Goal: Task Accomplishment & Management: Manage account settings

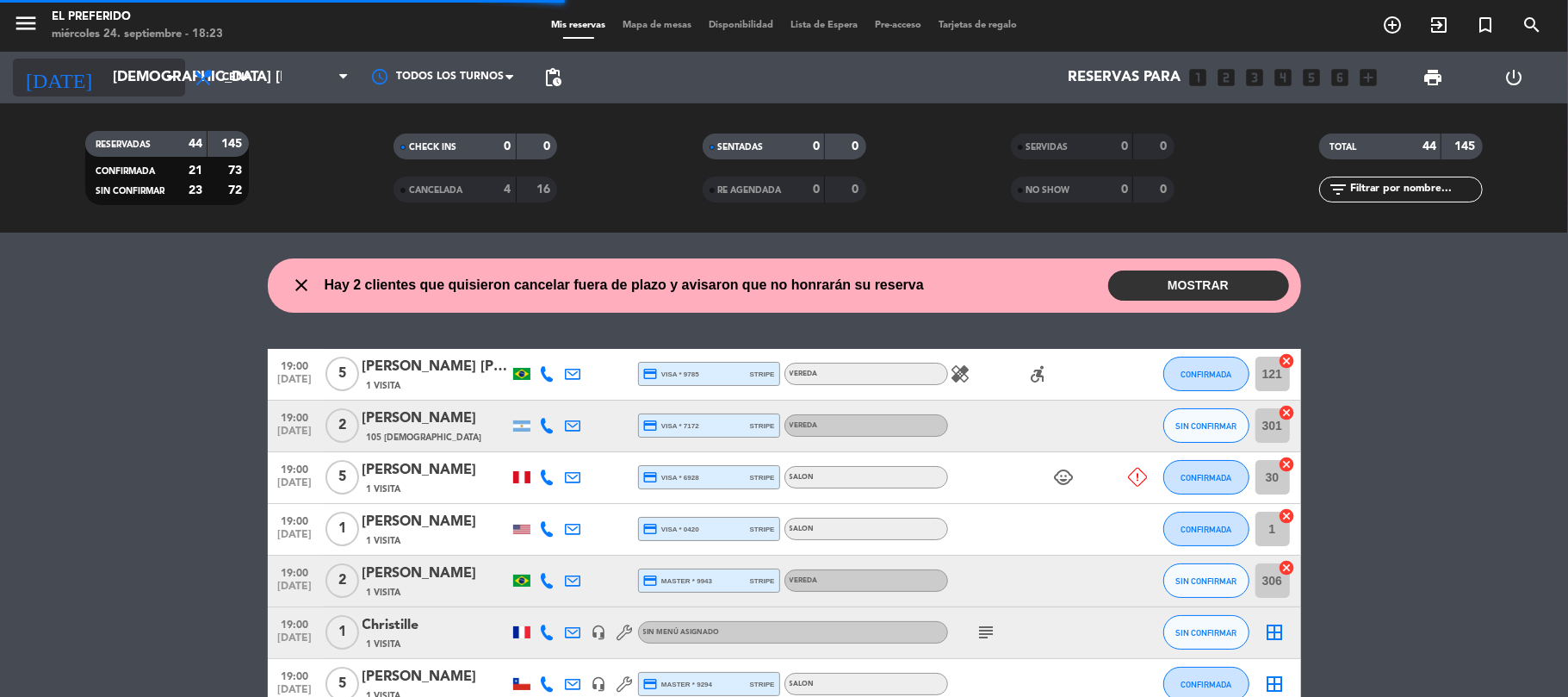
click at [115, 78] on input "[DEMOGRAPHIC_DATA] [DATE]" at bounding box center [197, 78] width 186 height 33
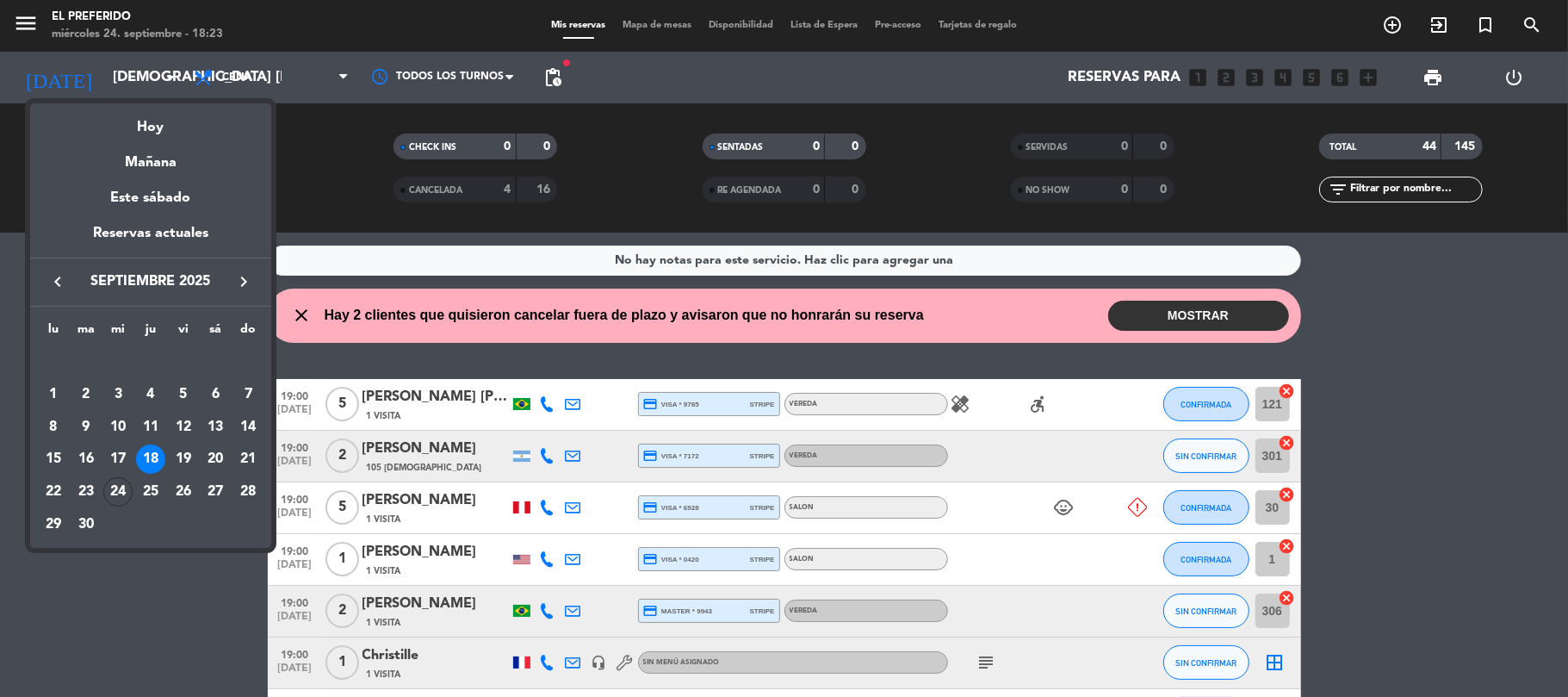
click at [245, 285] on icon "keyboard_arrow_right" at bounding box center [243, 281] width 20 height 20
click at [211, 456] on div "18" at bounding box center [215, 459] width 29 height 29
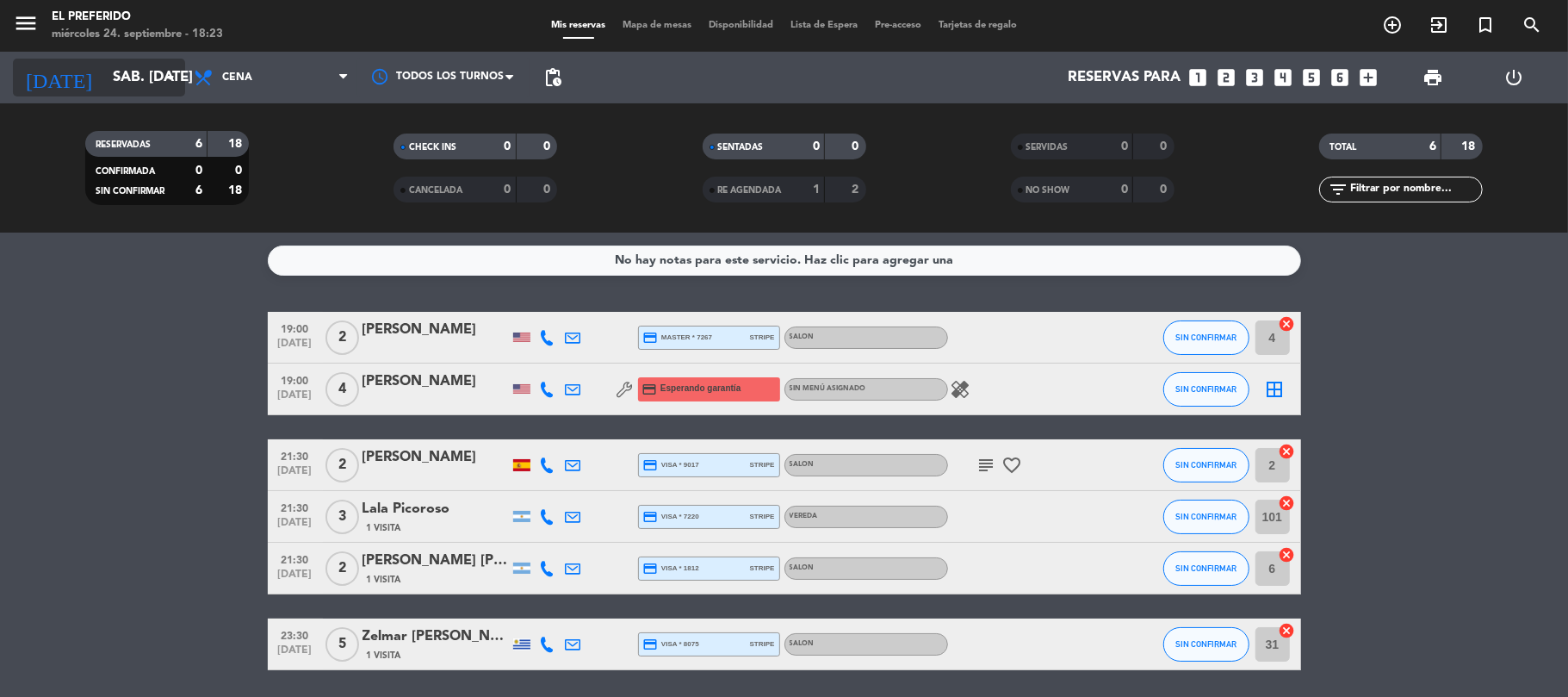
click at [104, 78] on input "sáb. [DATE]" at bounding box center [197, 78] width 186 height 33
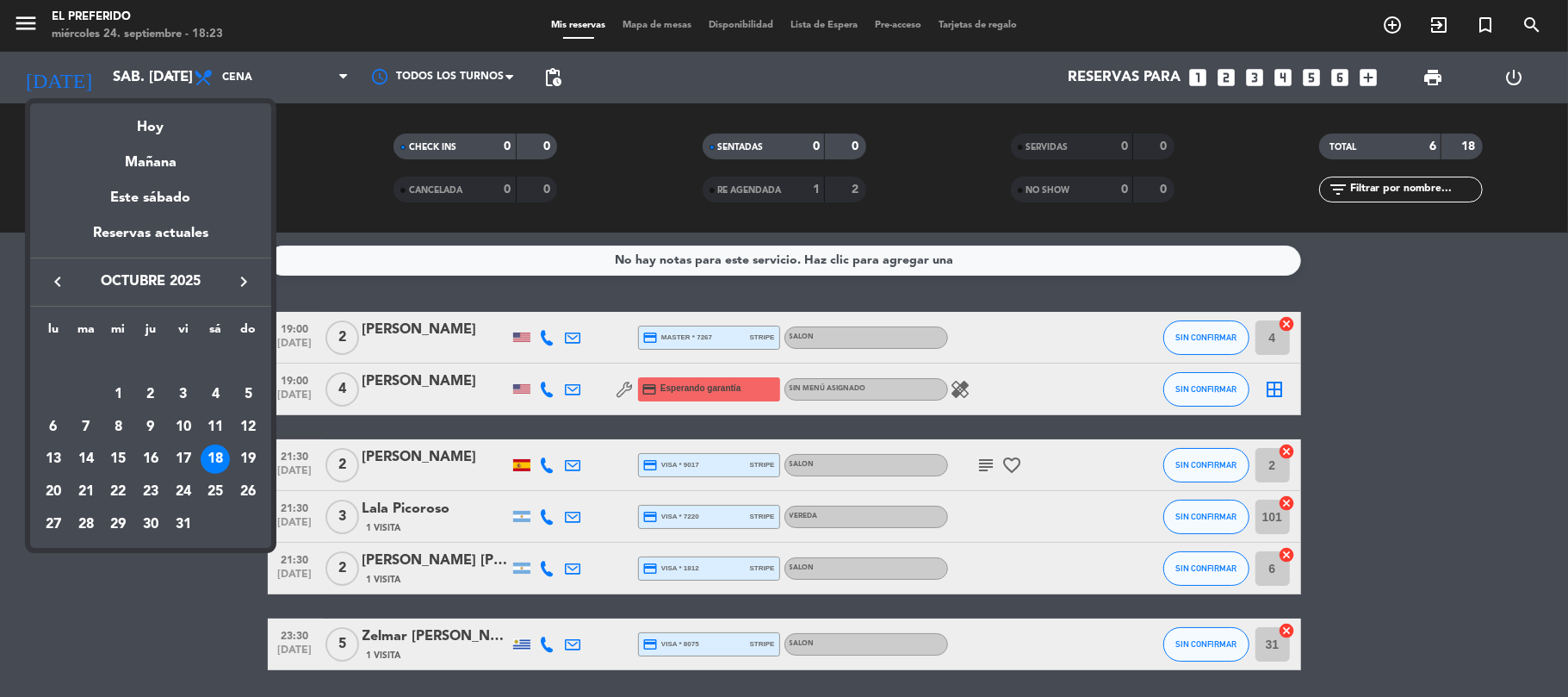
click at [57, 279] on icon "keyboard_arrow_left" at bounding box center [57, 281] width 20 height 20
click at [115, 491] on div "24" at bounding box center [118, 492] width 29 height 29
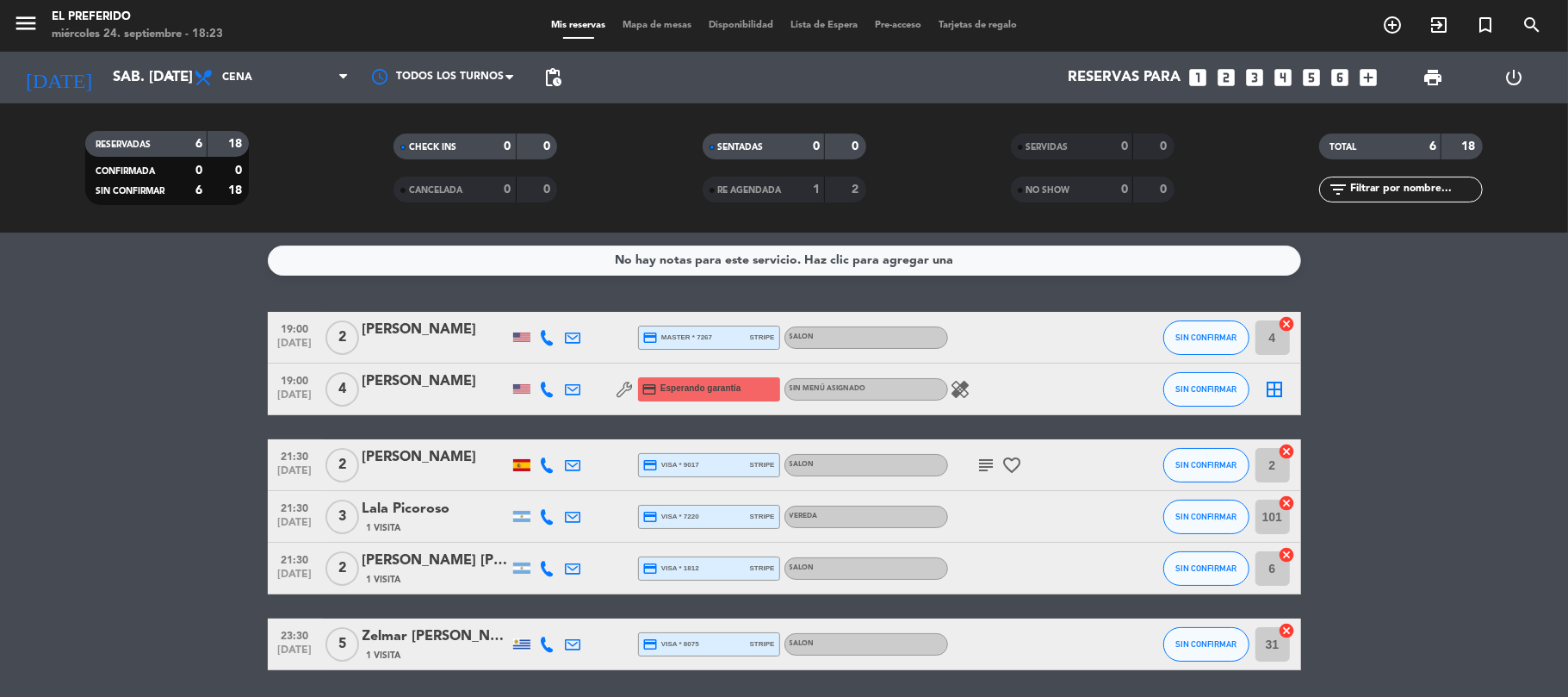
type input "mié. [DATE]"
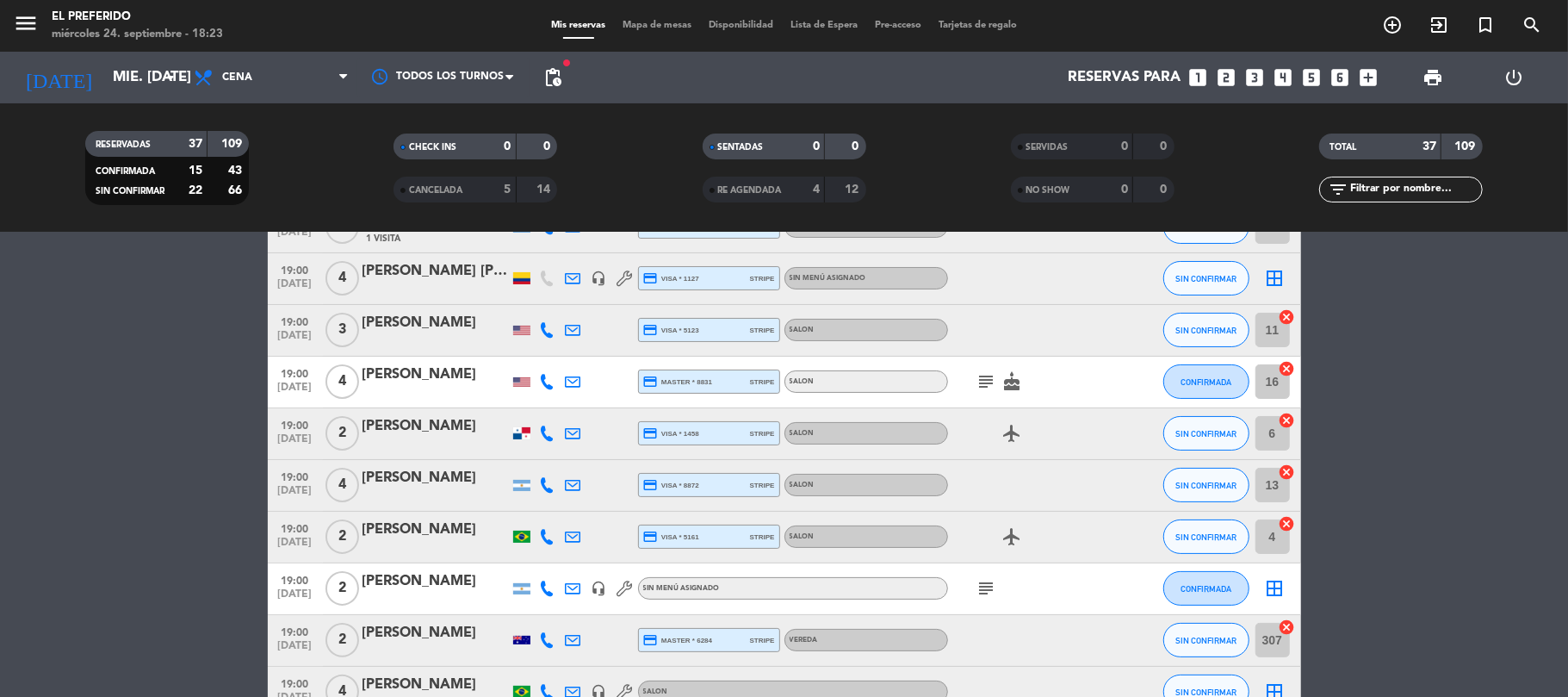
scroll to position [459, 0]
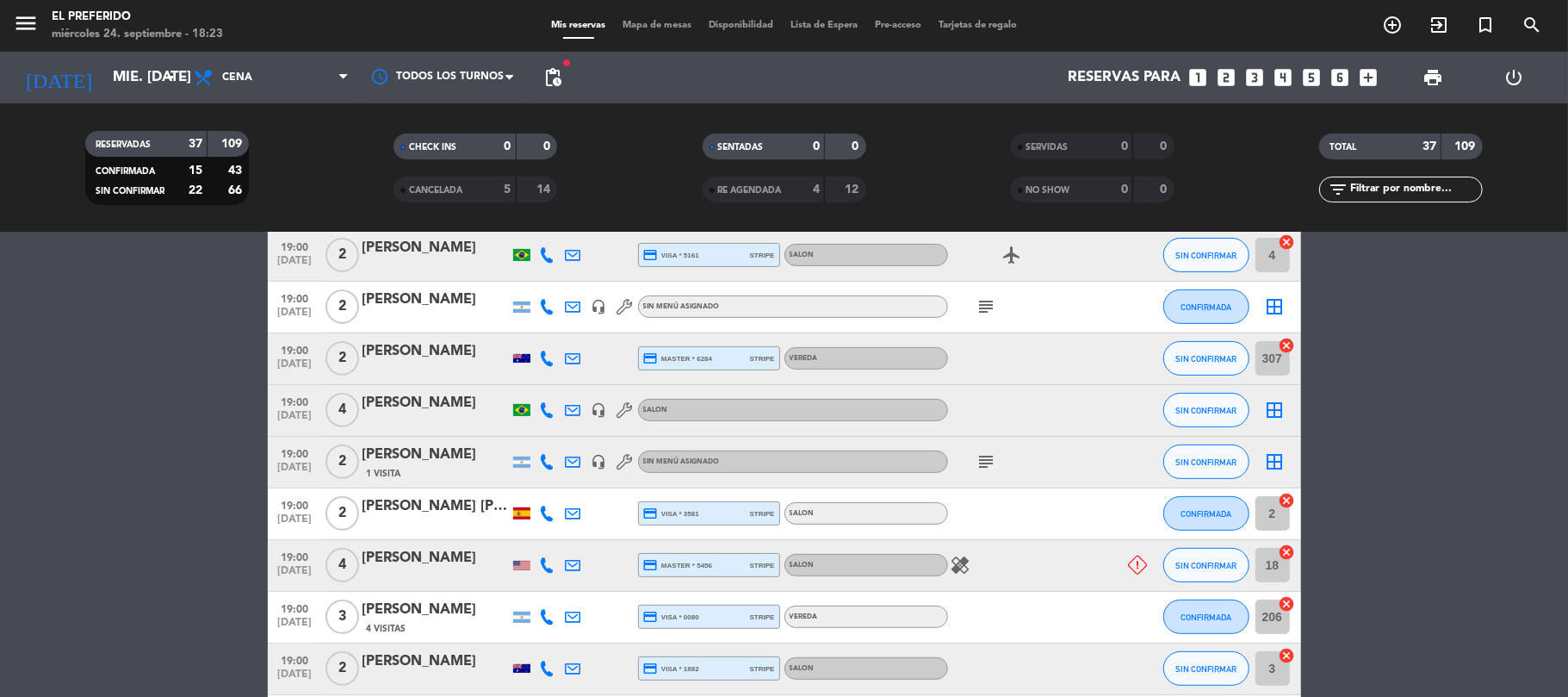
click at [418, 560] on div "[PERSON_NAME]" at bounding box center [436, 558] width 146 height 22
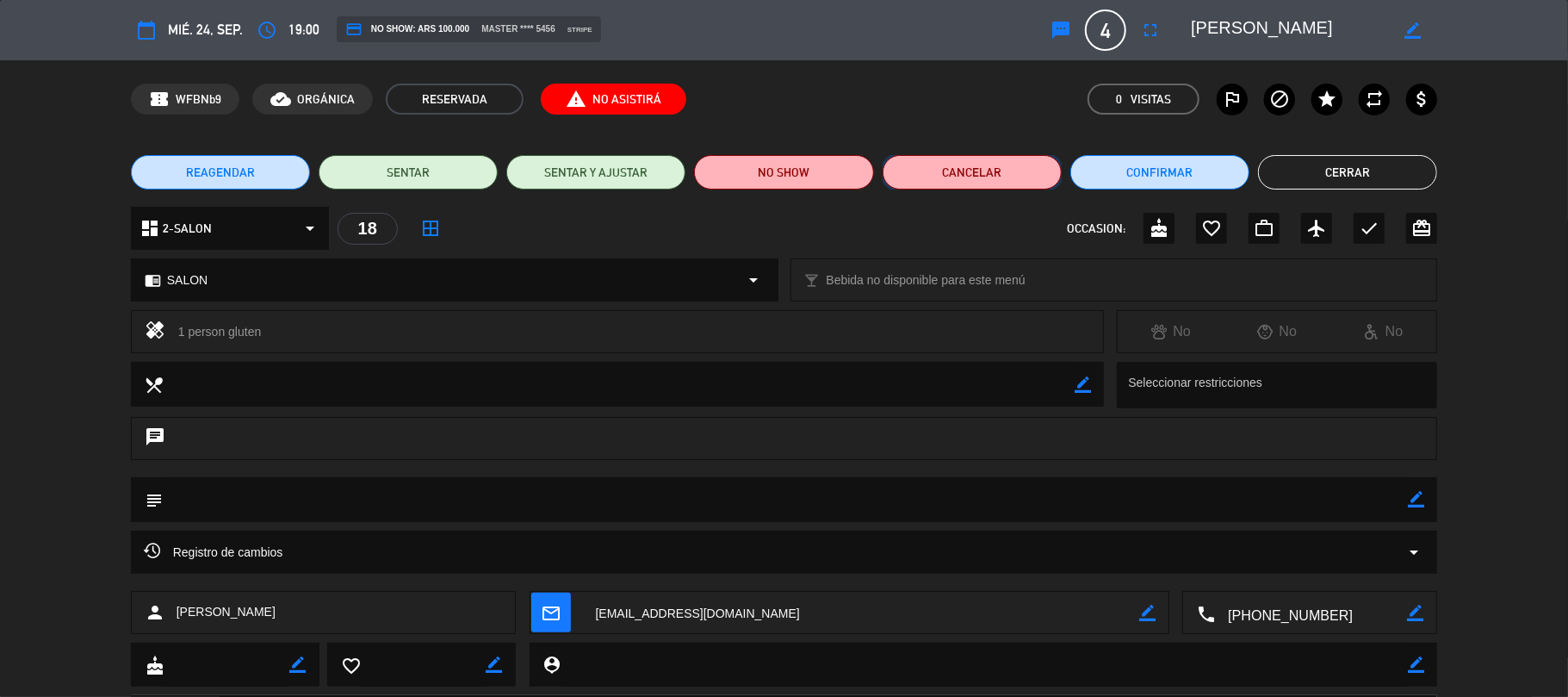
click at [972, 174] on button "Cancelar" at bounding box center [973, 172] width 179 height 34
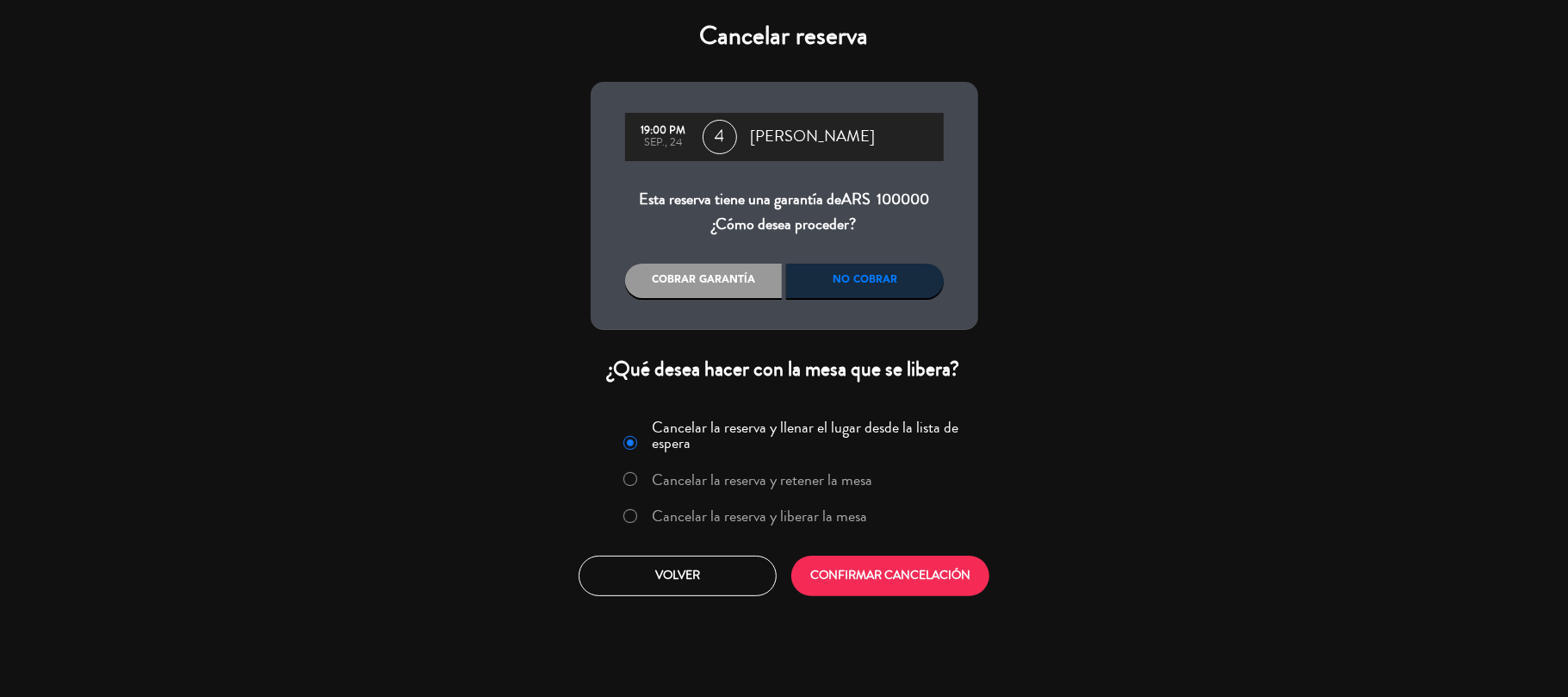
click at [849, 265] on div "No cobrar" at bounding box center [865, 280] width 158 height 34
click at [860, 274] on div "No cobrar" at bounding box center [865, 280] width 158 height 34
click at [903, 563] on button "CONFIRMAR CANCELACIÓN" at bounding box center [890, 576] width 198 height 41
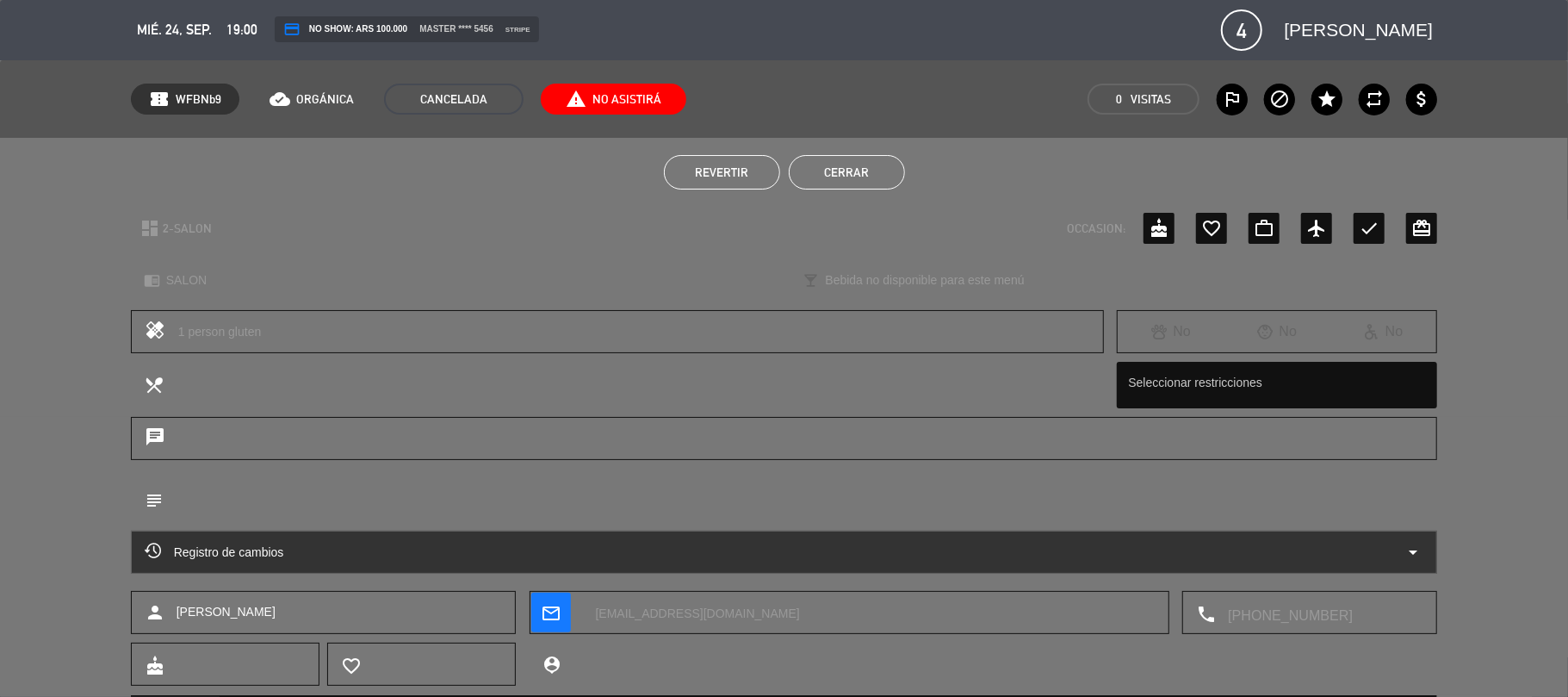
click at [864, 153] on div "Revertir Cerrar" at bounding box center [784, 172] width 1568 height 69
click at [856, 197] on div "Revertir Cerrar" at bounding box center [784, 172] width 1568 height 69
click at [846, 170] on button "Cerrar" at bounding box center [846, 172] width 116 height 34
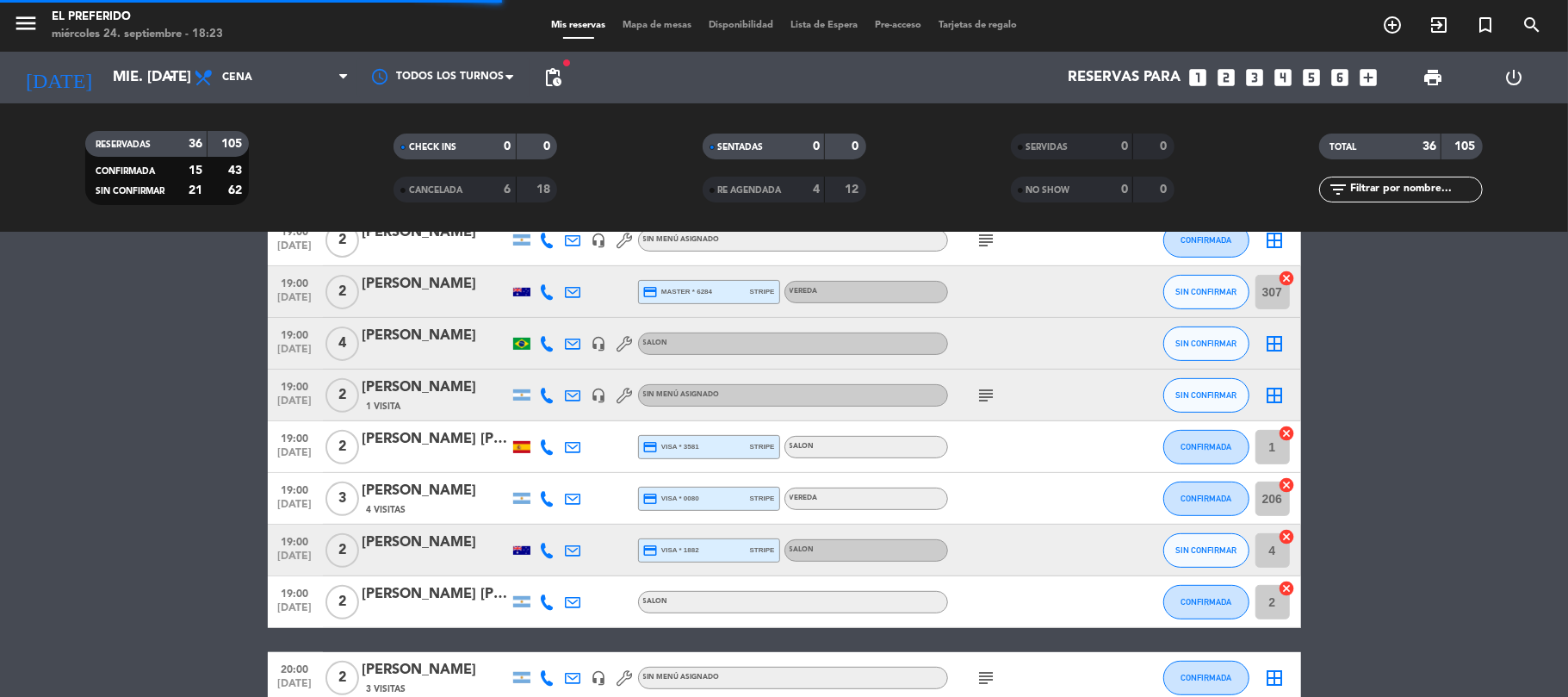
scroll to position [391, 0]
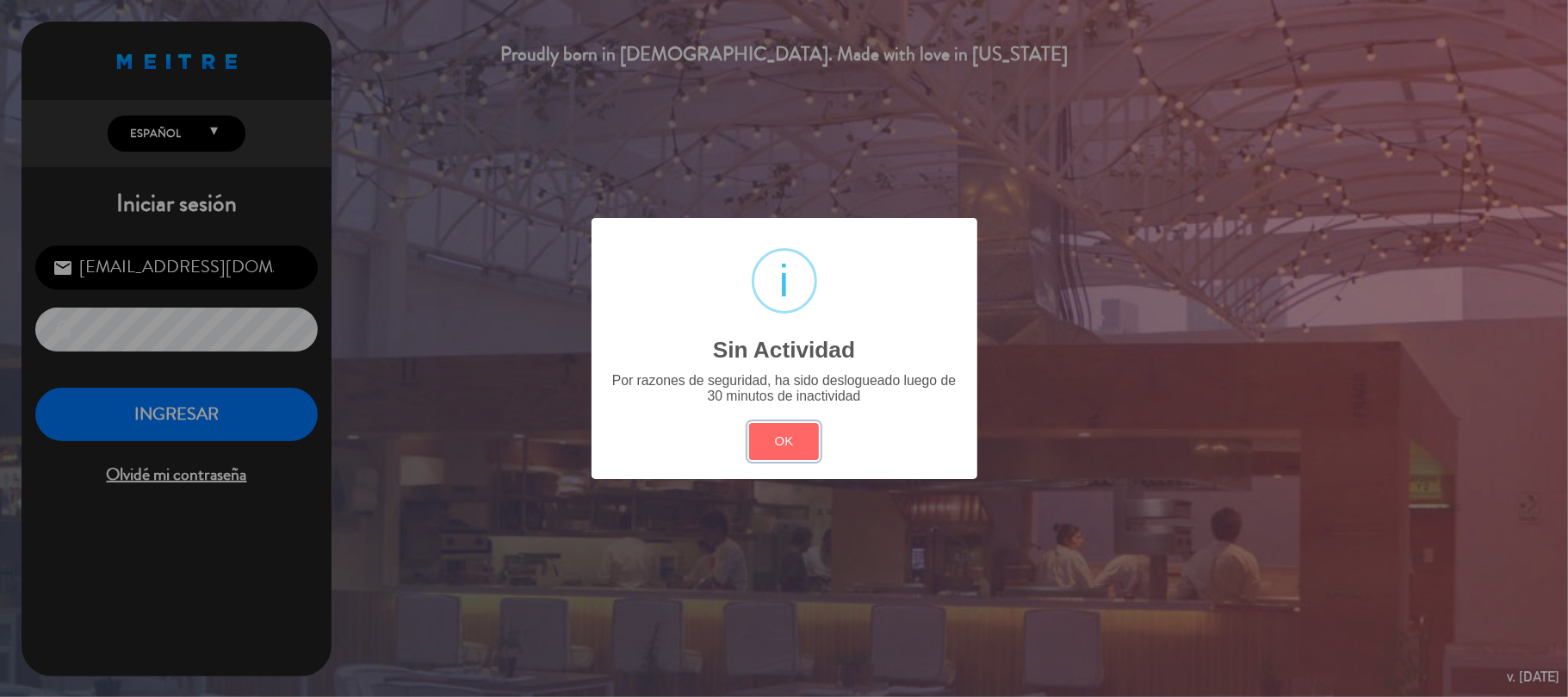
drag, startPoint x: 774, startPoint y: 439, endPoint x: 459, endPoint y: 380, distance: 320.5
click at [773, 439] on button "OK" at bounding box center [784, 442] width 70 height 37
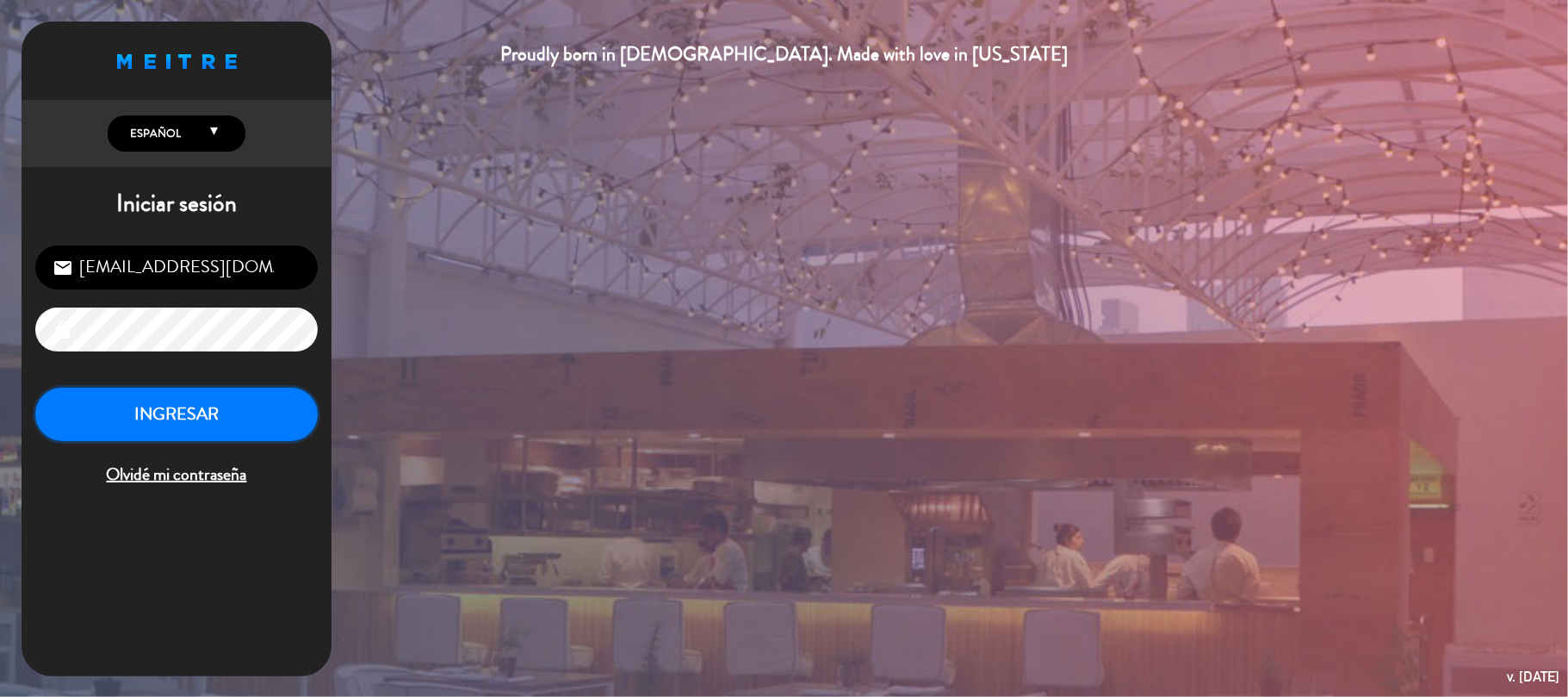
click at [231, 407] on button "INGRESAR" at bounding box center [176, 415] width 283 height 55
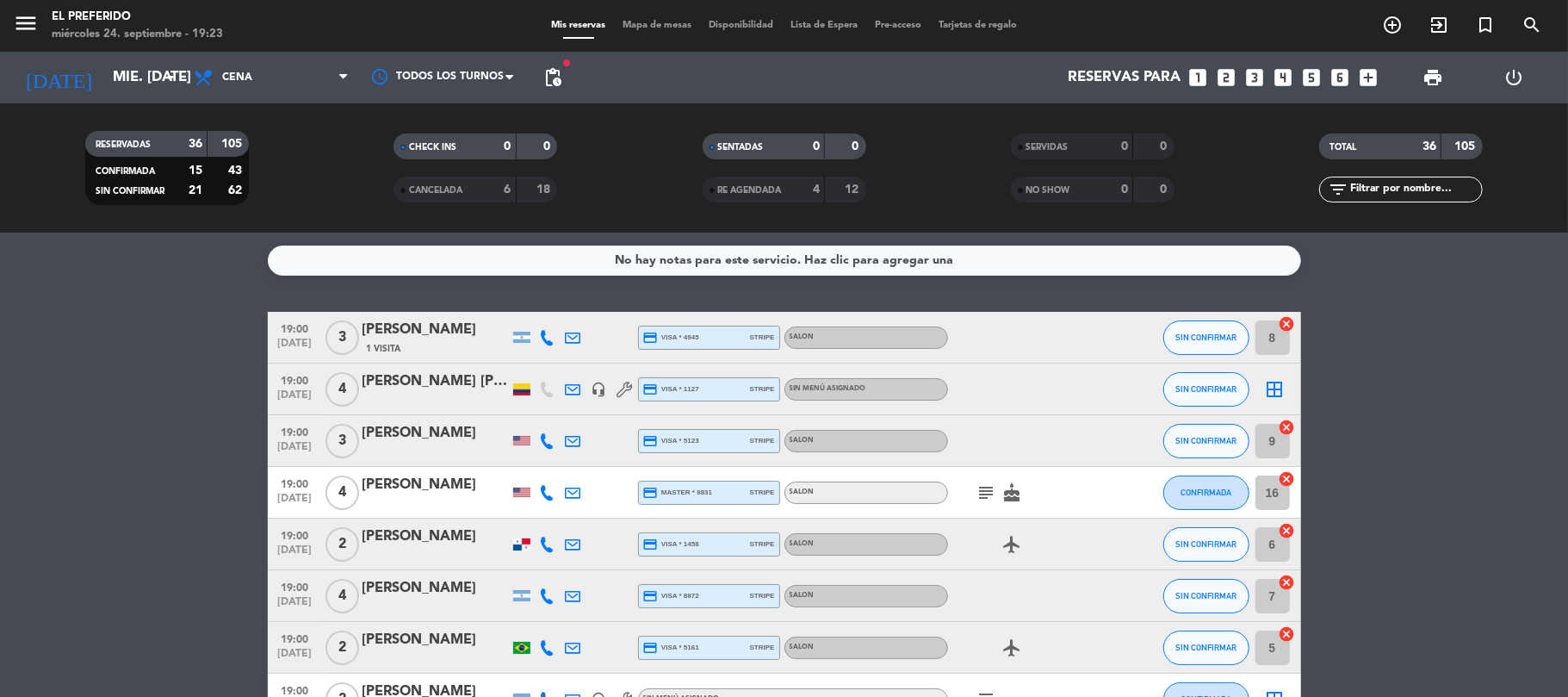
click at [130, 70] on input "mié. [DATE]" at bounding box center [197, 78] width 186 height 33
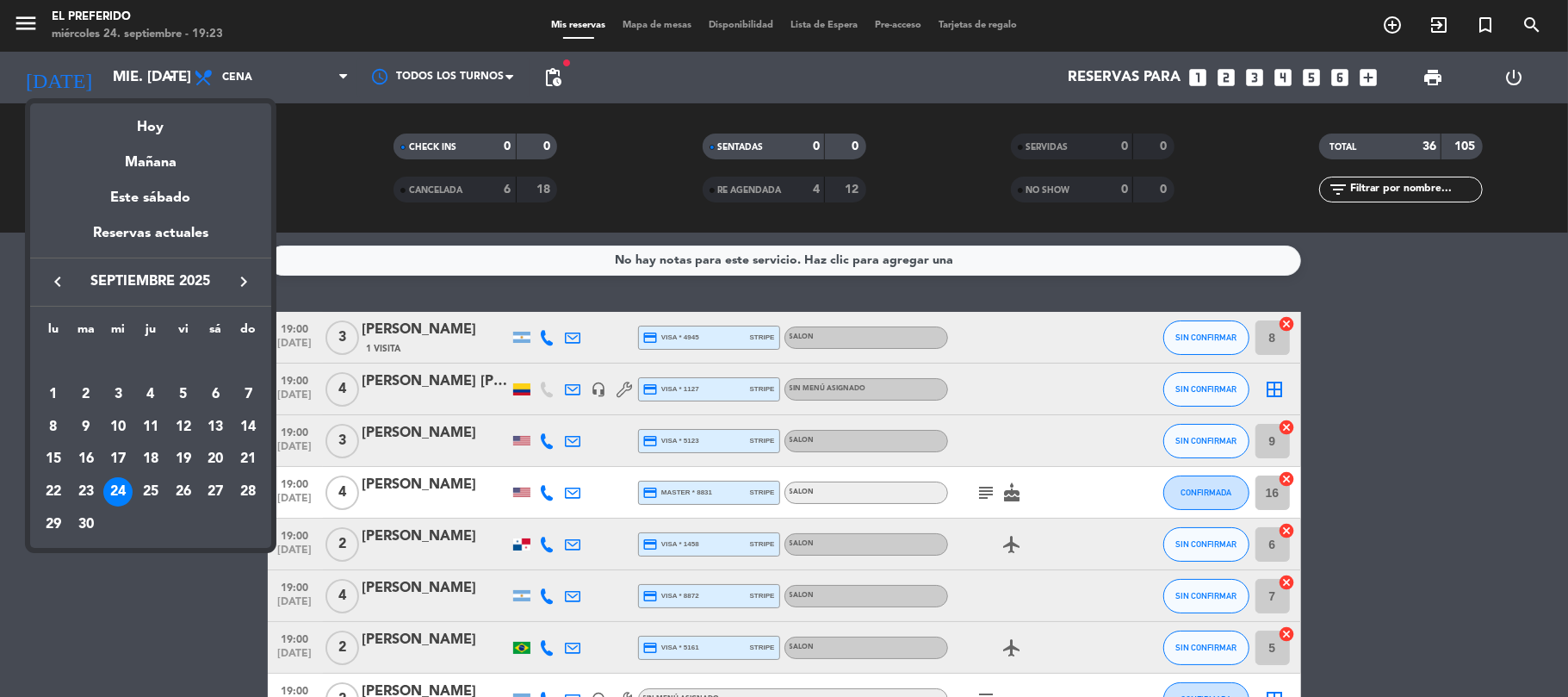
click at [243, 284] on icon "keyboard_arrow_right" at bounding box center [243, 281] width 20 height 20
click at [187, 426] on div "14" at bounding box center [183, 427] width 29 height 29
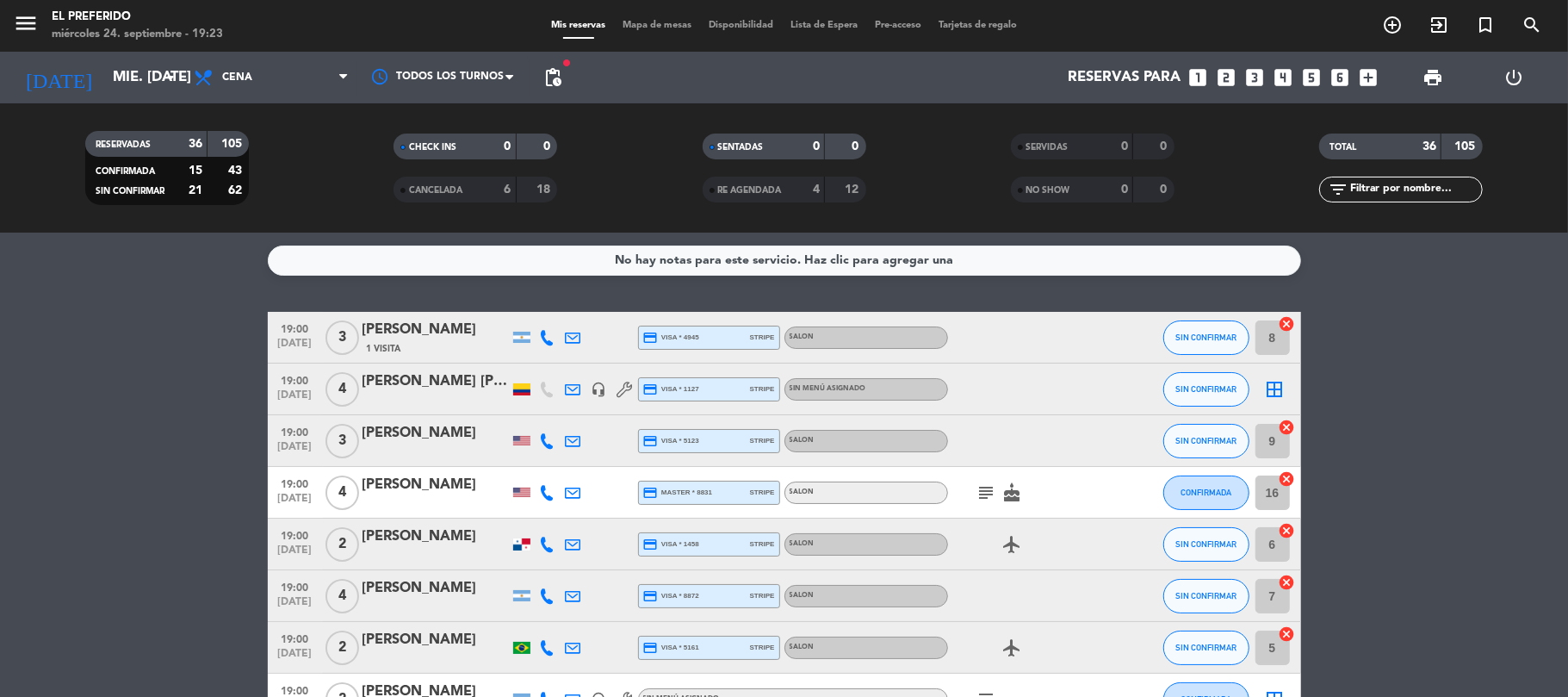
type input "vie. [DATE]"
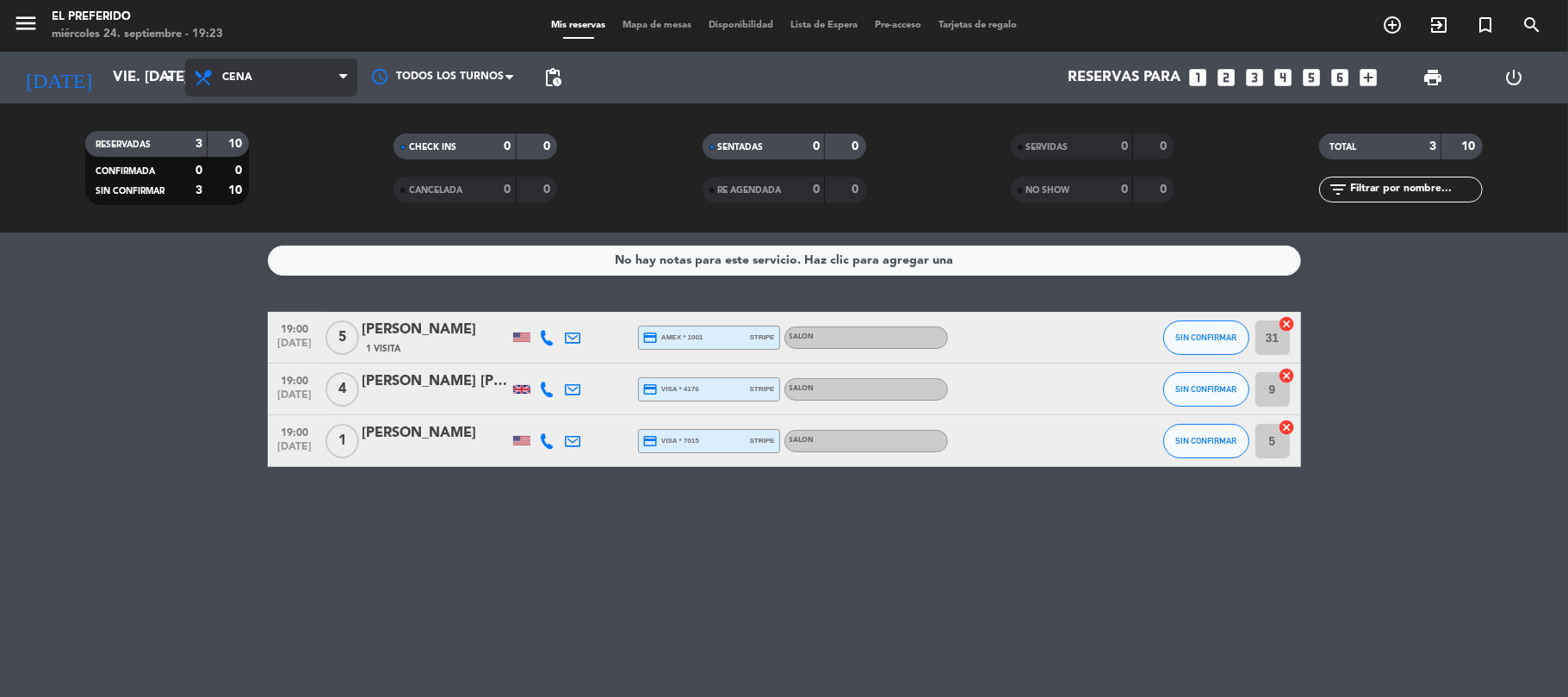
click at [308, 87] on span "Cena" at bounding box center [271, 77] width 172 height 38
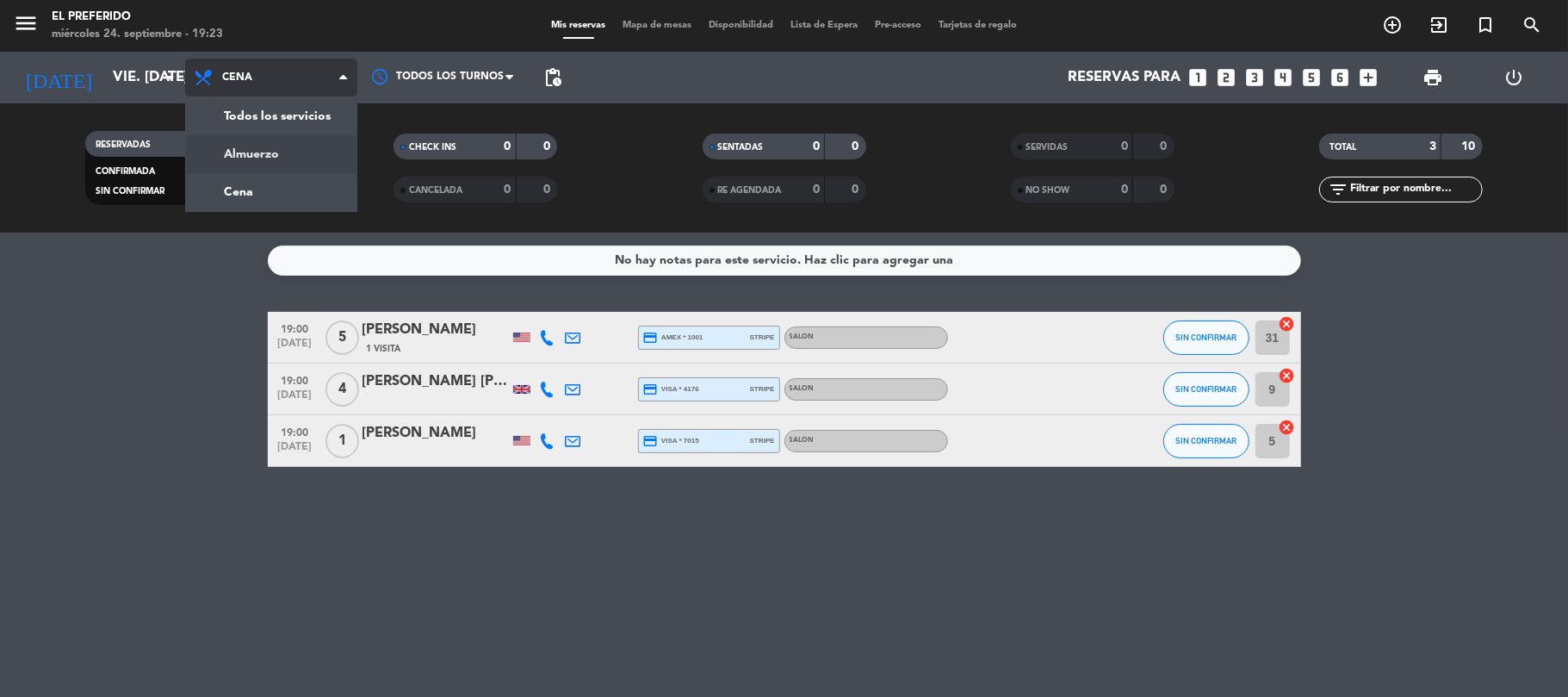
click at [278, 155] on div "menu El Preferido miércoles 24. septiembre - 19:23 Mis reservas Mapa de mesas D…" at bounding box center [784, 116] width 1568 height 233
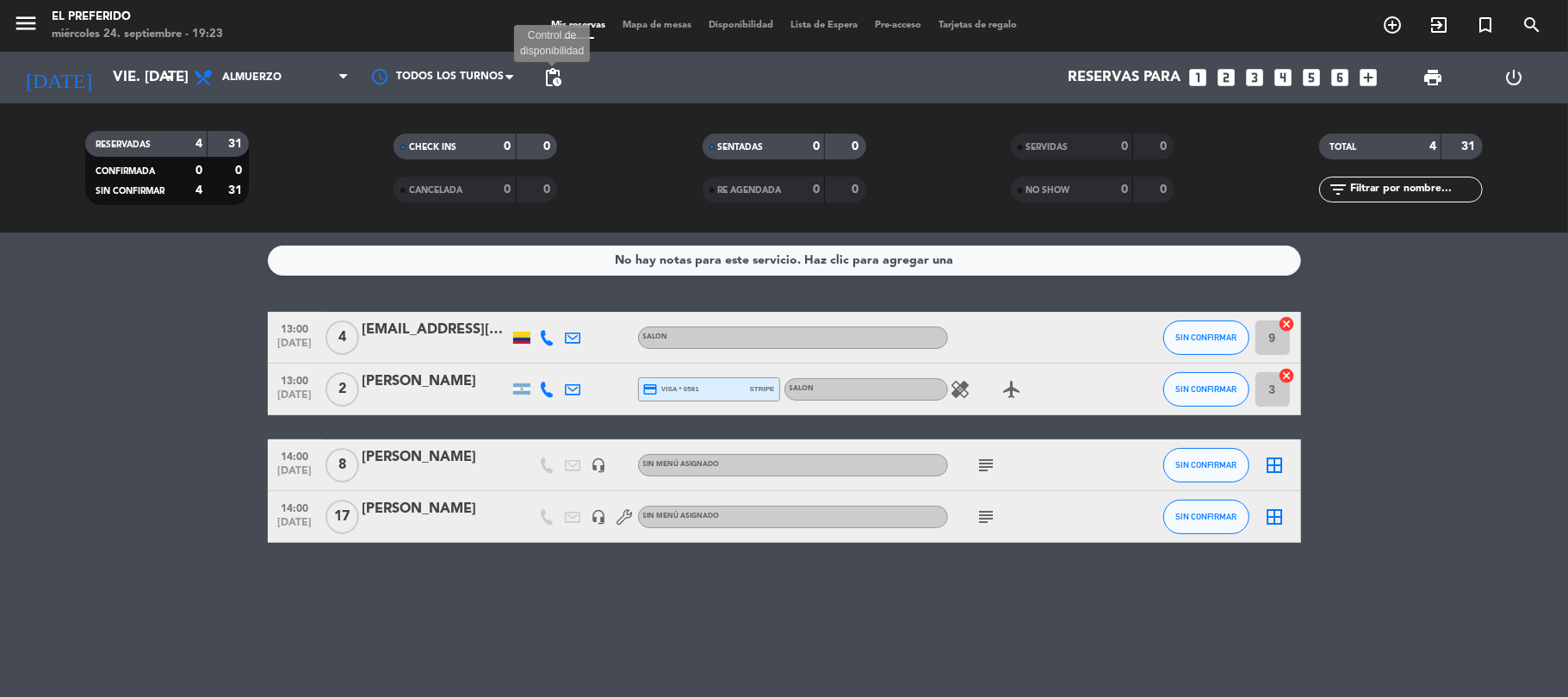
click at [544, 69] on span "pending_actions" at bounding box center [553, 77] width 20 height 20
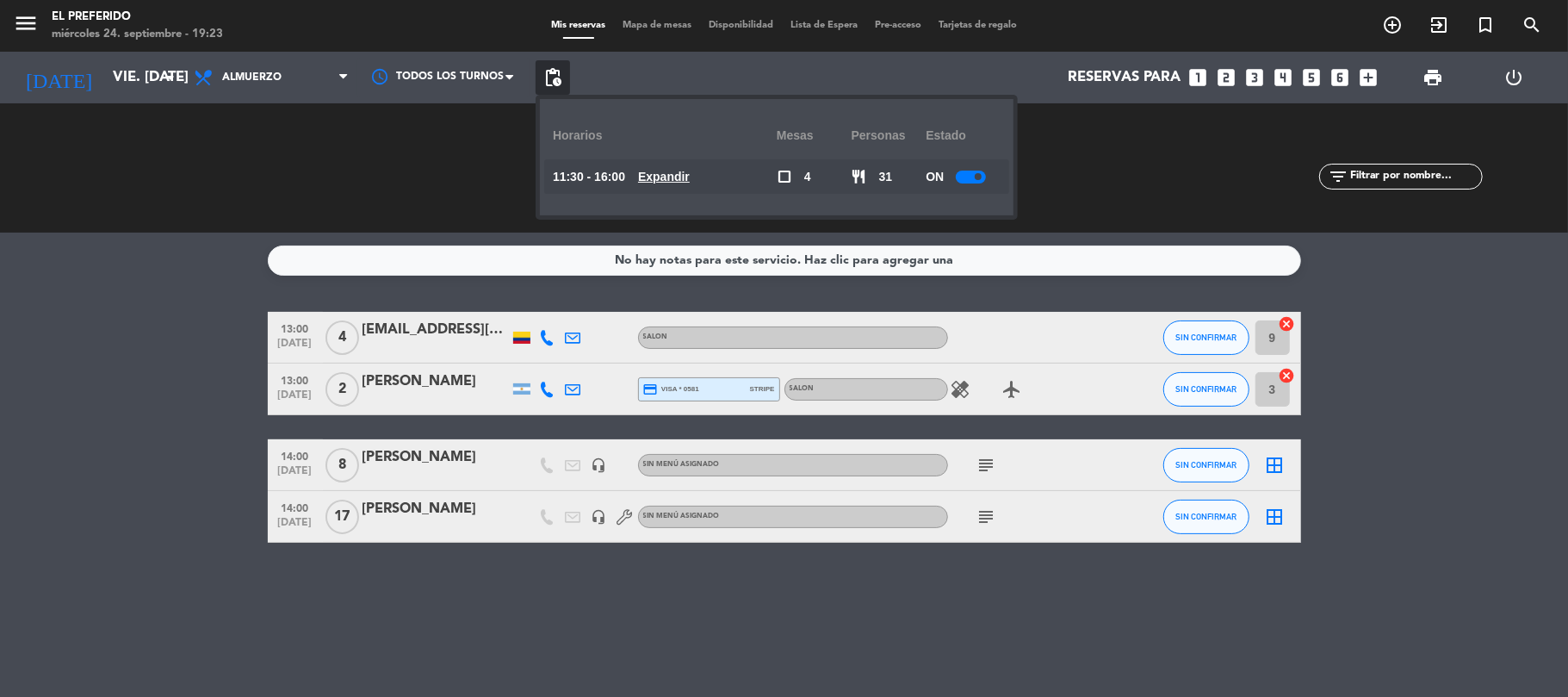
click at [675, 177] on u "Expandir" at bounding box center [664, 176] width 52 height 14
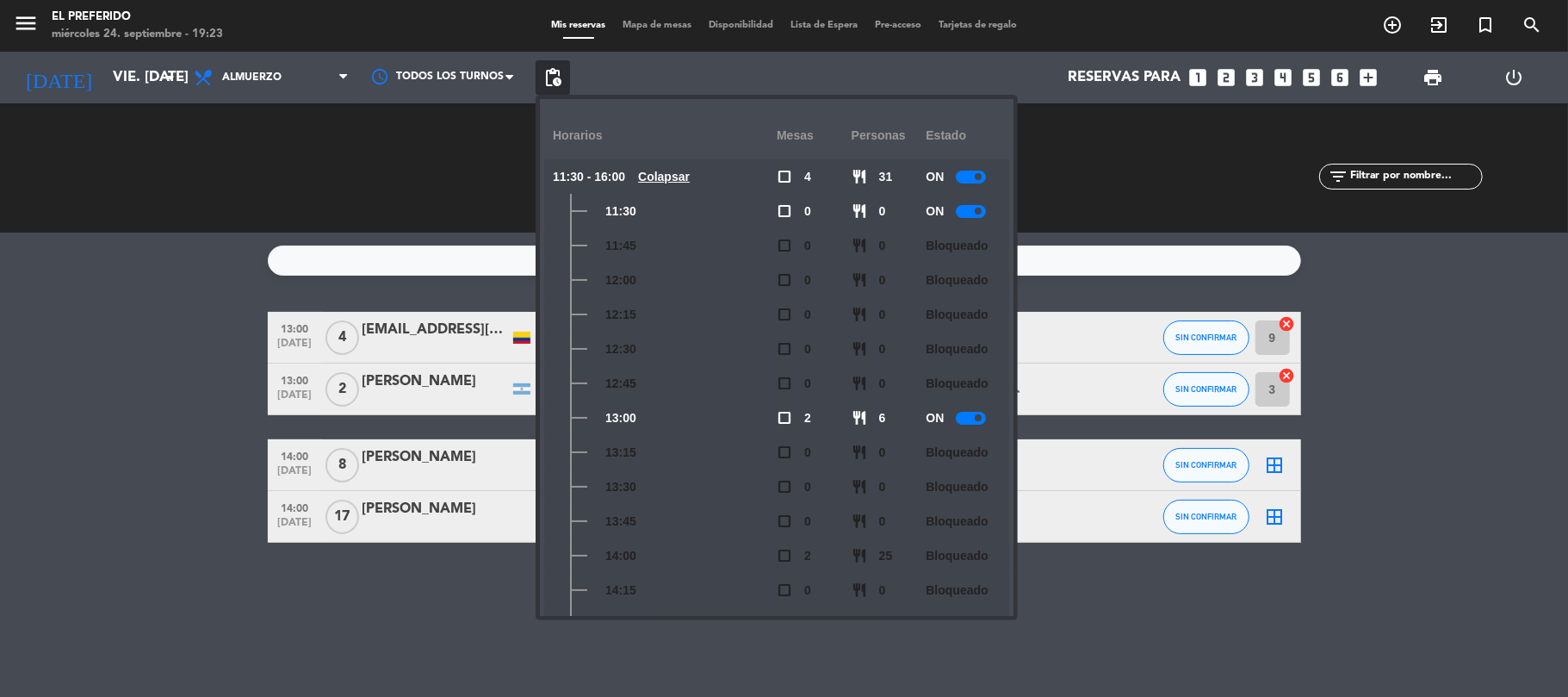
scroll to position [115, 0]
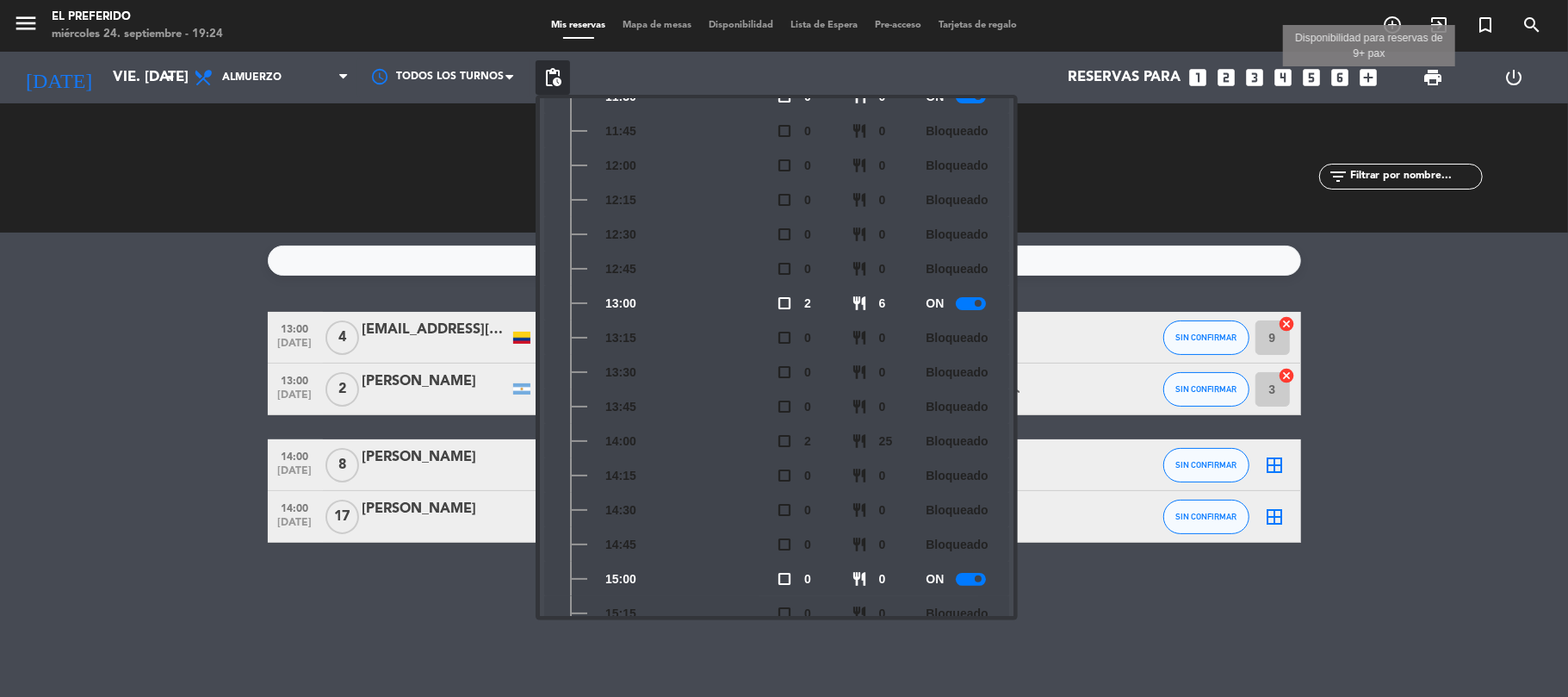
click at [1369, 76] on icon "add_box" at bounding box center [1369, 77] width 22 height 22
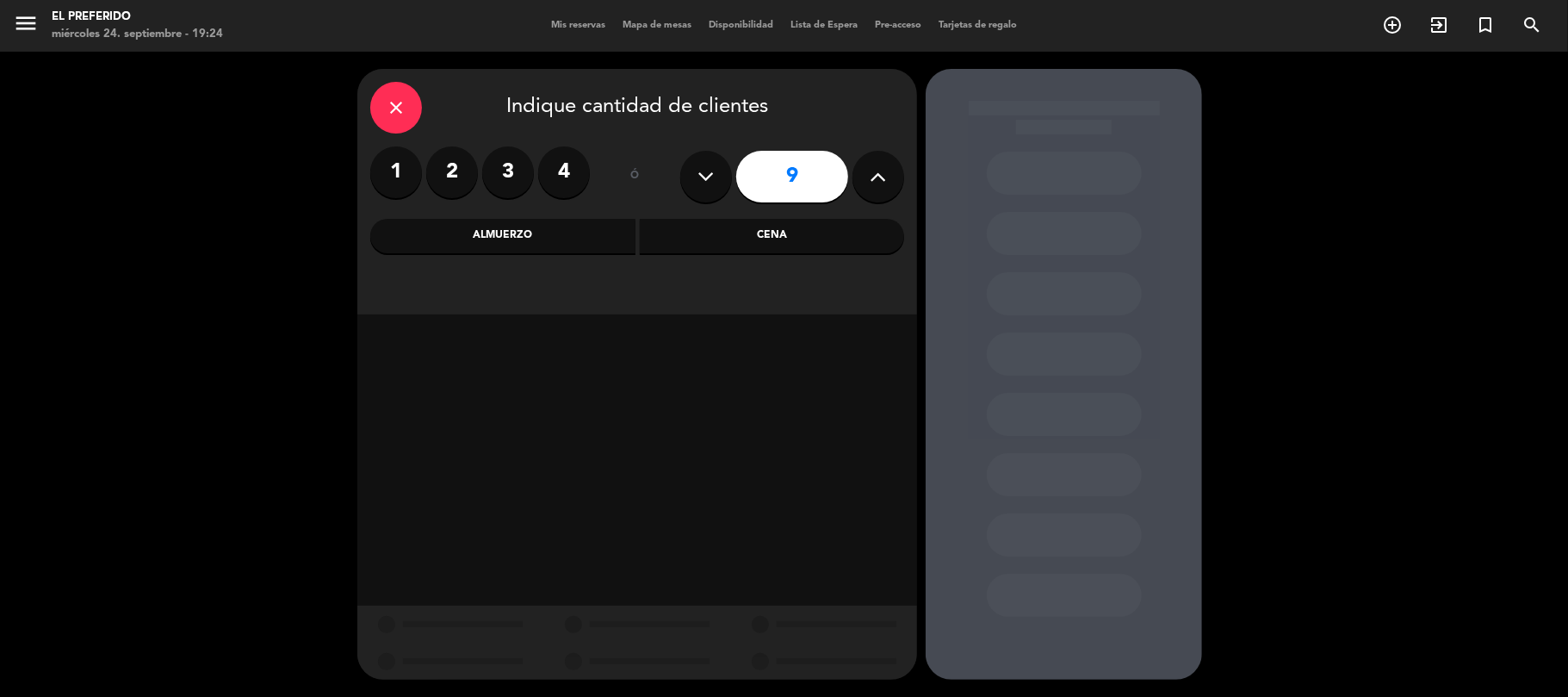
click at [884, 170] on icon at bounding box center [878, 176] width 17 height 26
type input "10"
click at [543, 239] on div "Almuerzo" at bounding box center [503, 235] width 265 height 34
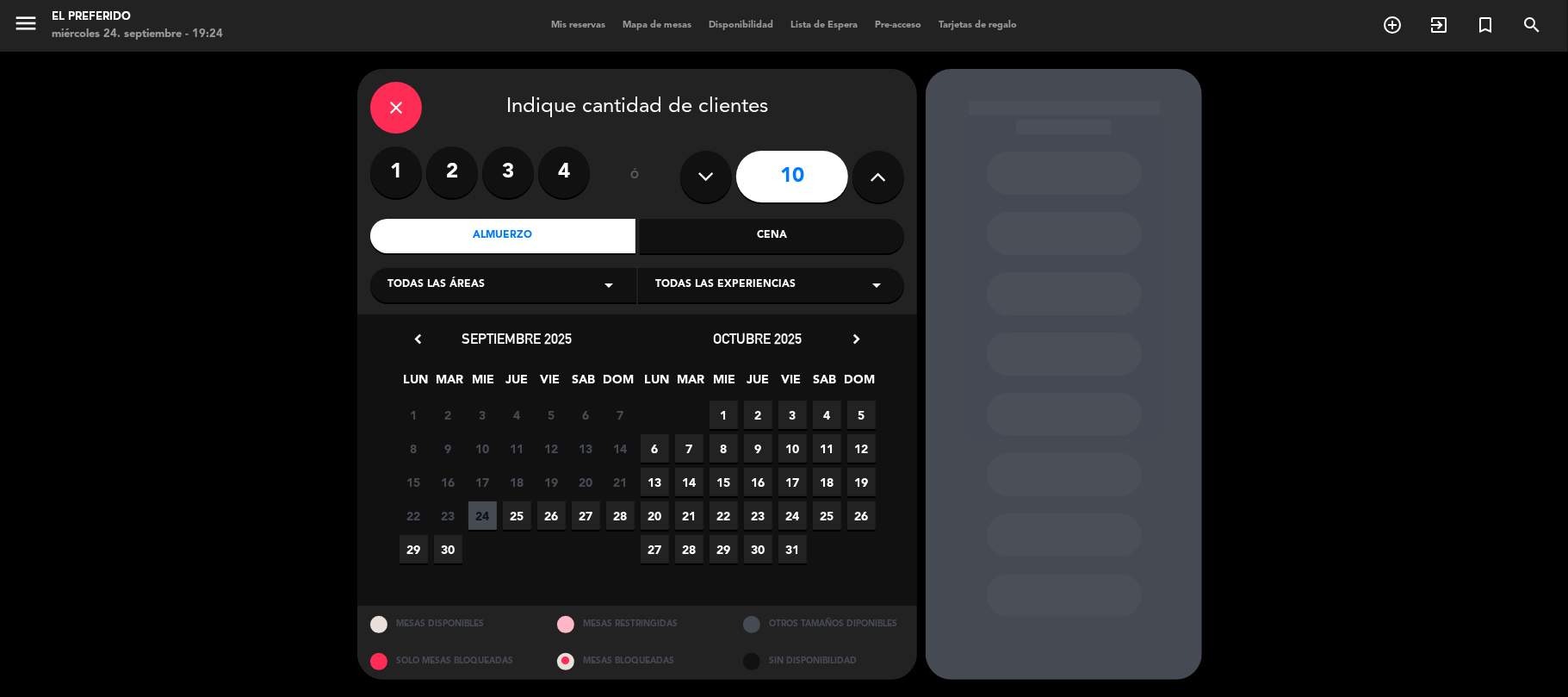
click at [856, 331] on icon "chevron_right" at bounding box center [857, 338] width 19 height 19
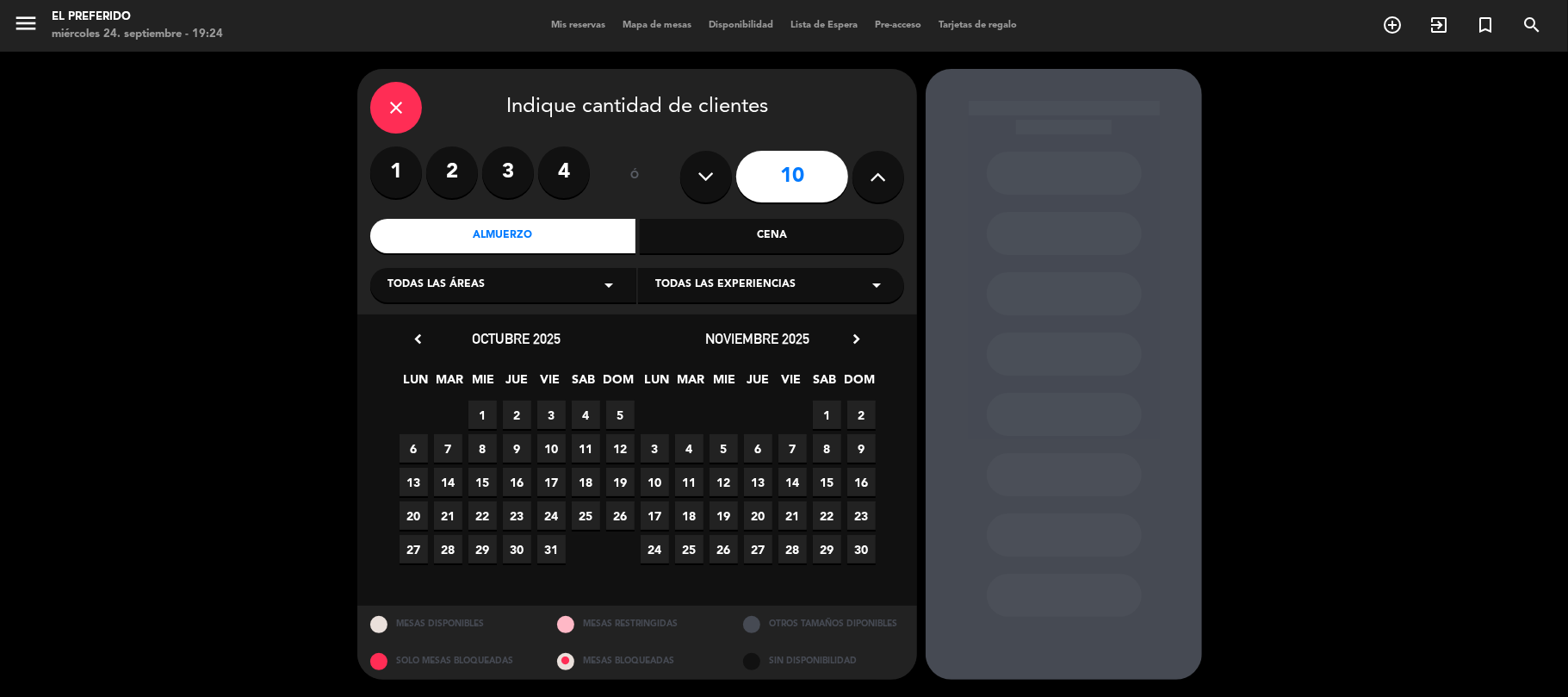
click at [761, 480] on span "13" at bounding box center [757, 482] width 28 height 28
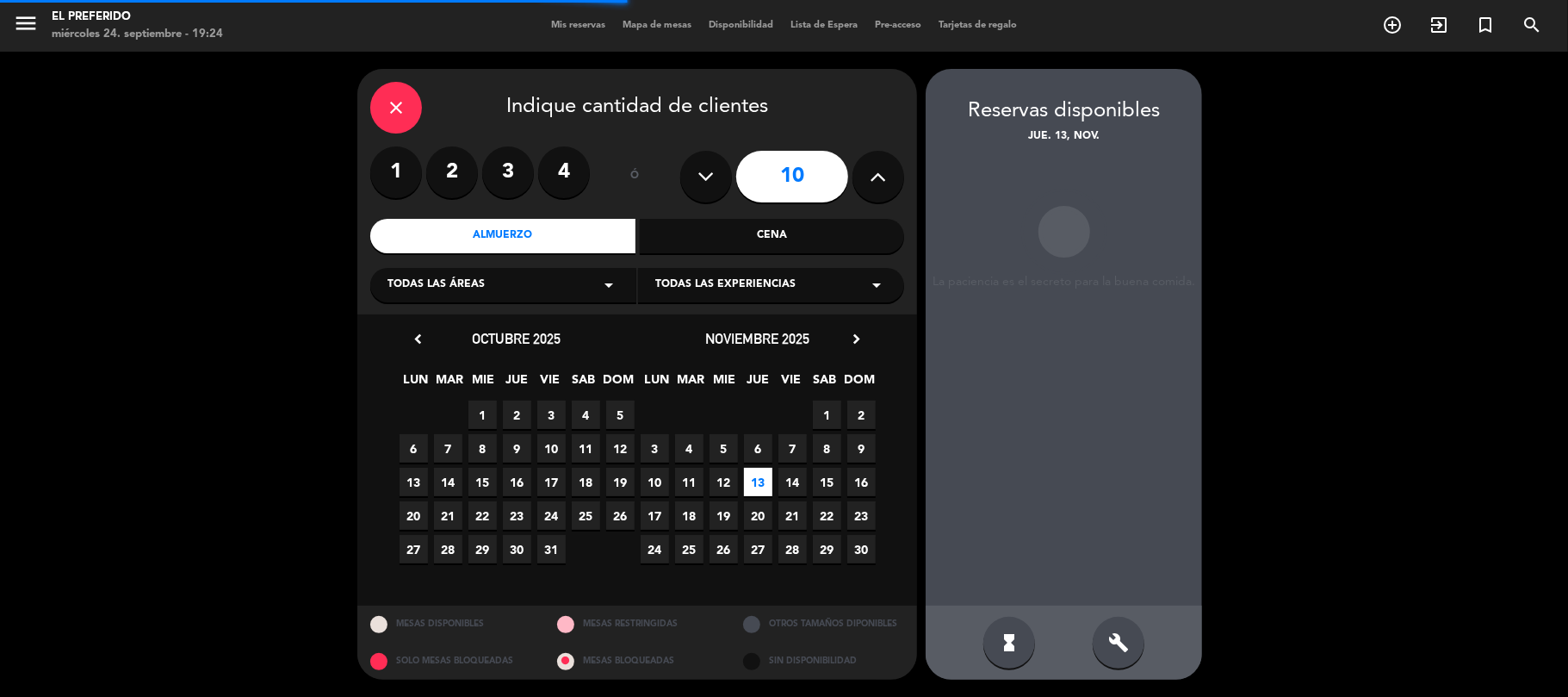
click at [1106, 646] on div "build" at bounding box center [1118, 642] width 52 height 52
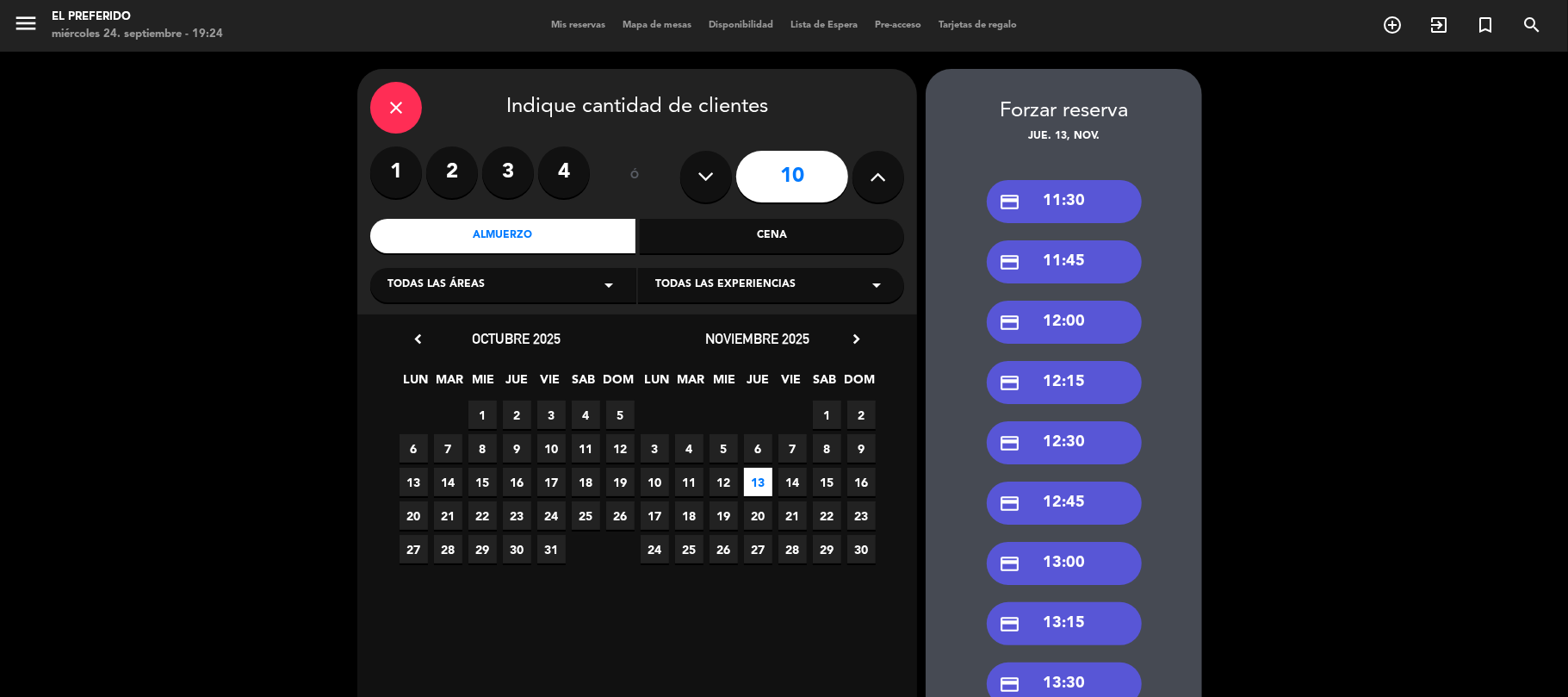
click at [1065, 566] on div "credit_card 13:00" at bounding box center [1064, 563] width 155 height 43
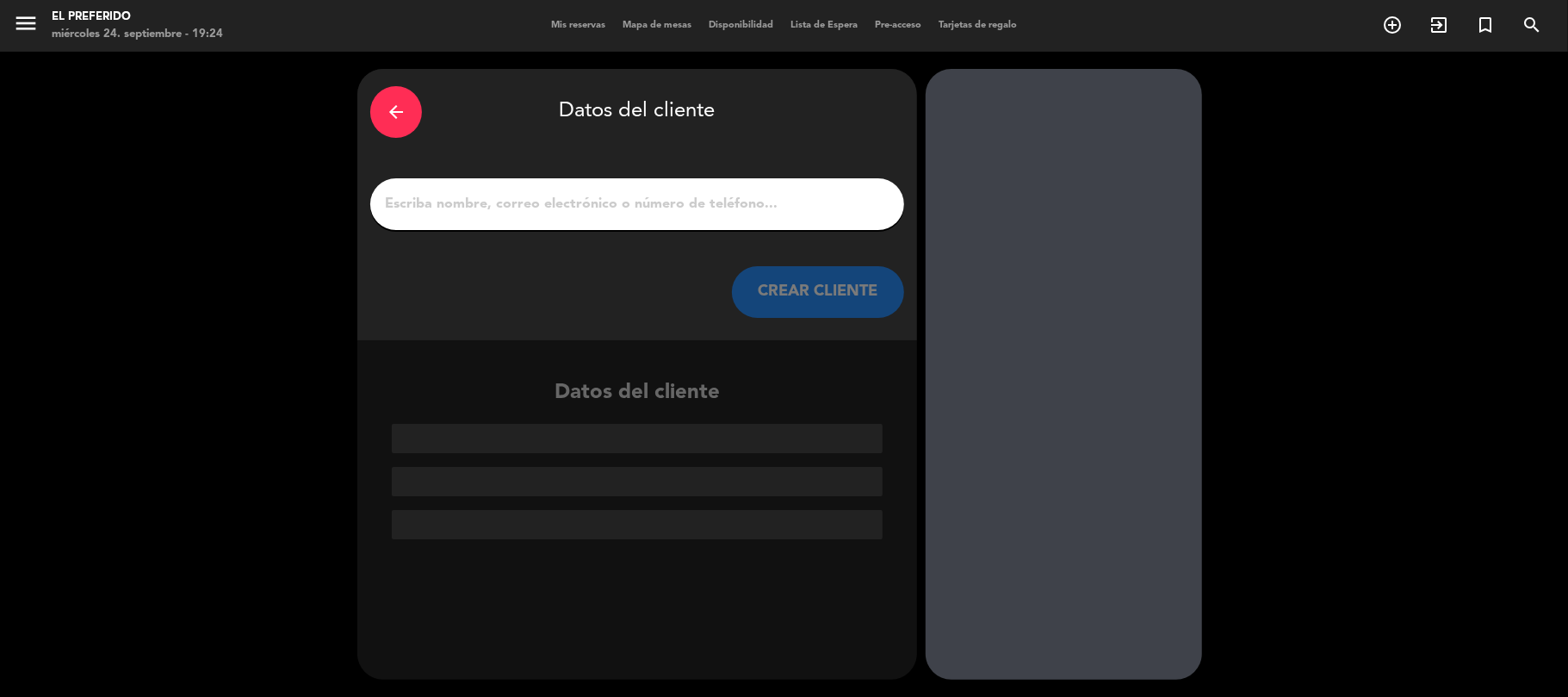
click at [590, 215] on input "1" at bounding box center [636, 204] width 508 height 24
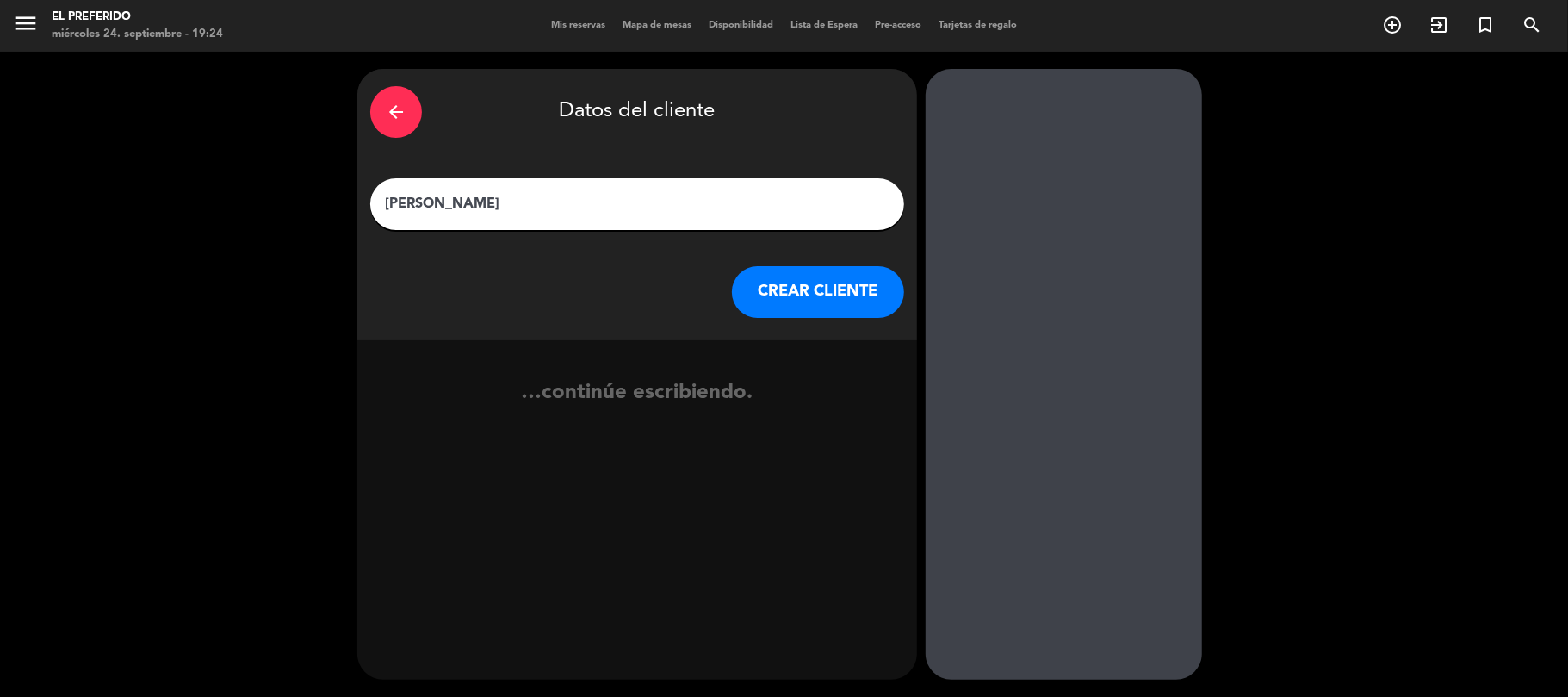
type input "[PERSON_NAME]"
click at [823, 305] on button "CREAR CLIENTE" at bounding box center [818, 291] width 172 height 52
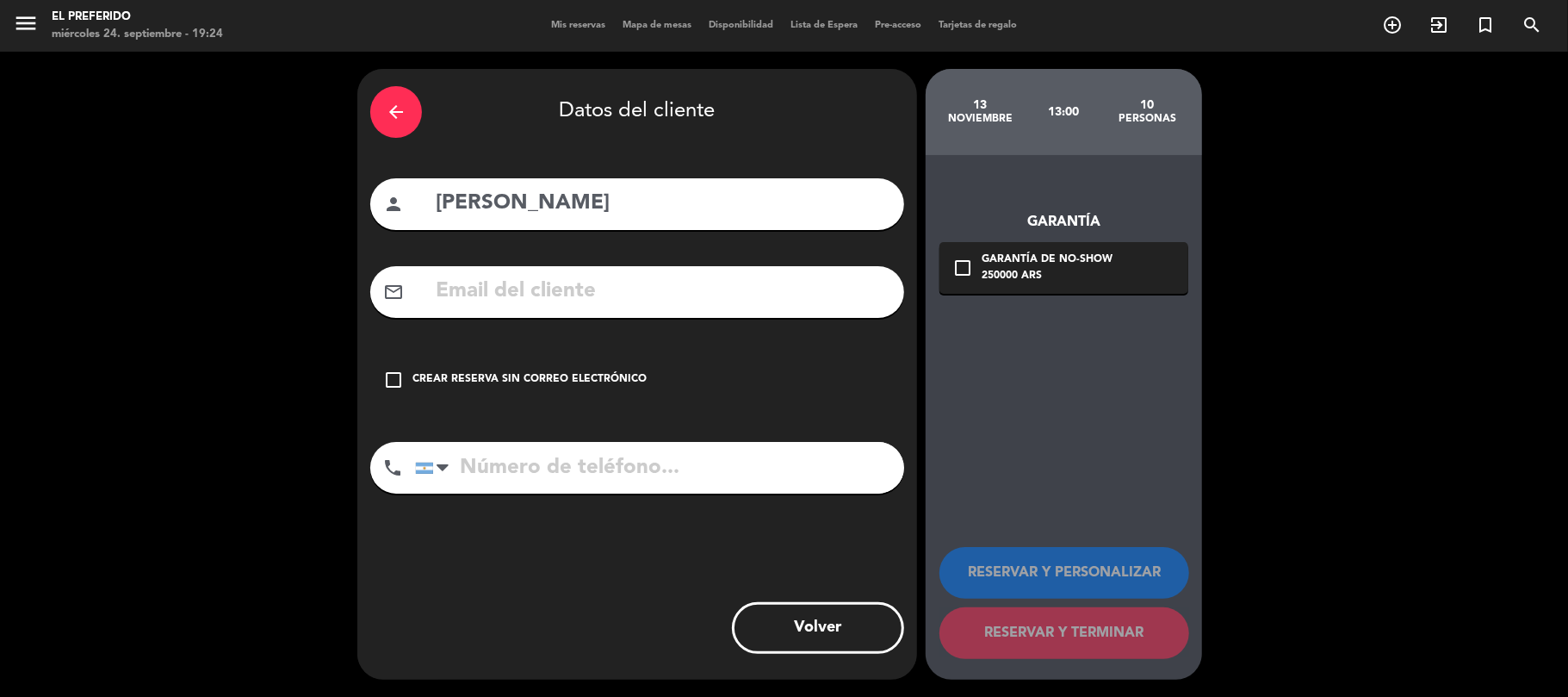
click at [659, 290] on input "text" at bounding box center [662, 291] width 457 height 35
click at [401, 110] on icon "arrow_back" at bounding box center [396, 111] width 20 height 20
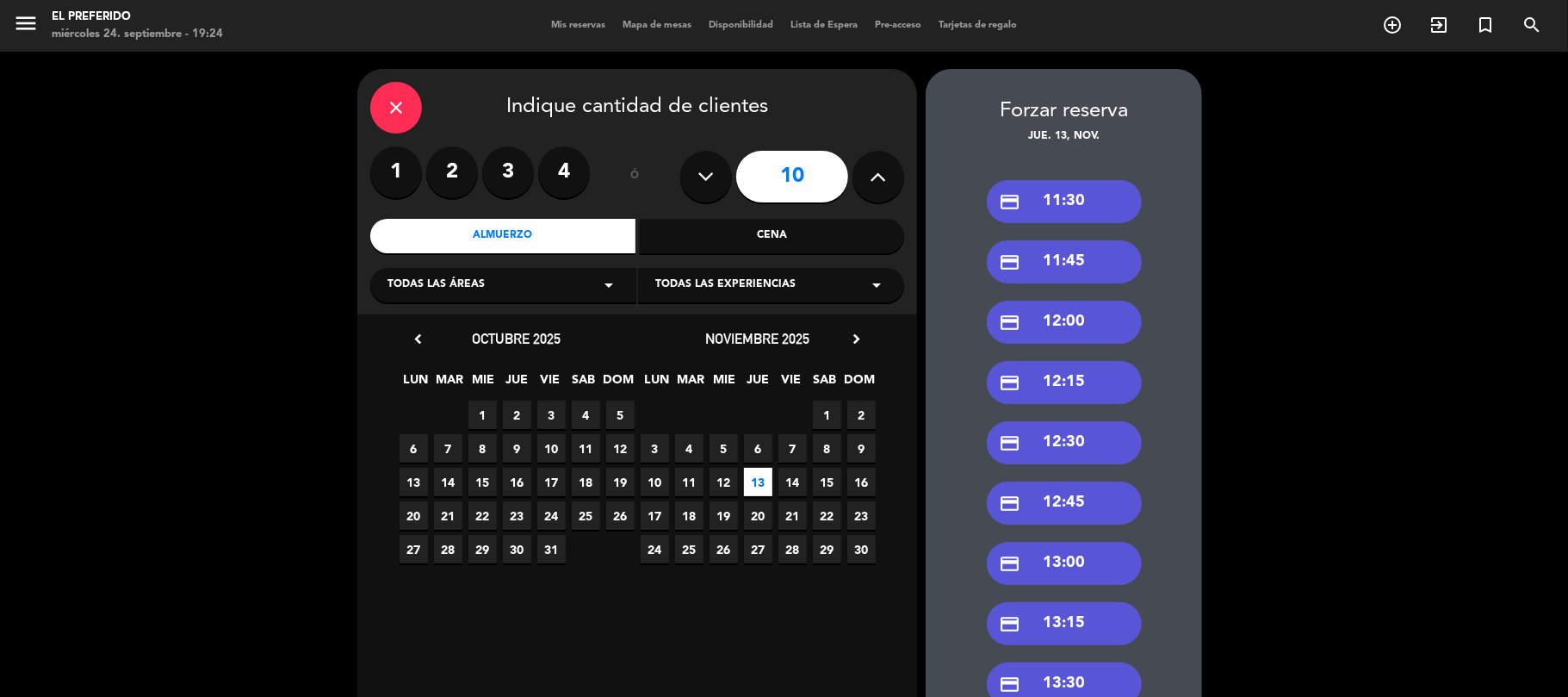
click at [787, 484] on span "14" at bounding box center [792, 482] width 28 height 28
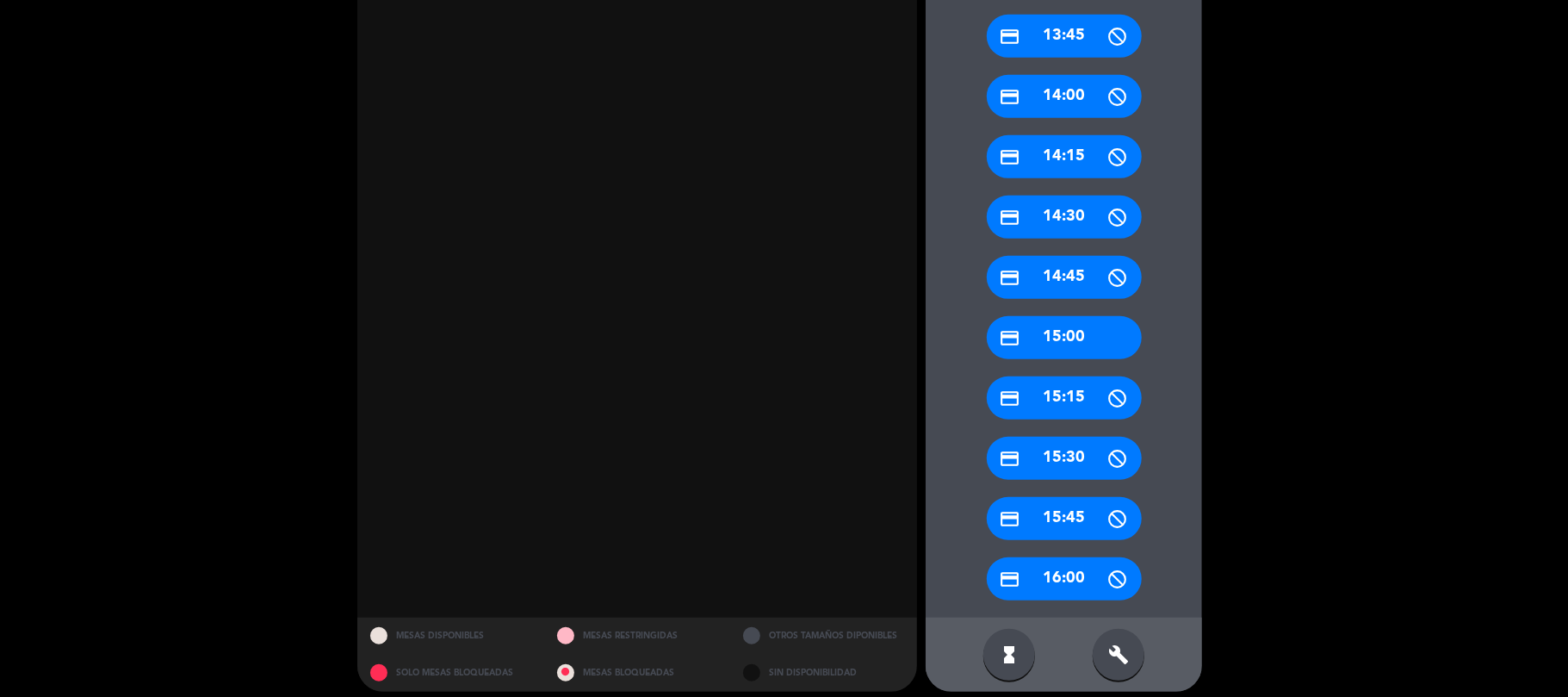
scroll to position [720, 0]
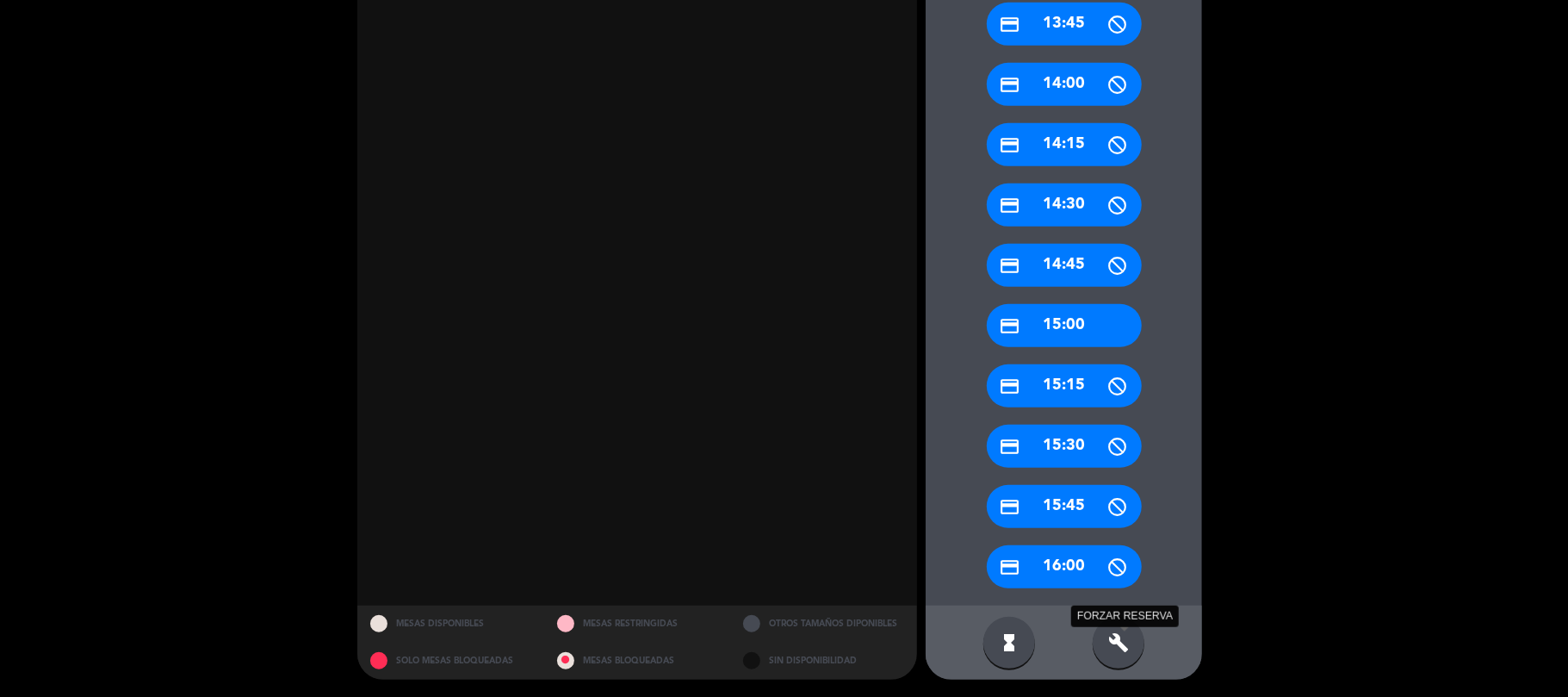
click at [1125, 641] on icon "build" at bounding box center [1118, 642] width 20 height 20
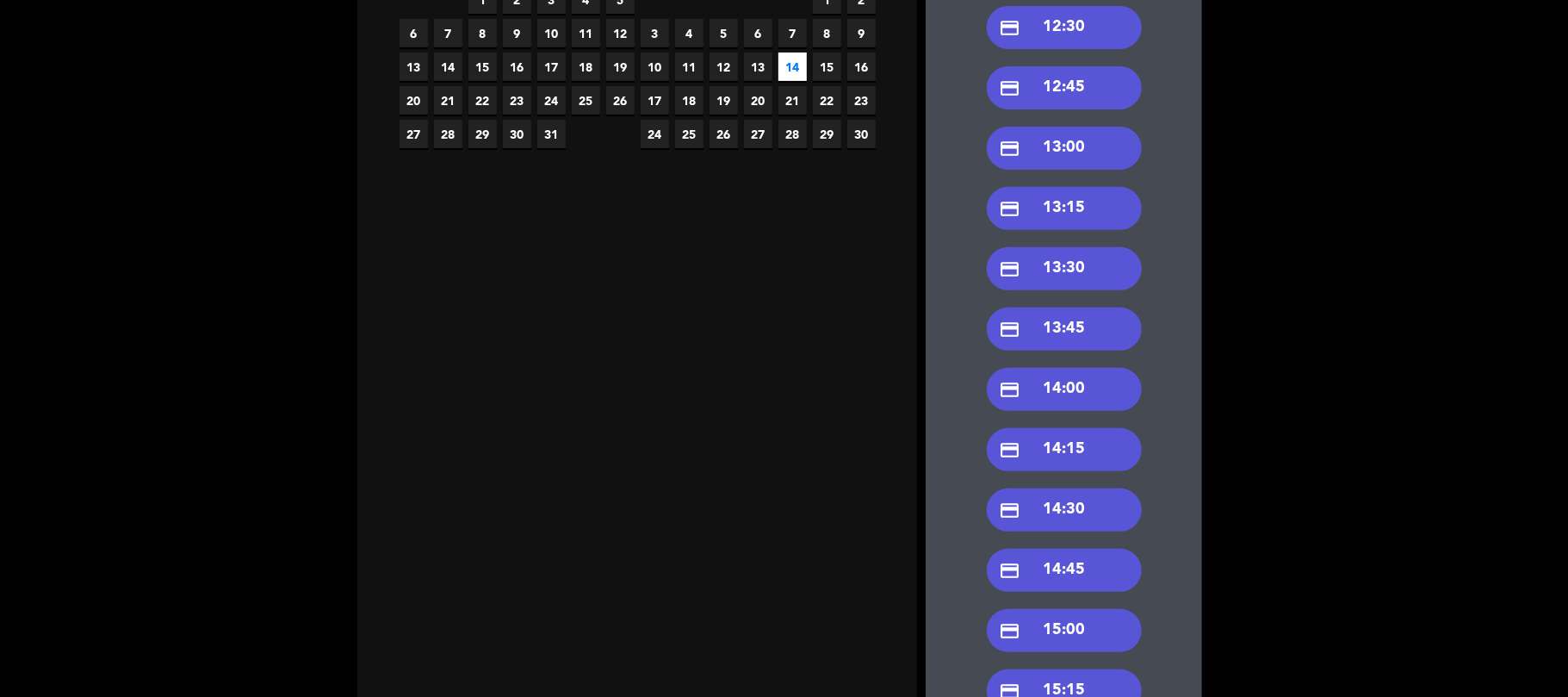
scroll to position [375, 0]
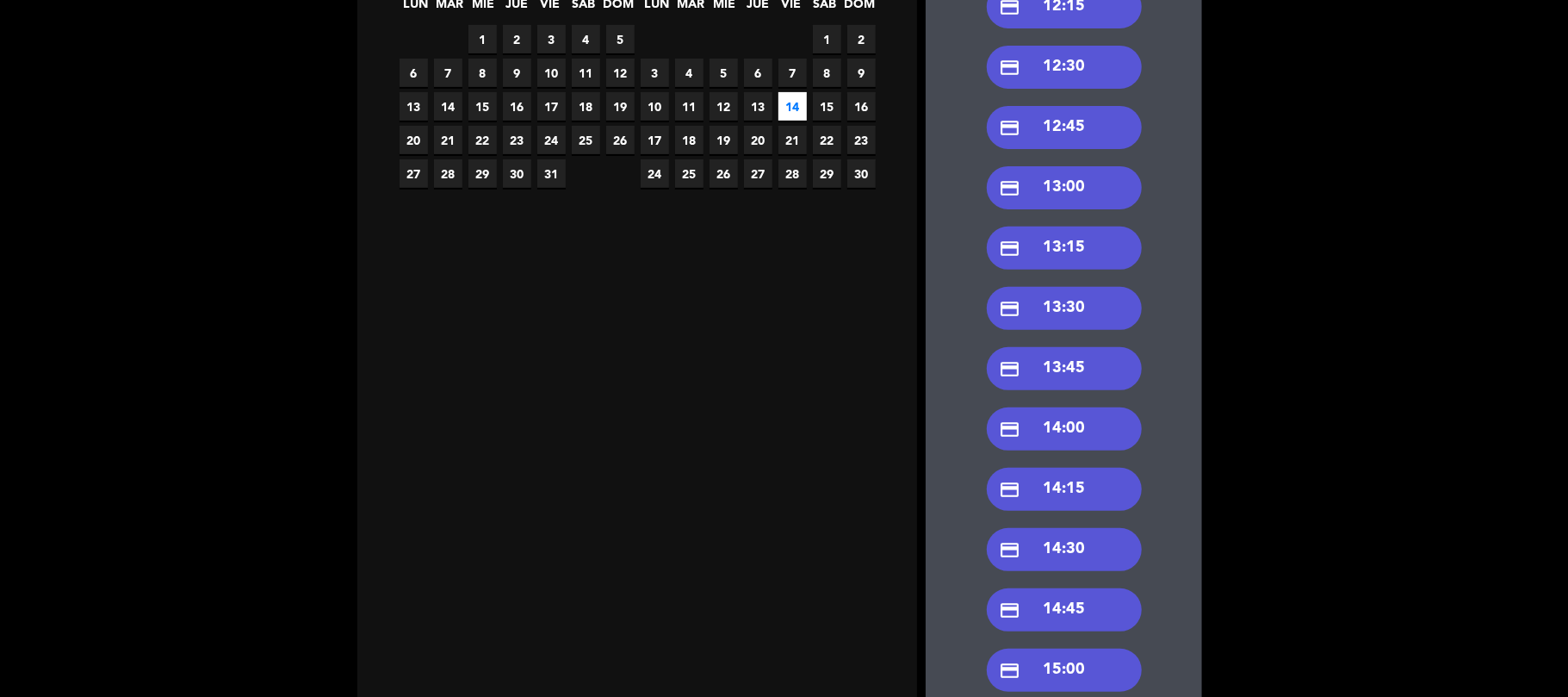
click at [1052, 198] on div "credit_card 13:00" at bounding box center [1064, 188] width 155 height 43
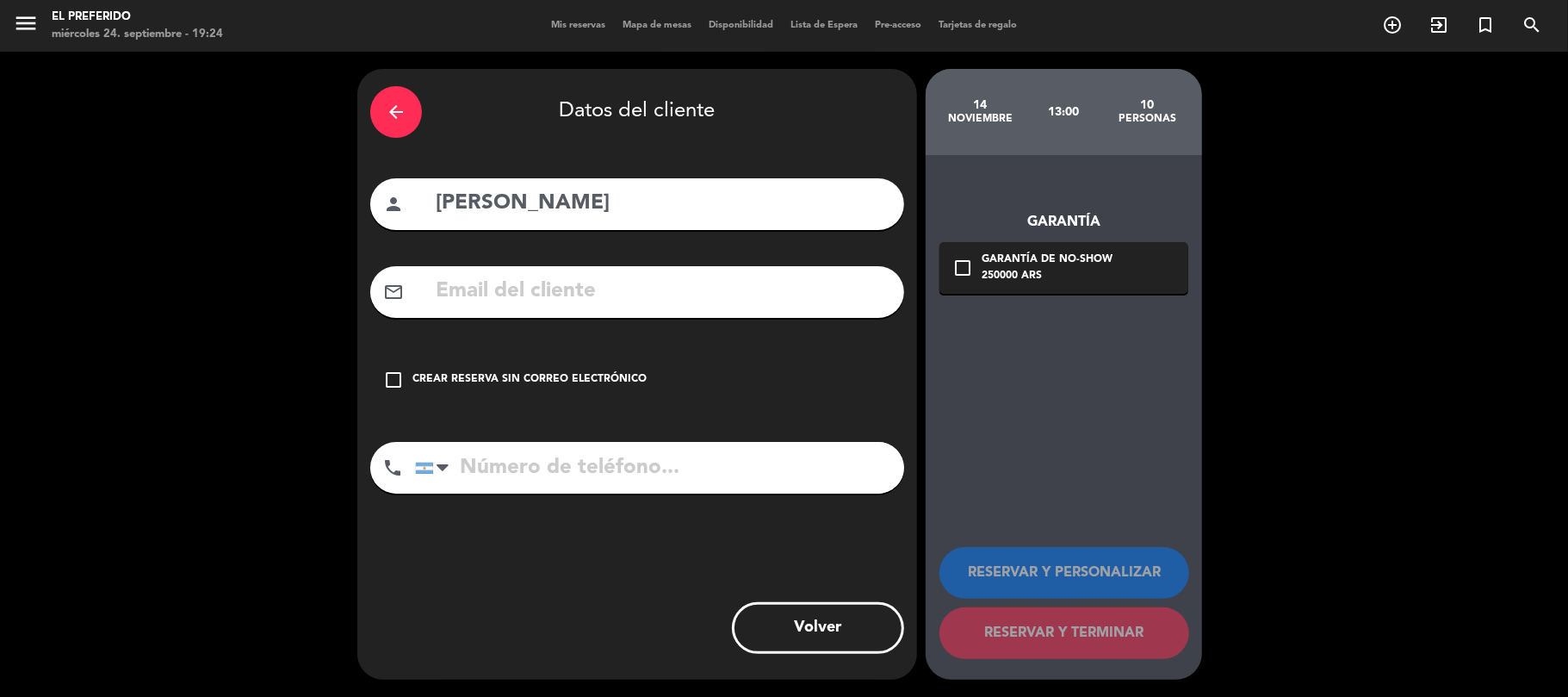
click at [561, 300] on input "text" at bounding box center [662, 291] width 457 height 35
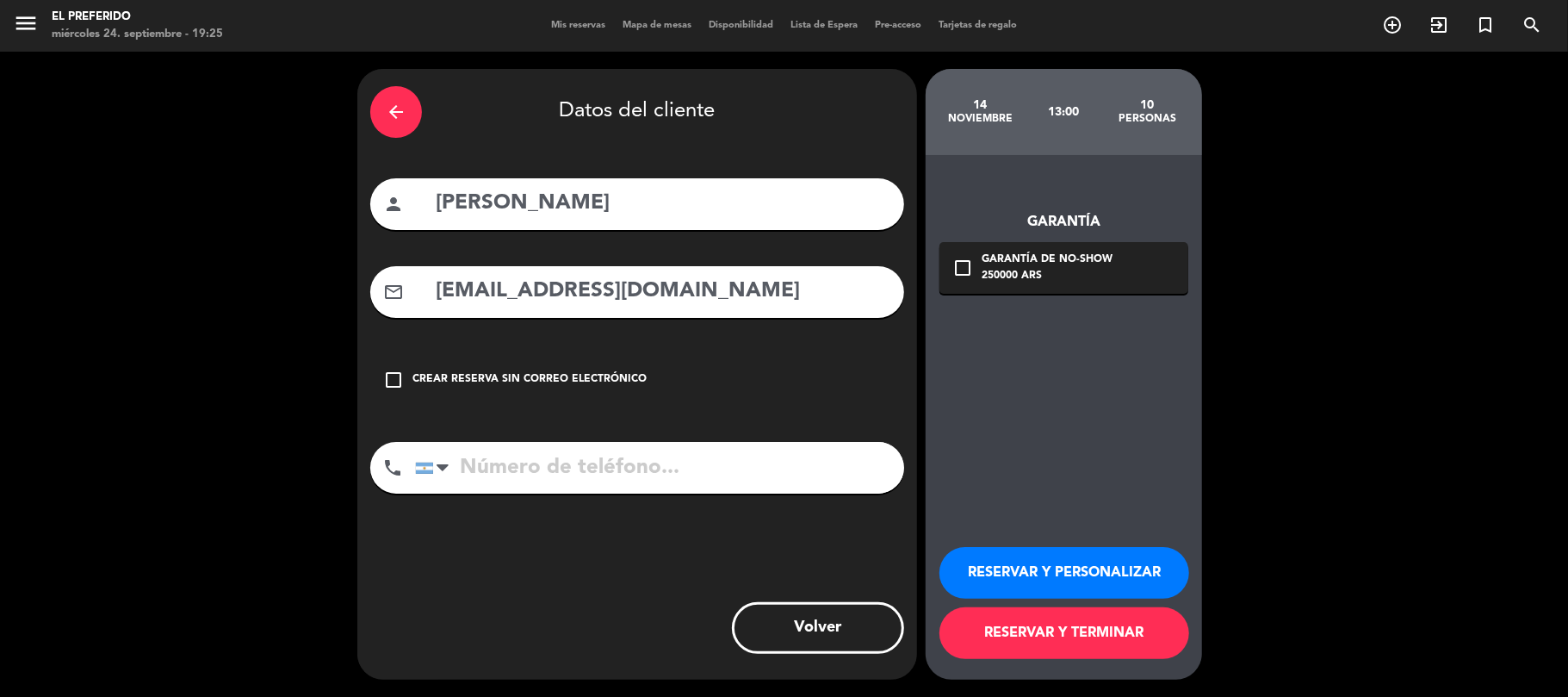
type input "[EMAIL_ADDRESS][DOMAIN_NAME]"
click at [714, 492] on input "tel" at bounding box center [660, 467] width 489 height 52
click at [717, 463] on input "tel" at bounding box center [660, 467] width 489 height 52
type input "[PHONE_NUMBER]"
click at [961, 265] on icon "check_box_outline_blank" at bounding box center [962, 267] width 20 height 20
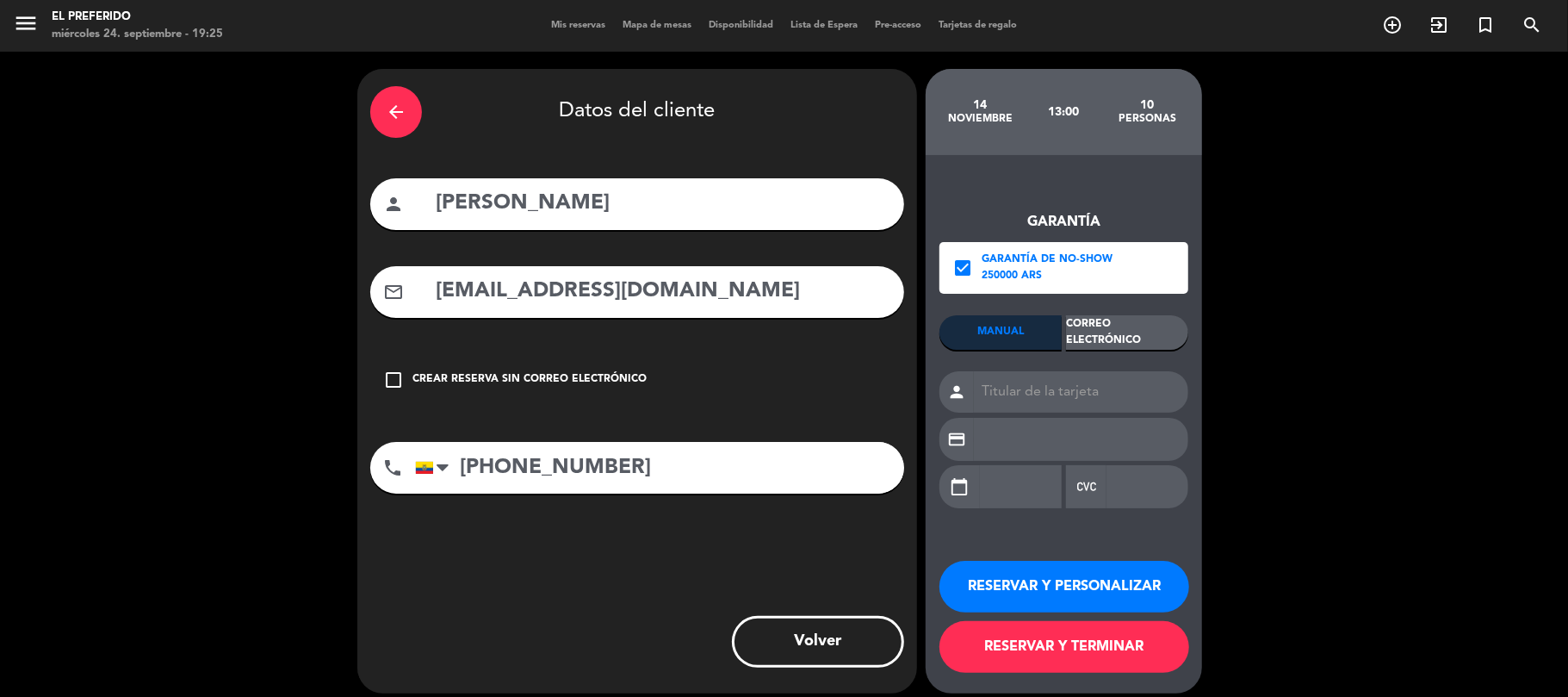
click at [1078, 589] on button "RESERVAR Y PERSONALIZAR" at bounding box center [1064, 586] width 249 height 52
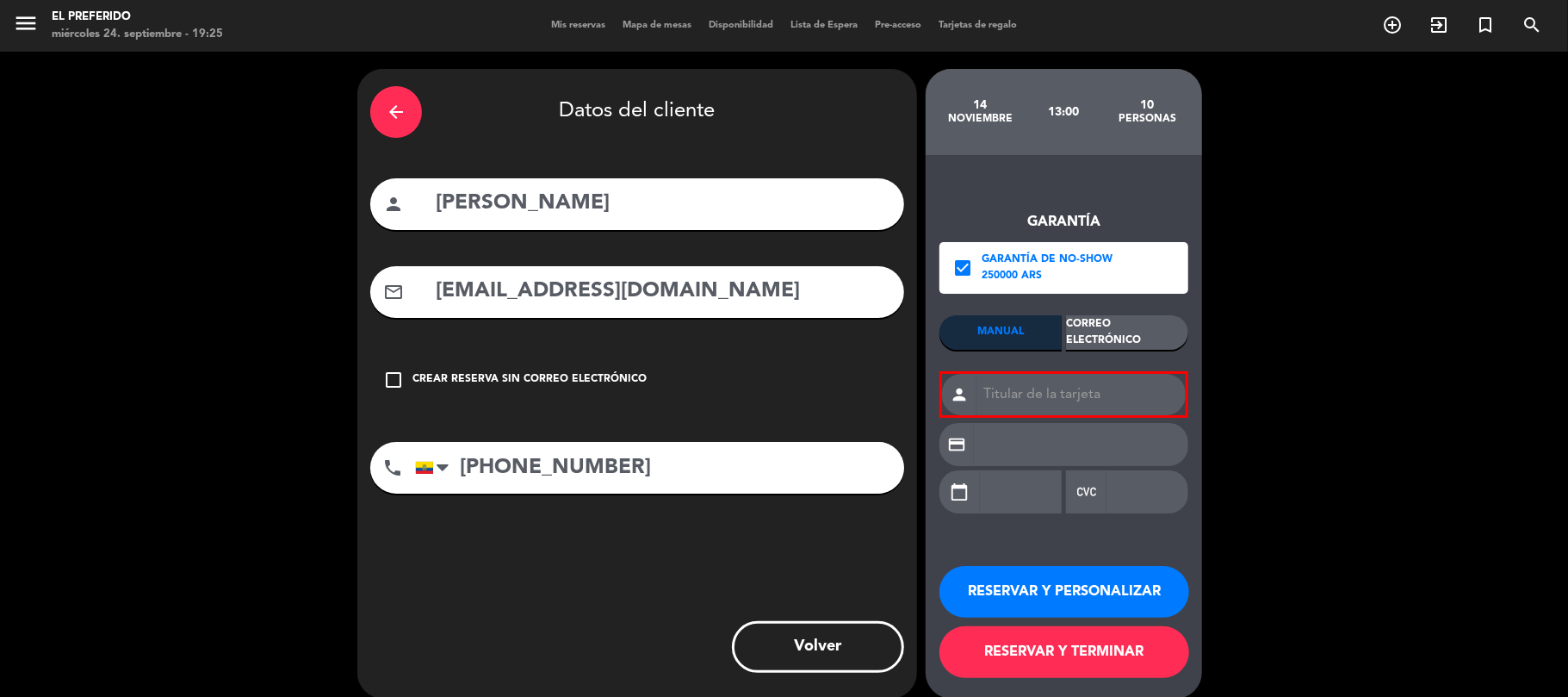
click at [1093, 402] on input at bounding box center [1081, 395] width 210 height 41
click at [797, 536] on div "arrow_back Datos del cliente person [PERSON_NAME] ante mail_outline [EMAIL_ADDR…" at bounding box center [637, 384] width 559 height 630
click at [1059, 591] on button "RESERVAR Y PERSONALIZAR" at bounding box center [1064, 592] width 249 height 52
click at [1049, 195] on div "Garantía check_box Garantía de no-show 250000 ARS MANUAL Correo Electrónico per…" at bounding box center [1063, 353] width 249 height 353
click at [1117, 325] on div "Correo Electrónico" at bounding box center [1127, 331] width 122 height 34
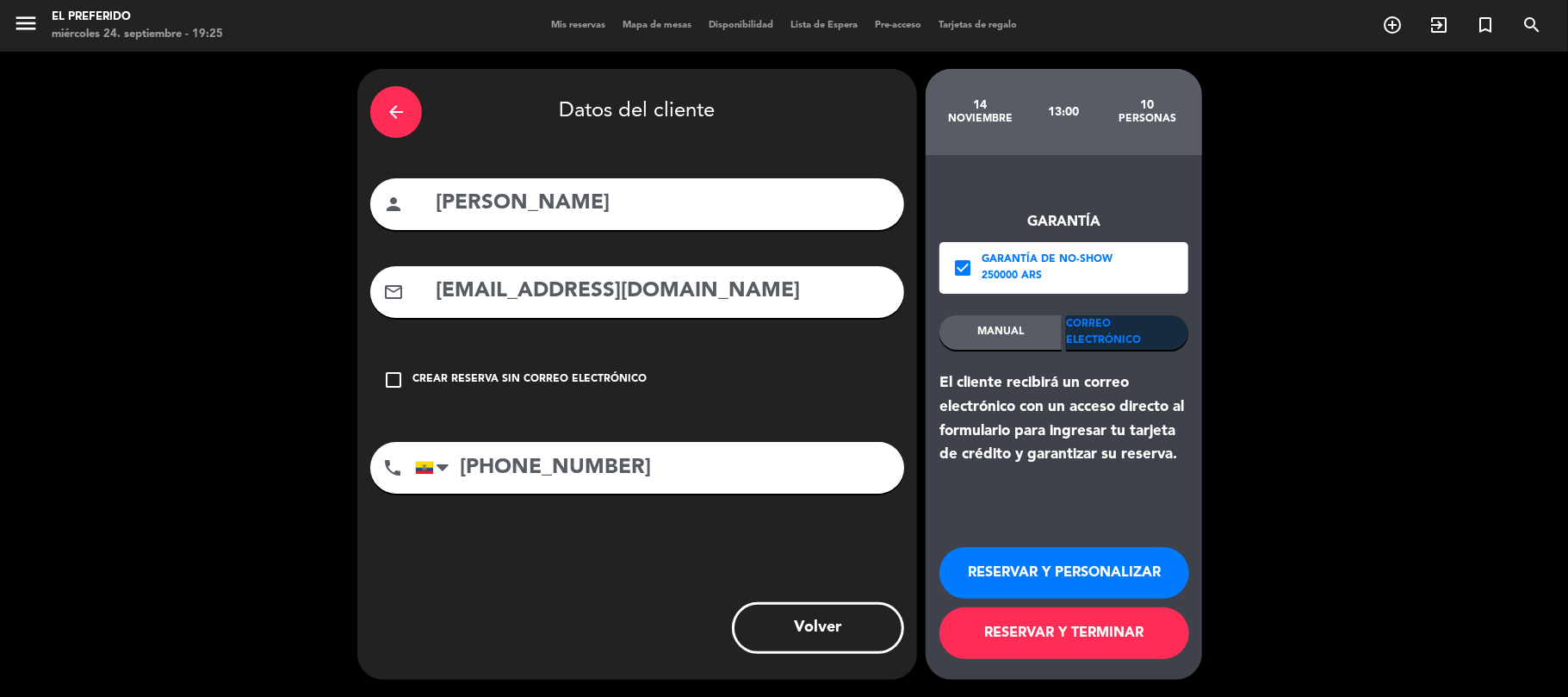
click at [1042, 577] on button "RESERVAR Y PERSONALIZAR" at bounding box center [1064, 572] width 249 height 52
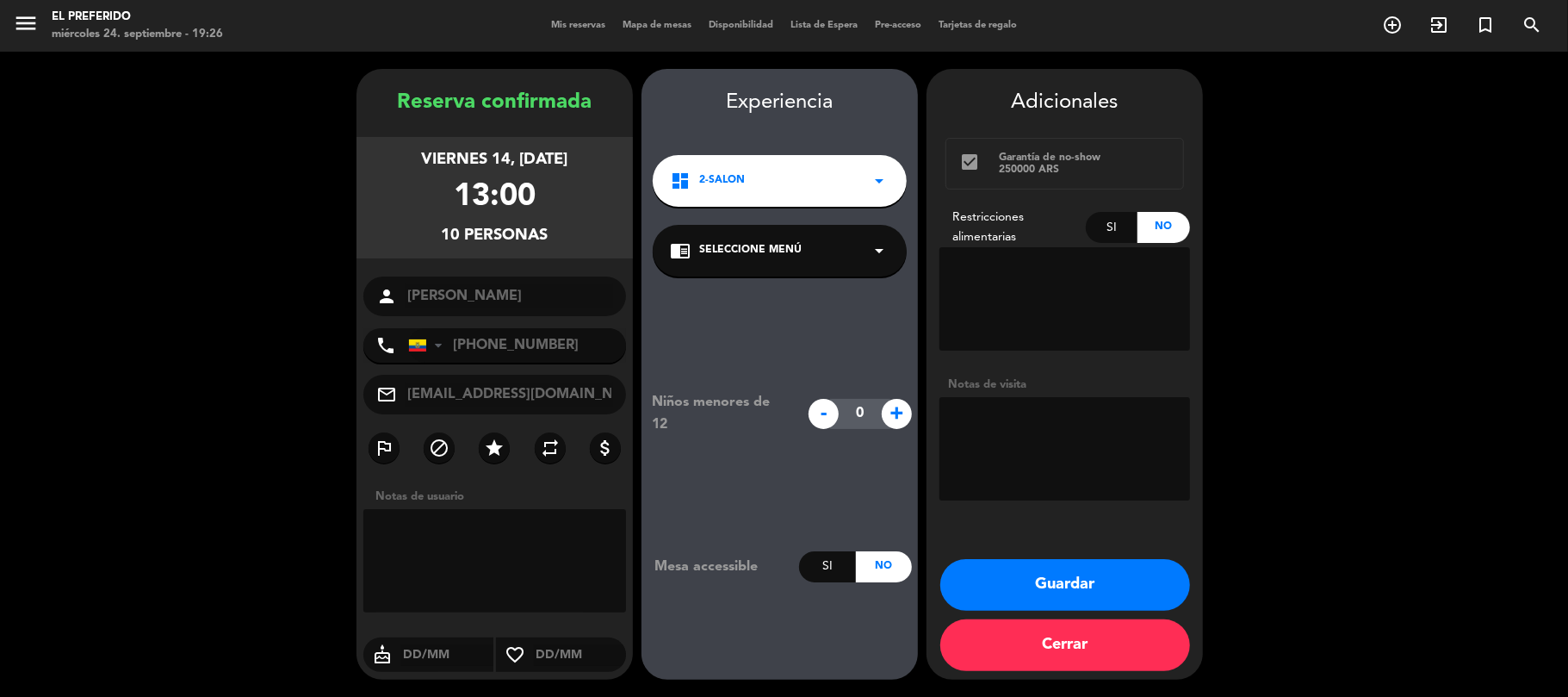
click at [848, 252] on div "chrome_reader_mode Seleccione Menú arrow_drop_down" at bounding box center [780, 251] width 254 height 52
click at [784, 290] on div "SALON" at bounding box center [780, 298] width 219 height 18
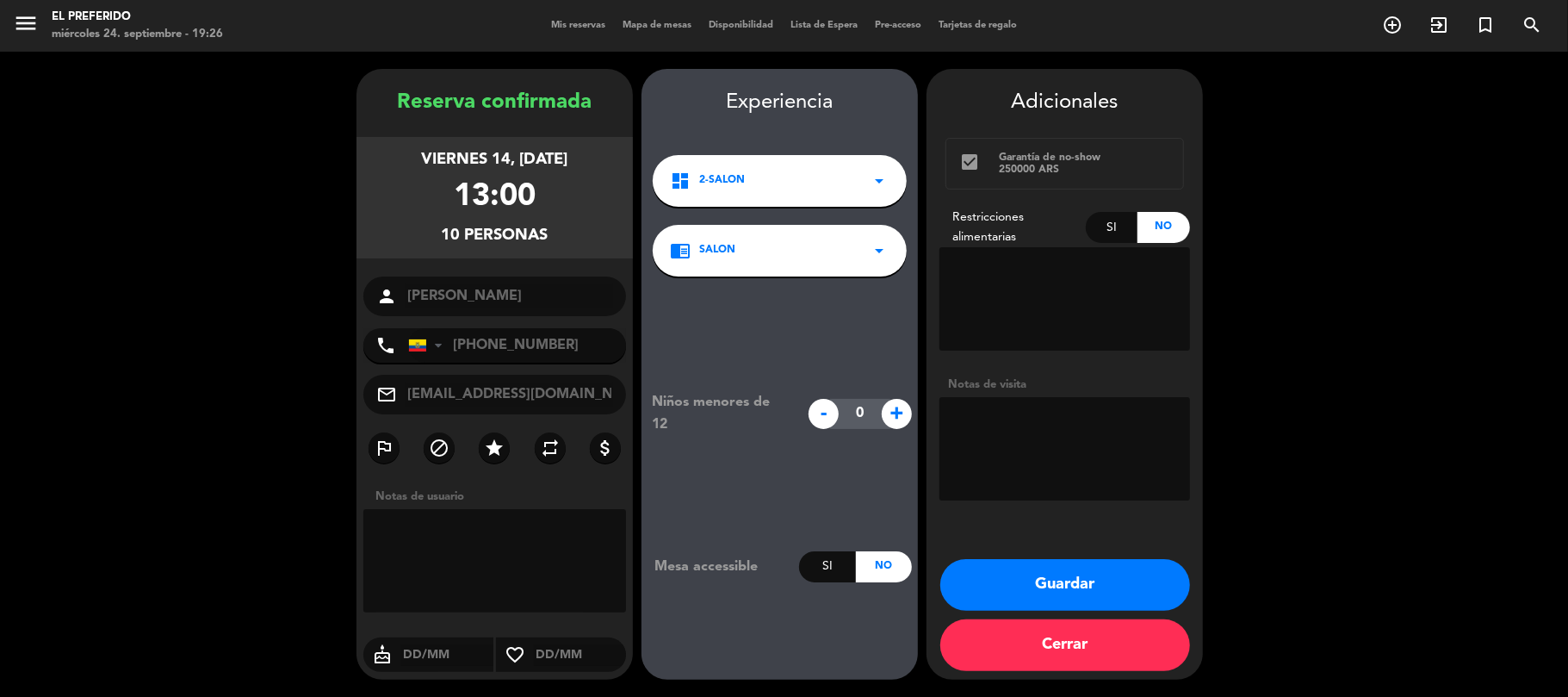
click at [1051, 579] on button "Guardar" at bounding box center [1065, 585] width 249 height 52
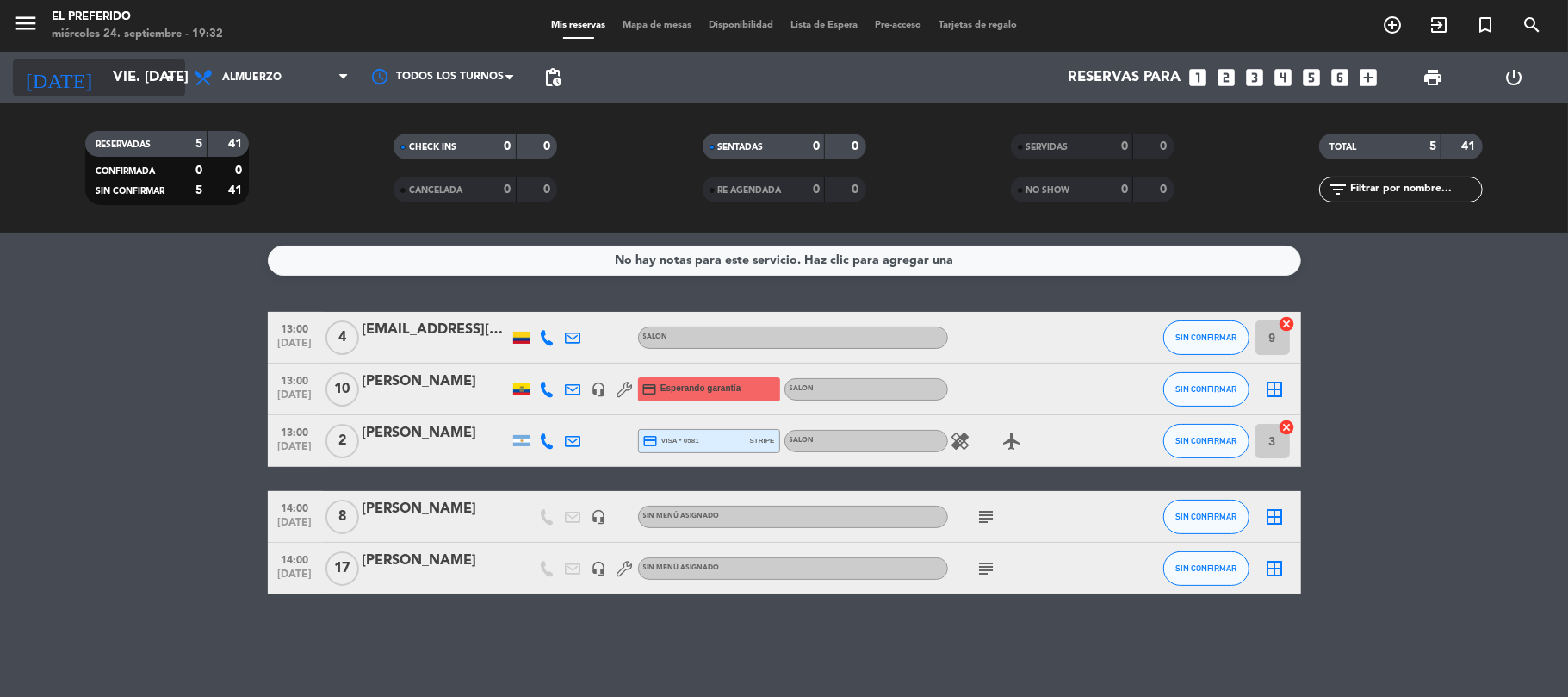
click at [130, 85] on input "vie. [DATE]" at bounding box center [197, 78] width 186 height 33
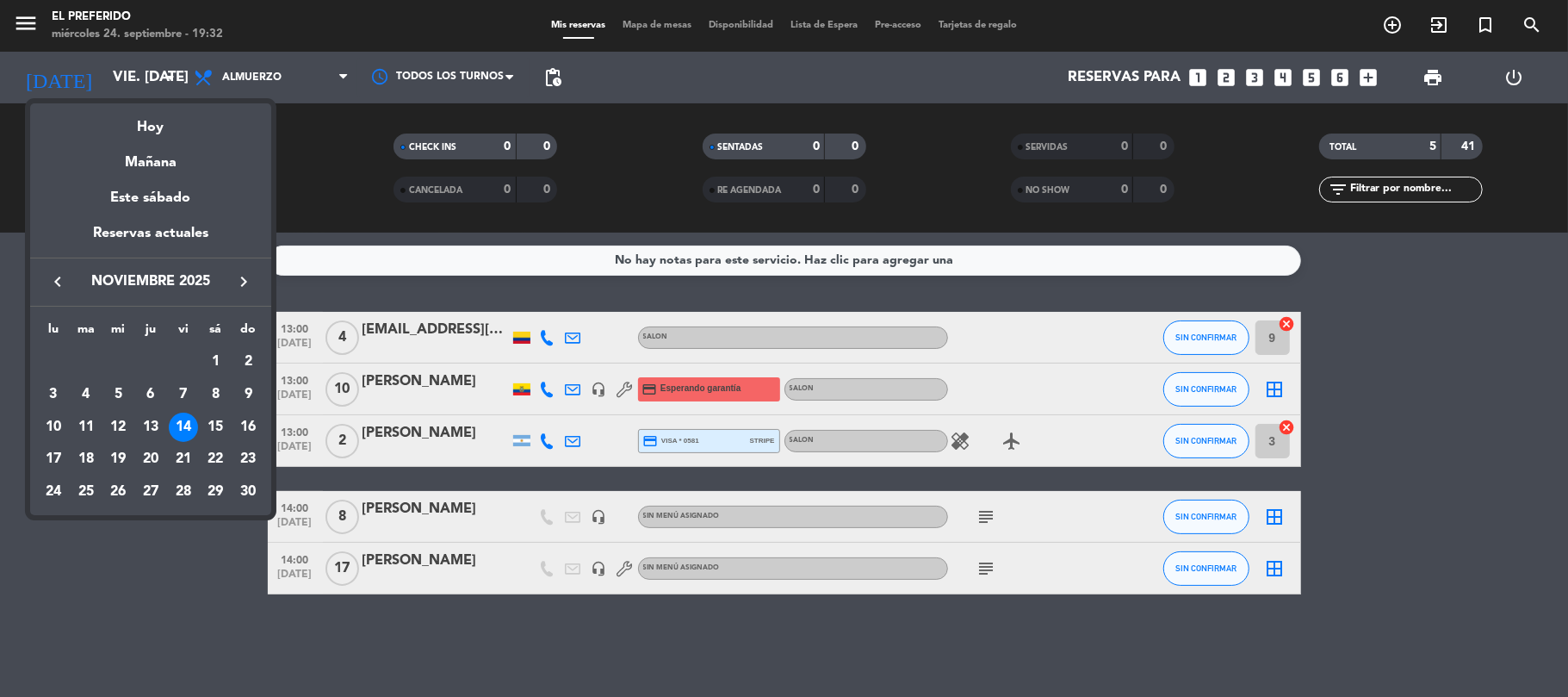
click at [56, 277] on icon "keyboard_arrow_left" at bounding box center [57, 281] width 20 height 20
click at [119, 486] on div "24" at bounding box center [118, 492] width 29 height 29
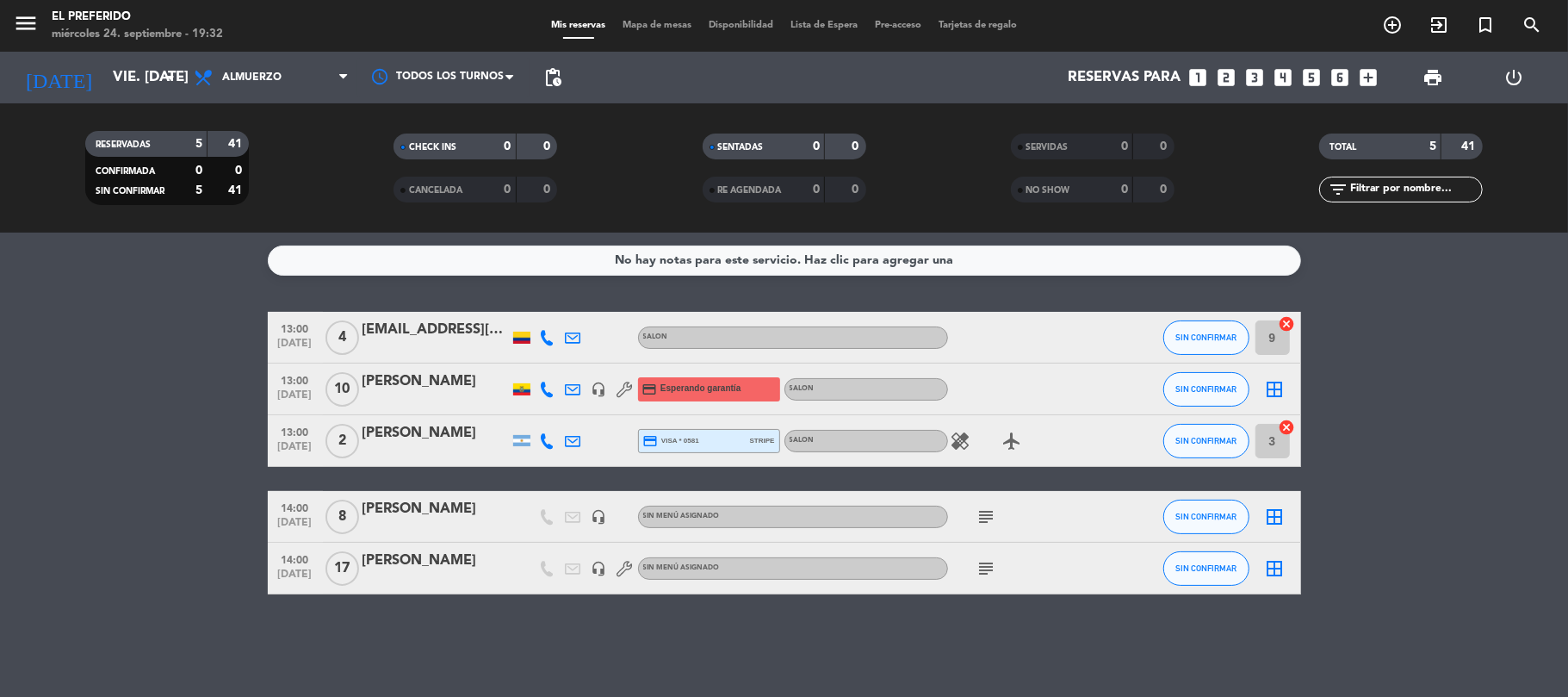
type input "mié. [DATE]"
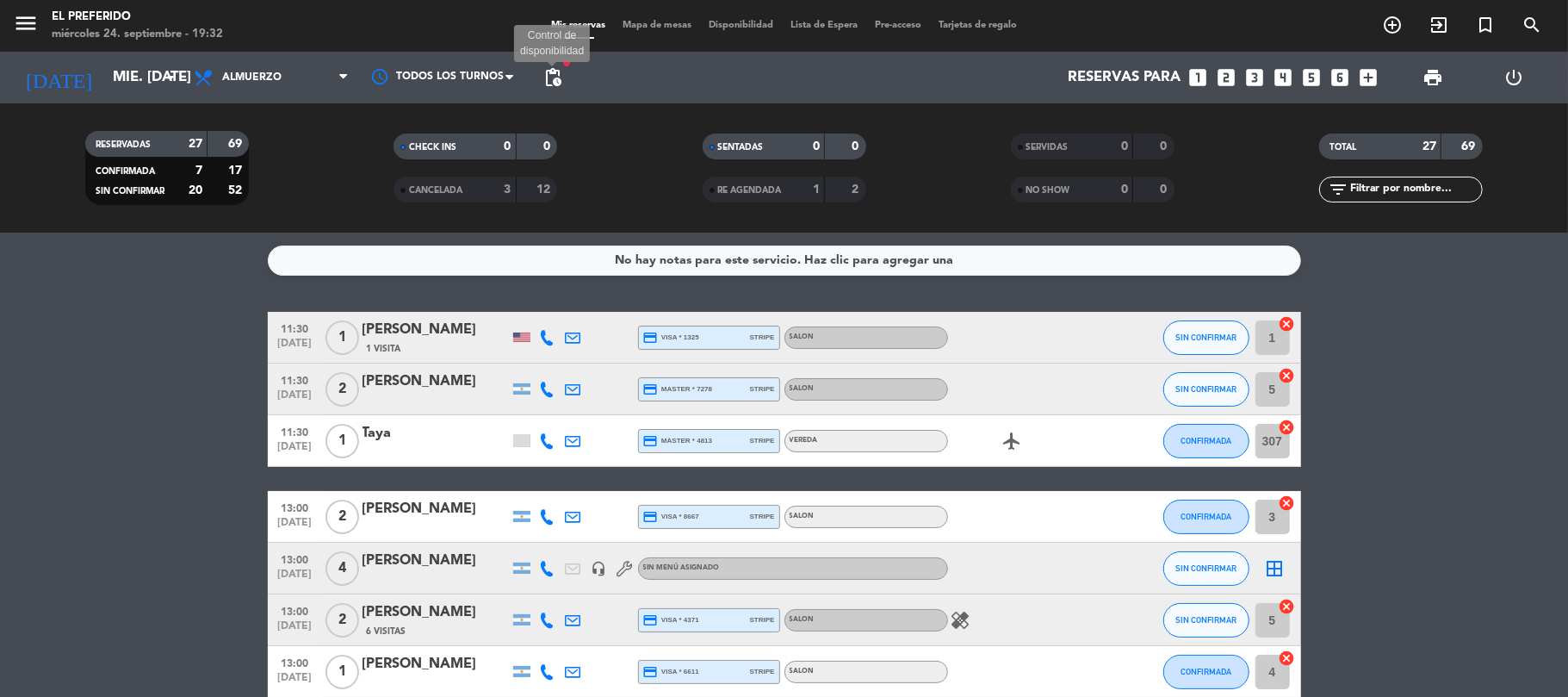
click at [559, 74] on span "pending_actions" at bounding box center [553, 77] width 20 height 20
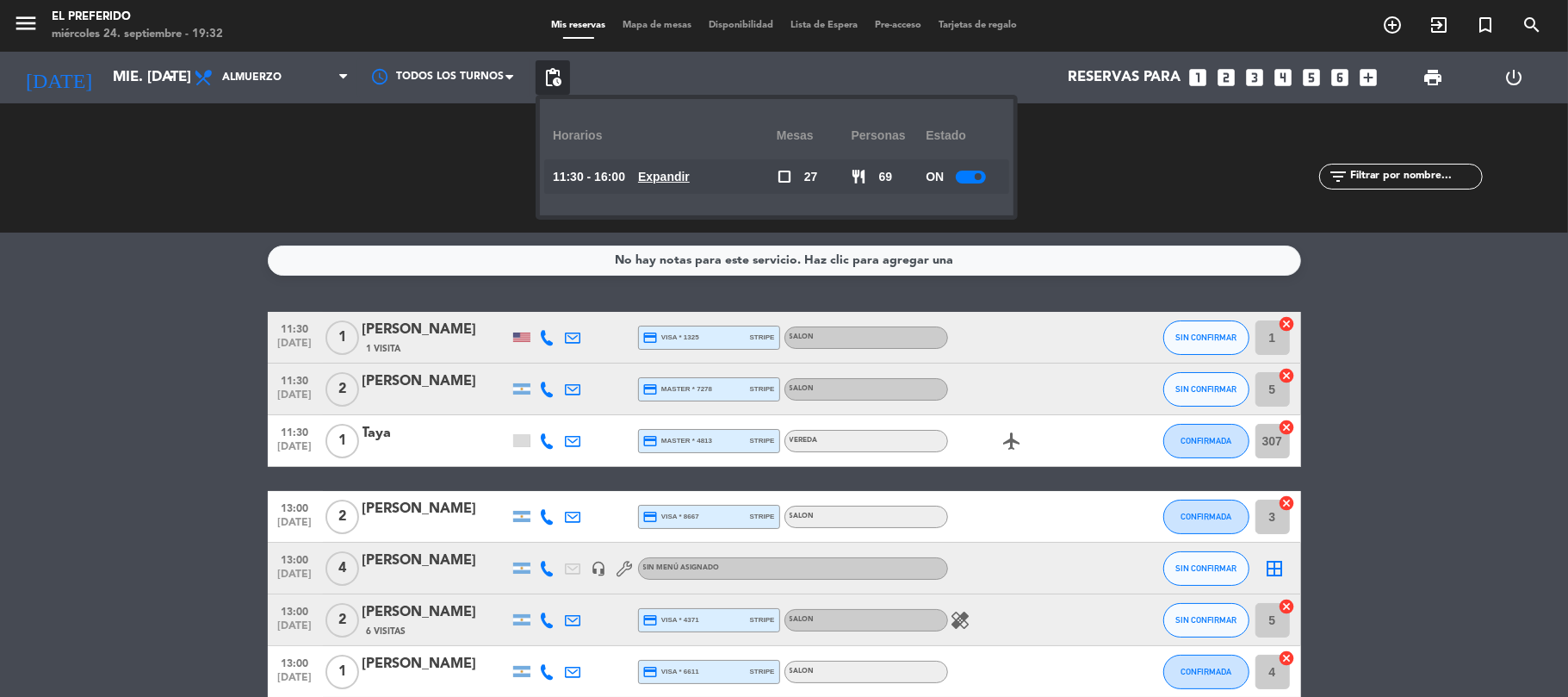
click at [679, 177] on u "Expandir" at bounding box center [664, 176] width 52 height 14
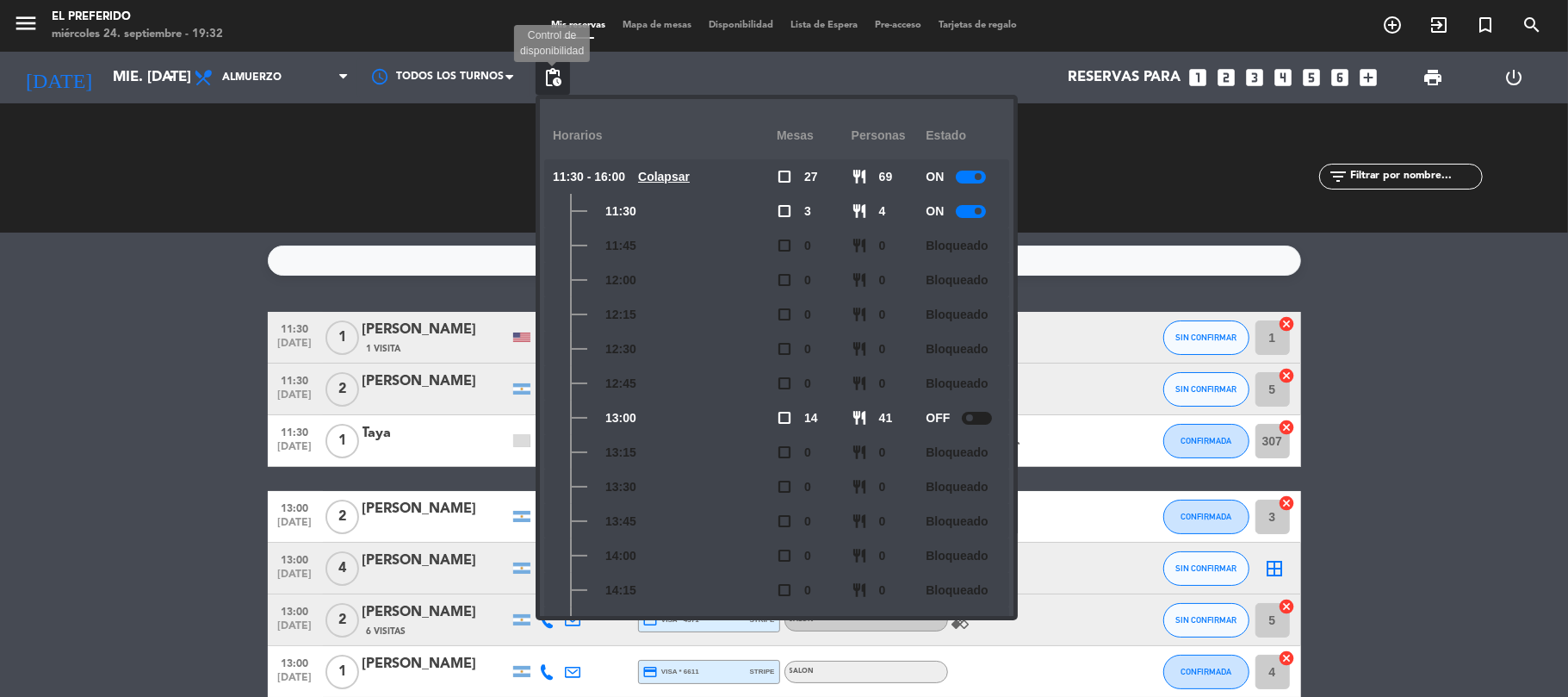
click at [552, 70] on span "pending_actions" at bounding box center [553, 77] width 20 height 20
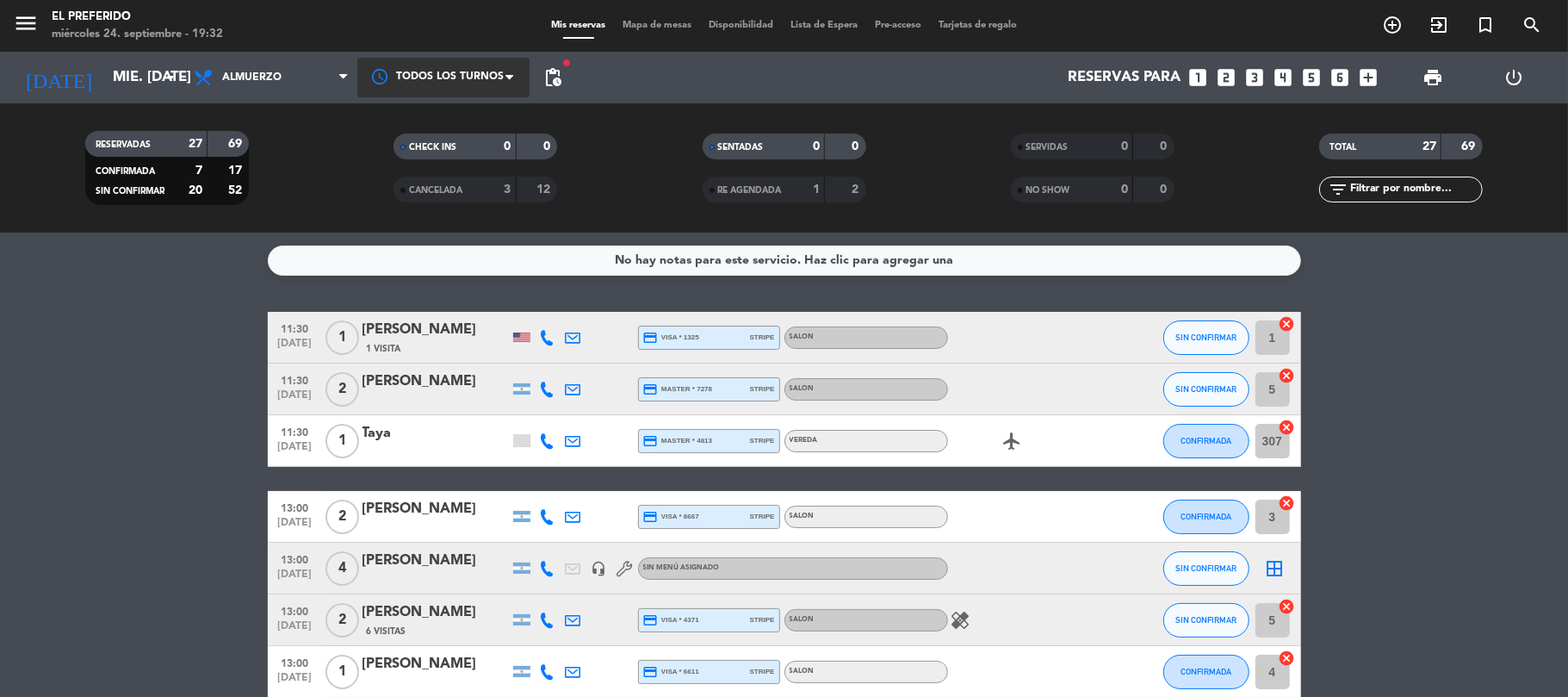
click at [484, 69] on div at bounding box center [443, 77] width 172 height 39
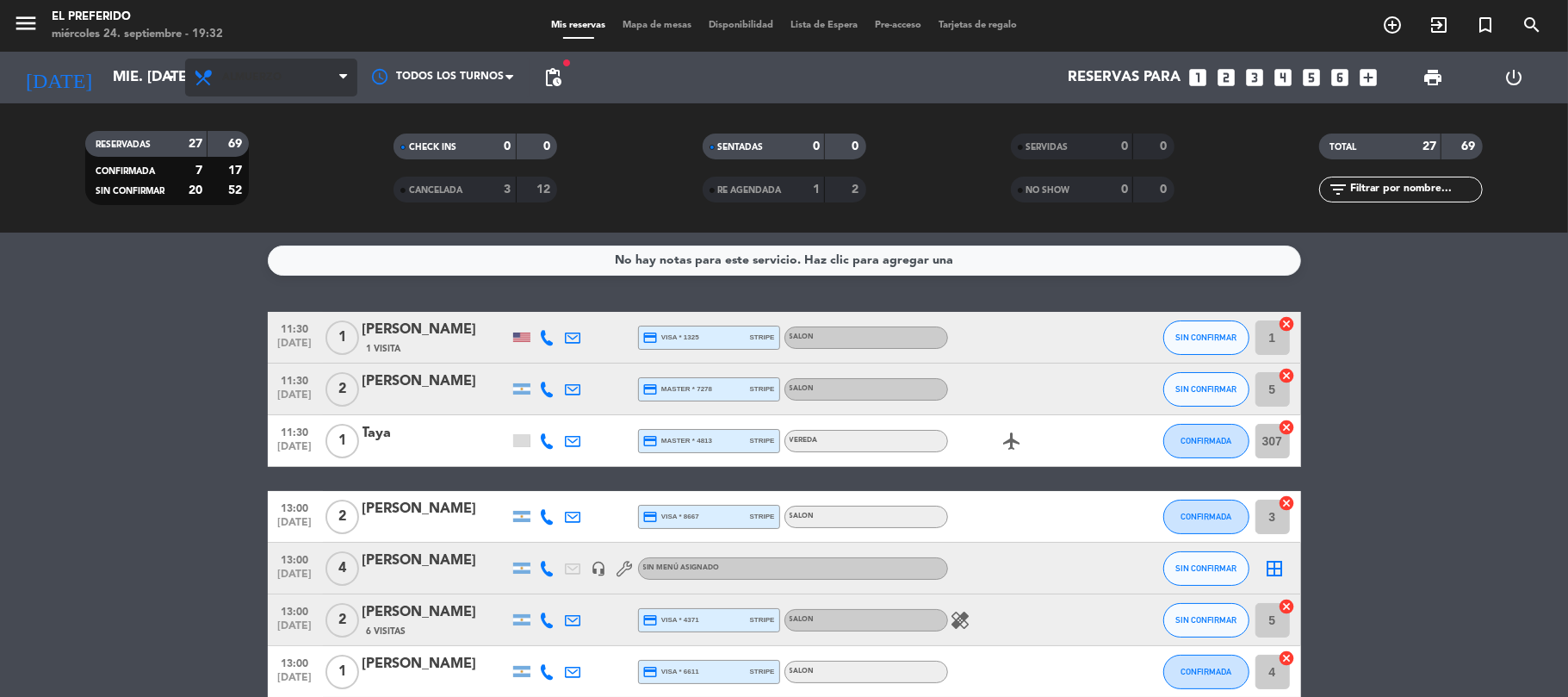
drag, startPoint x: 414, startPoint y: 80, endPoint x: 297, endPoint y: 76, distance: 117.1
click at [406, 79] on div at bounding box center [443, 77] width 172 height 39
click at [297, 76] on span "Almuerzo" at bounding box center [271, 77] width 172 height 38
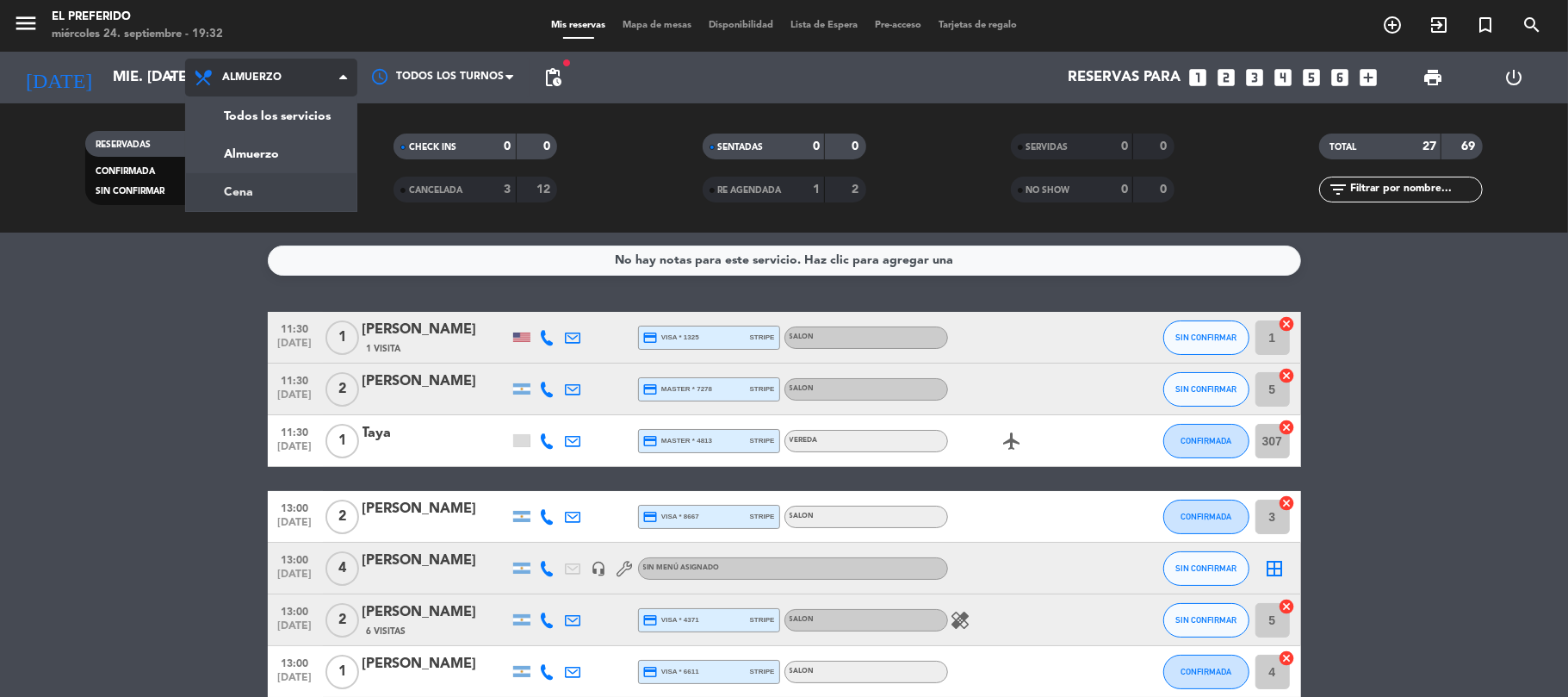
click at [285, 202] on div "menu El Preferido miércoles 24. septiembre - 19:32 Mis reservas Mapa de mesas D…" at bounding box center [784, 116] width 1568 height 233
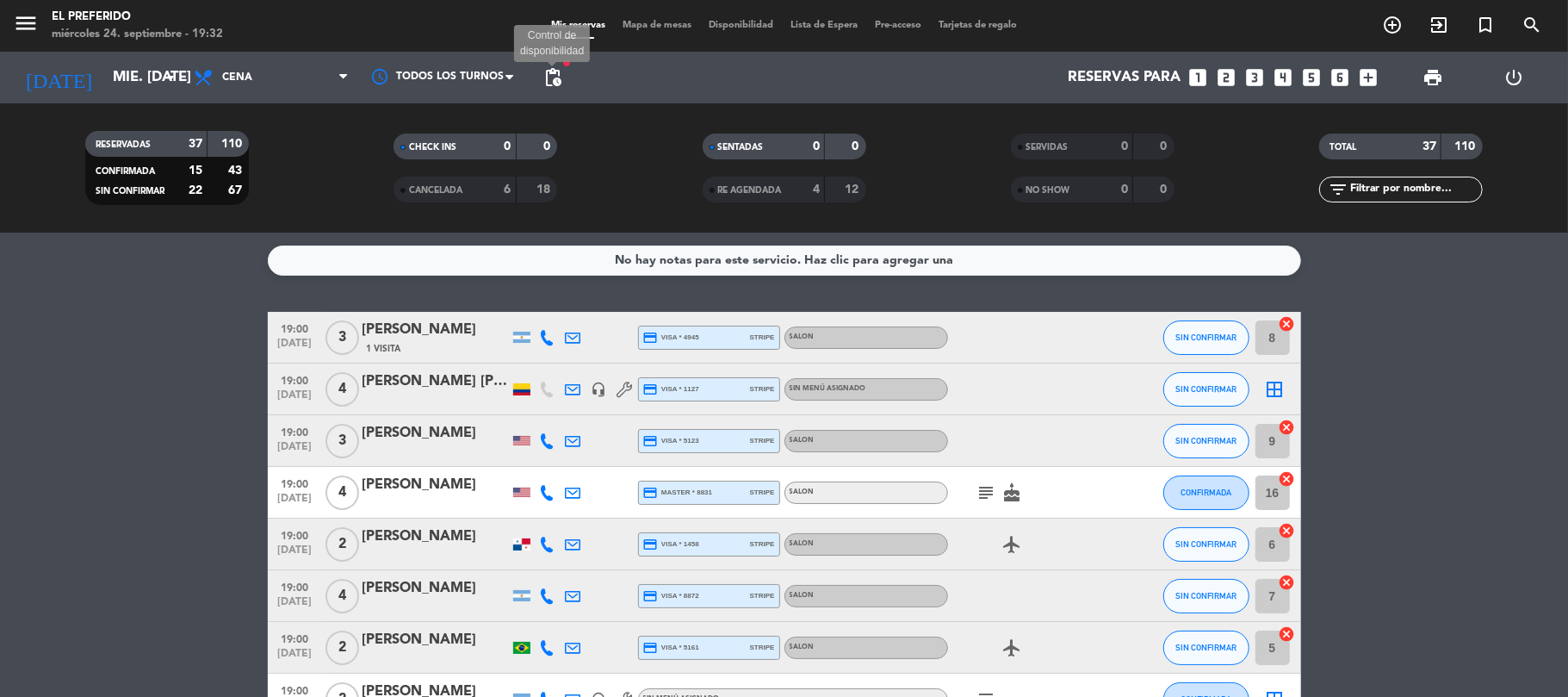
click at [549, 73] on span "pending_actions" at bounding box center [553, 77] width 20 height 20
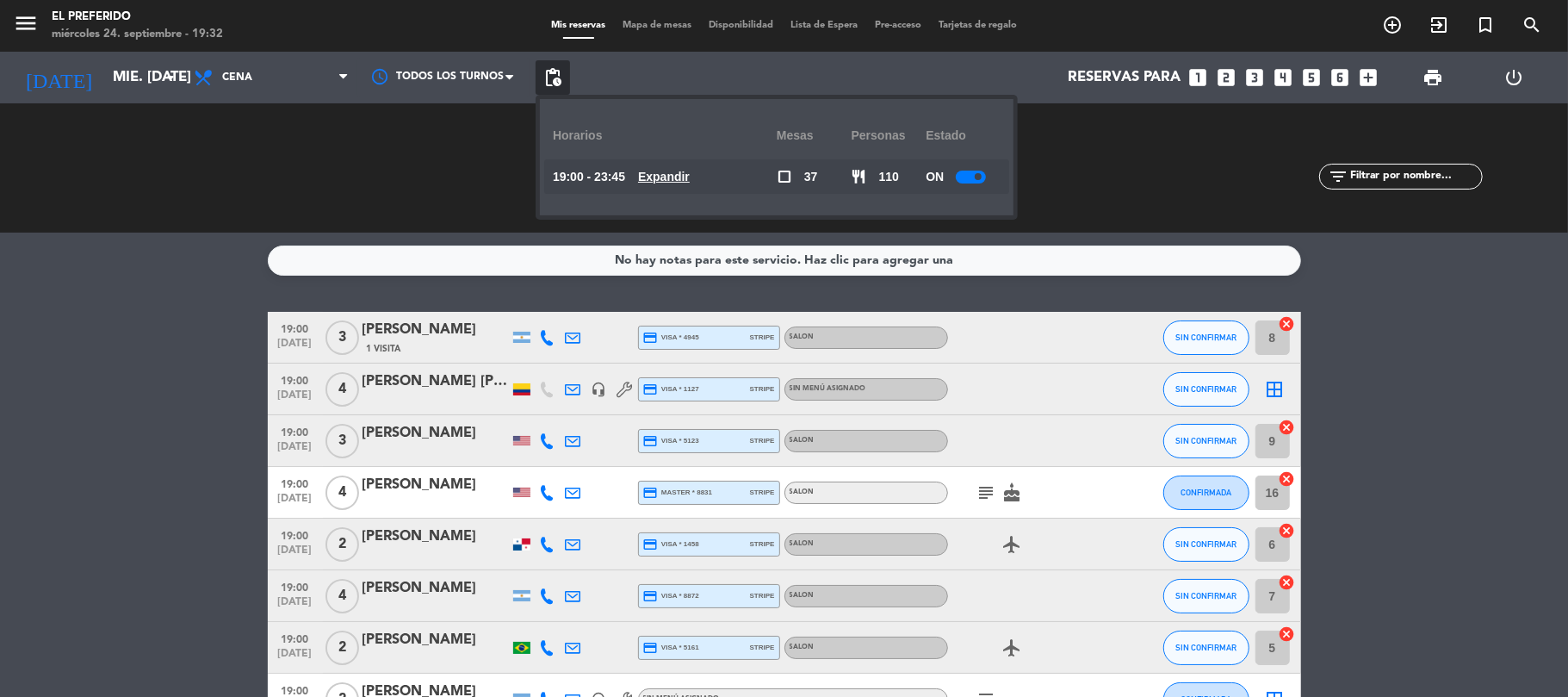
click at [670, 174] on u "Expandir" at bounding box center [664, 176] width 52 height 14
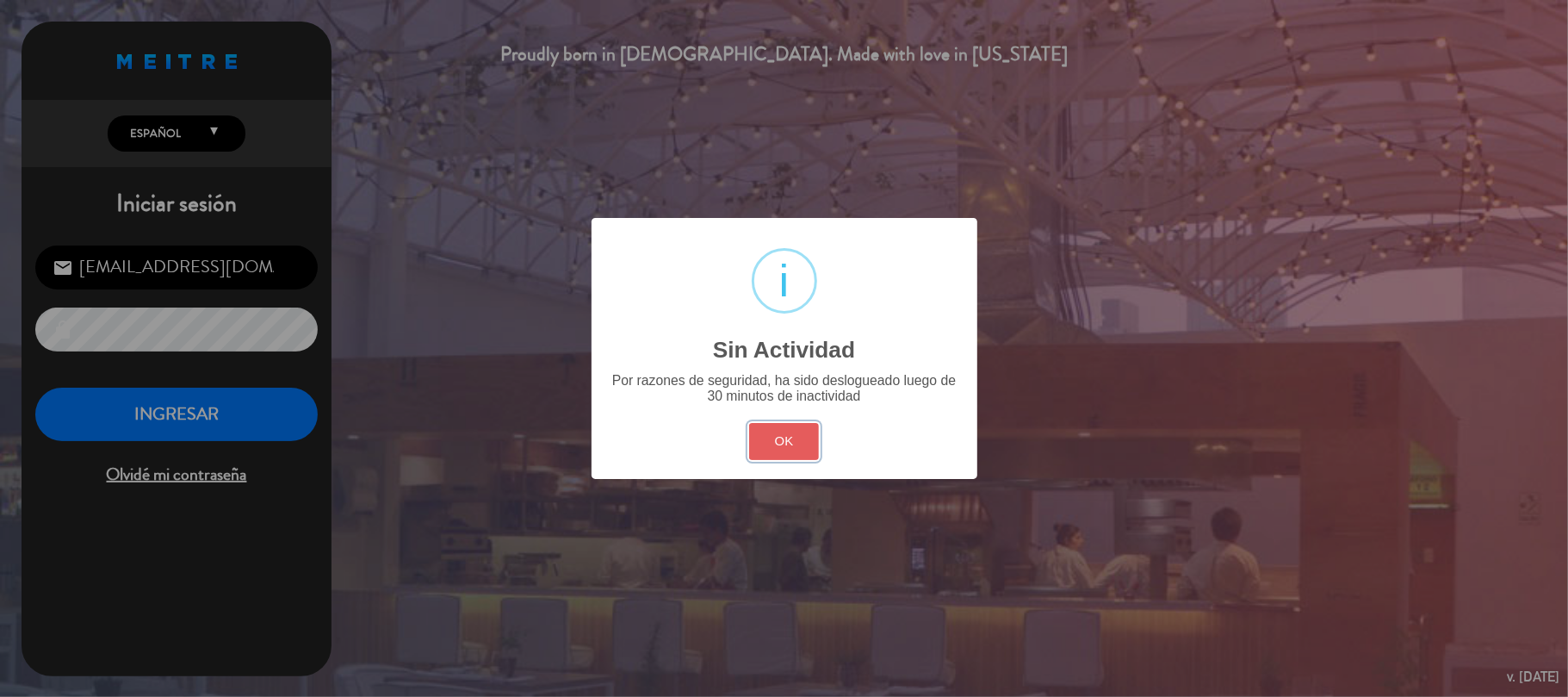
click at [772, 445] on button "OK" at bounding box center [784, 442] width 70 height 37
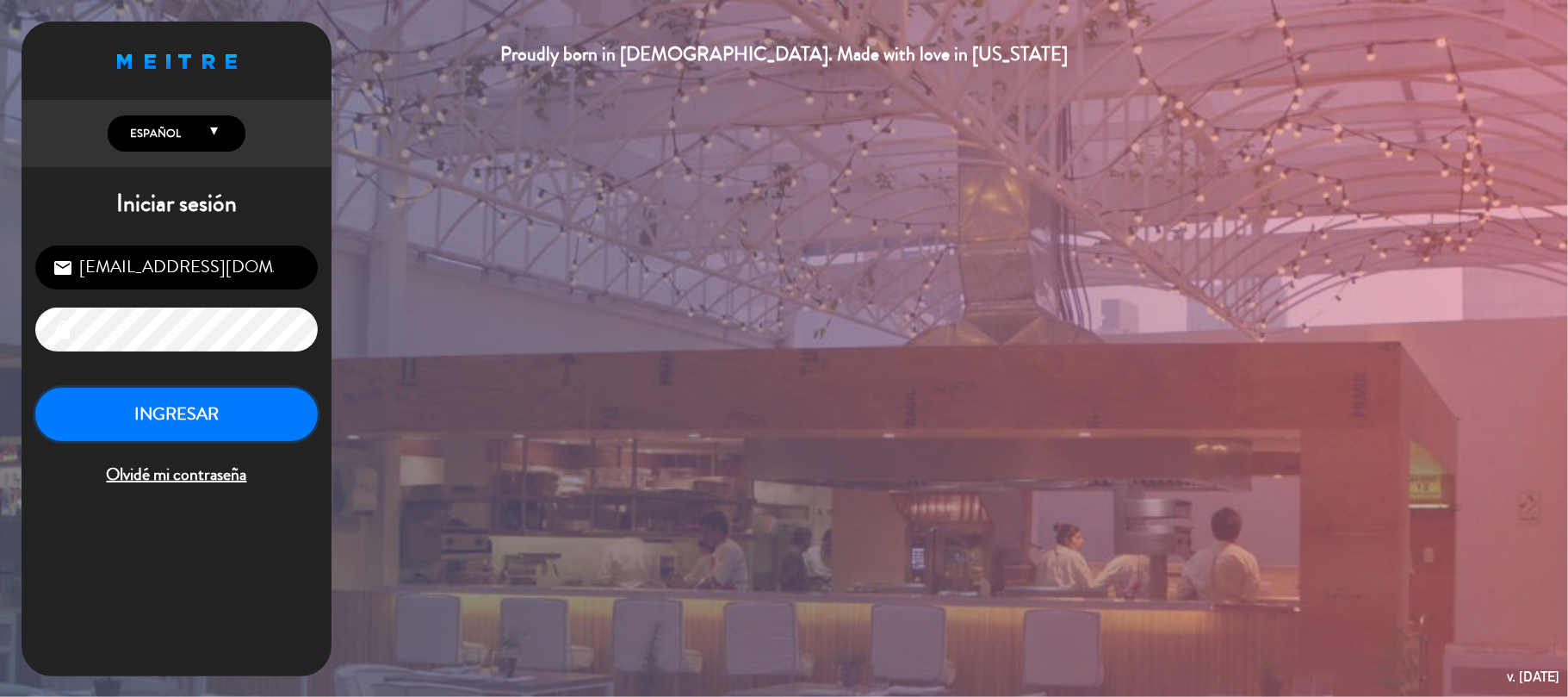
click at [225, 418] on button "INGRESAR" at bounding box center [176, 415] width 283 height 55
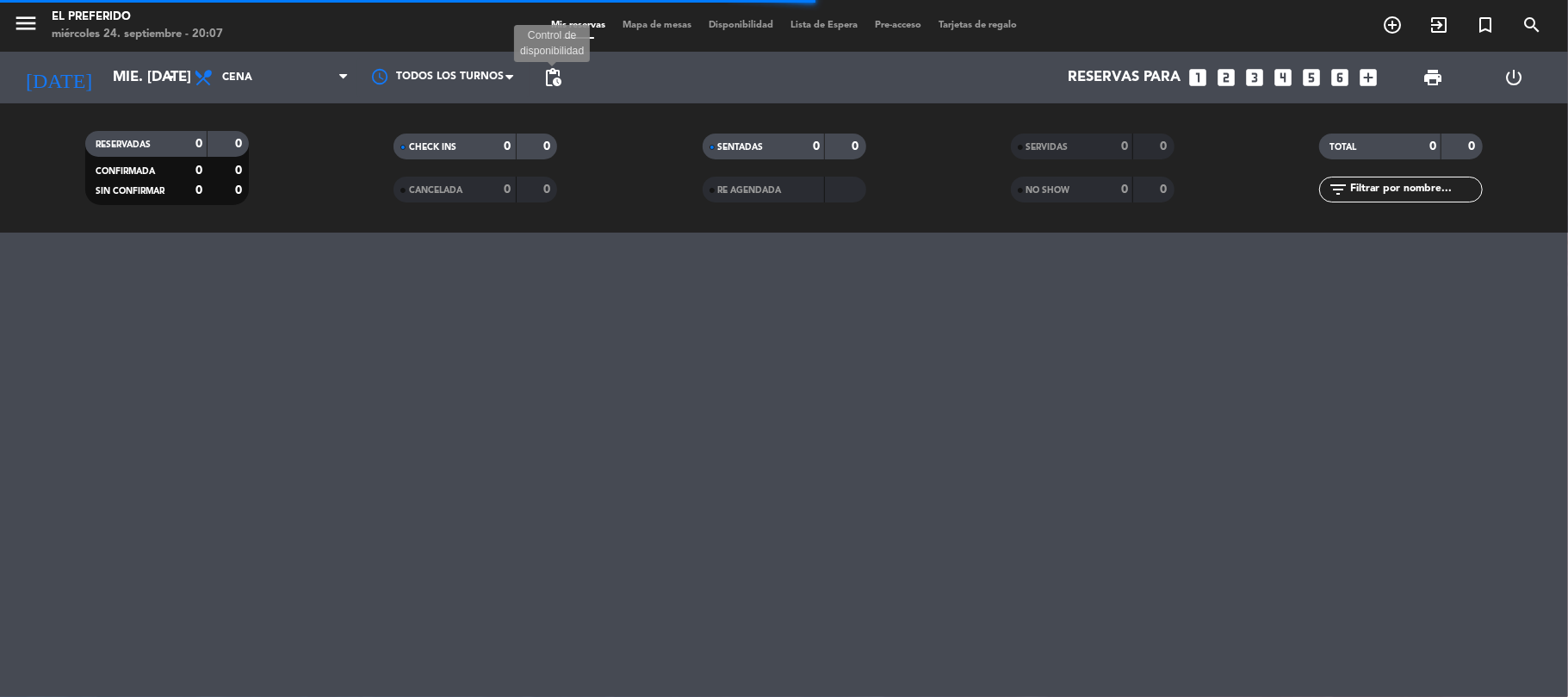
click at [553, 69] on span "pending_actions" at bounding box center [553, 77] width 20 height 20
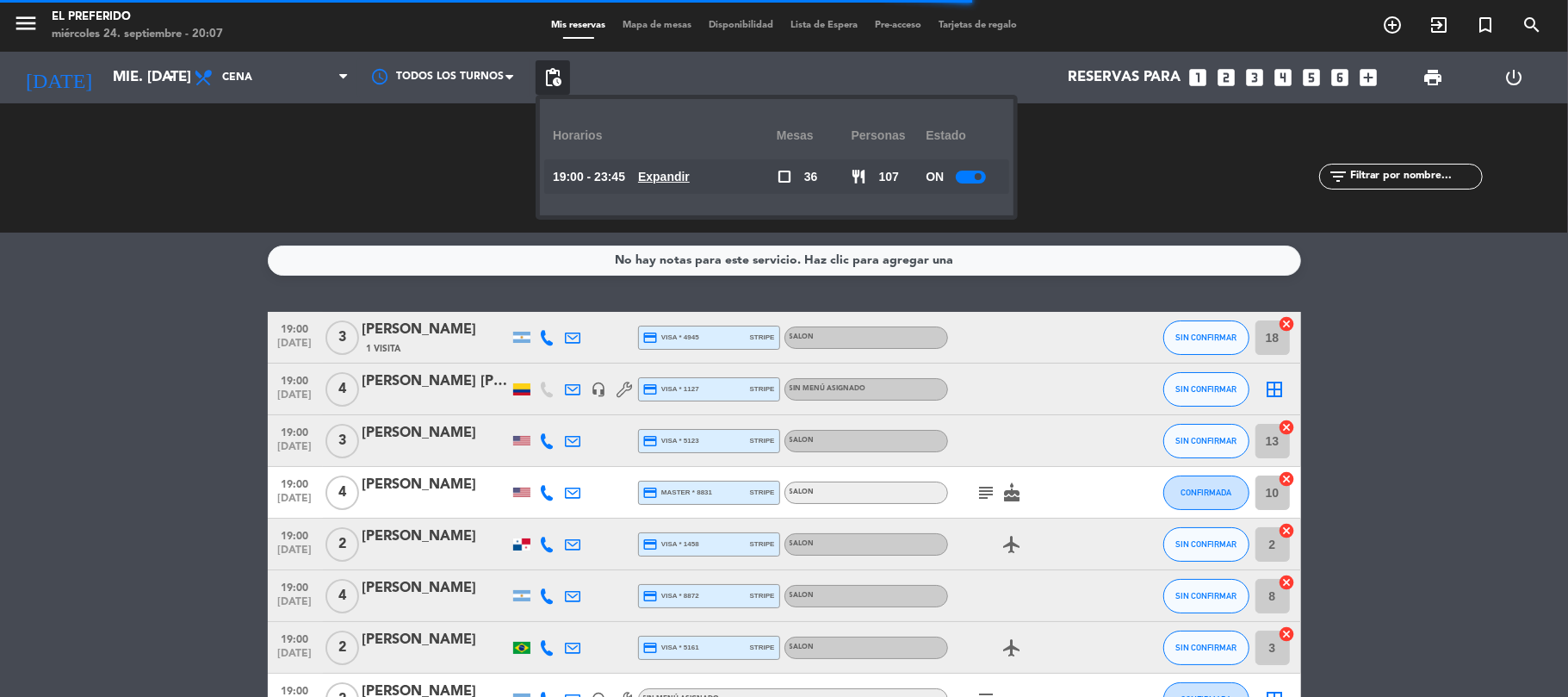
click at [679, 177] on u "Expandir" at bounding box center [664, 176] width 52 height 14
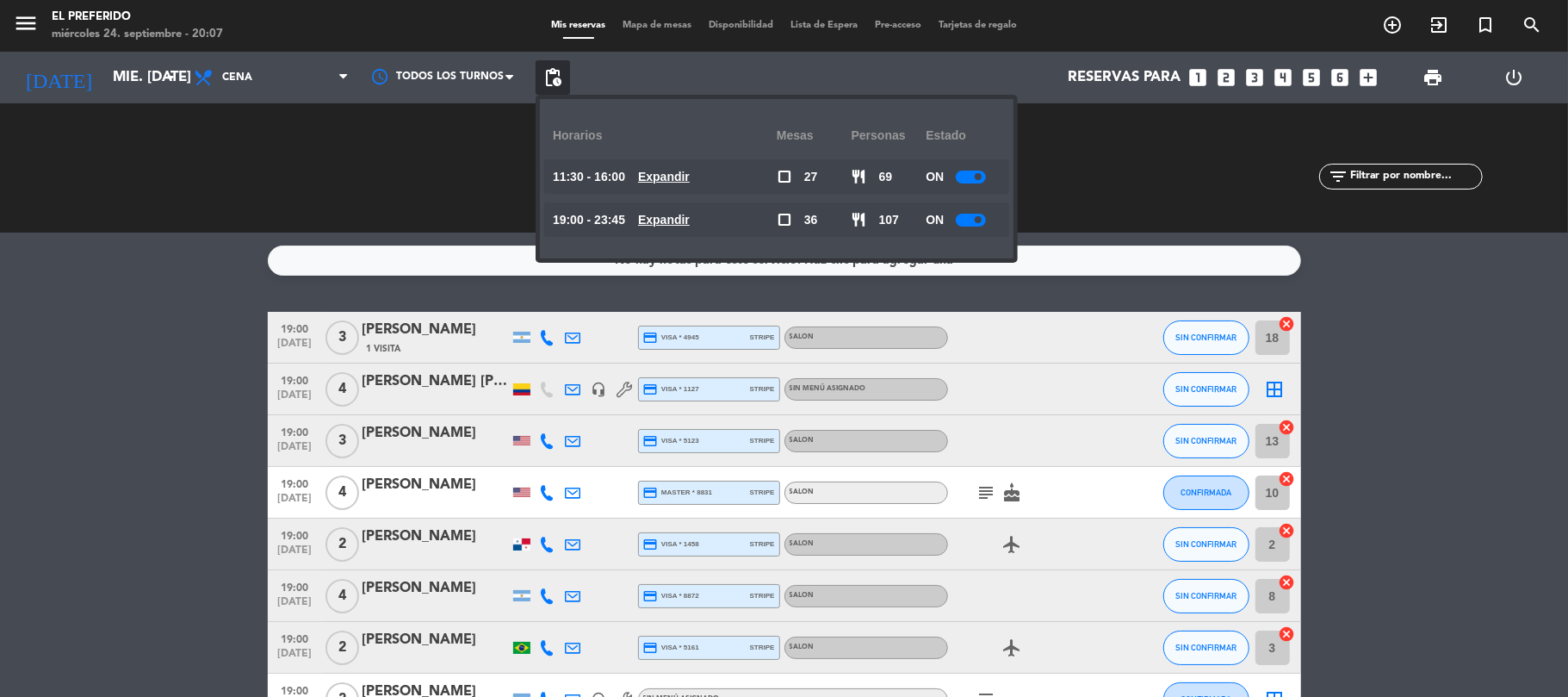
click at [671, 225] on u "Expandir" at bounding box center [664, 219] width 52 height 14
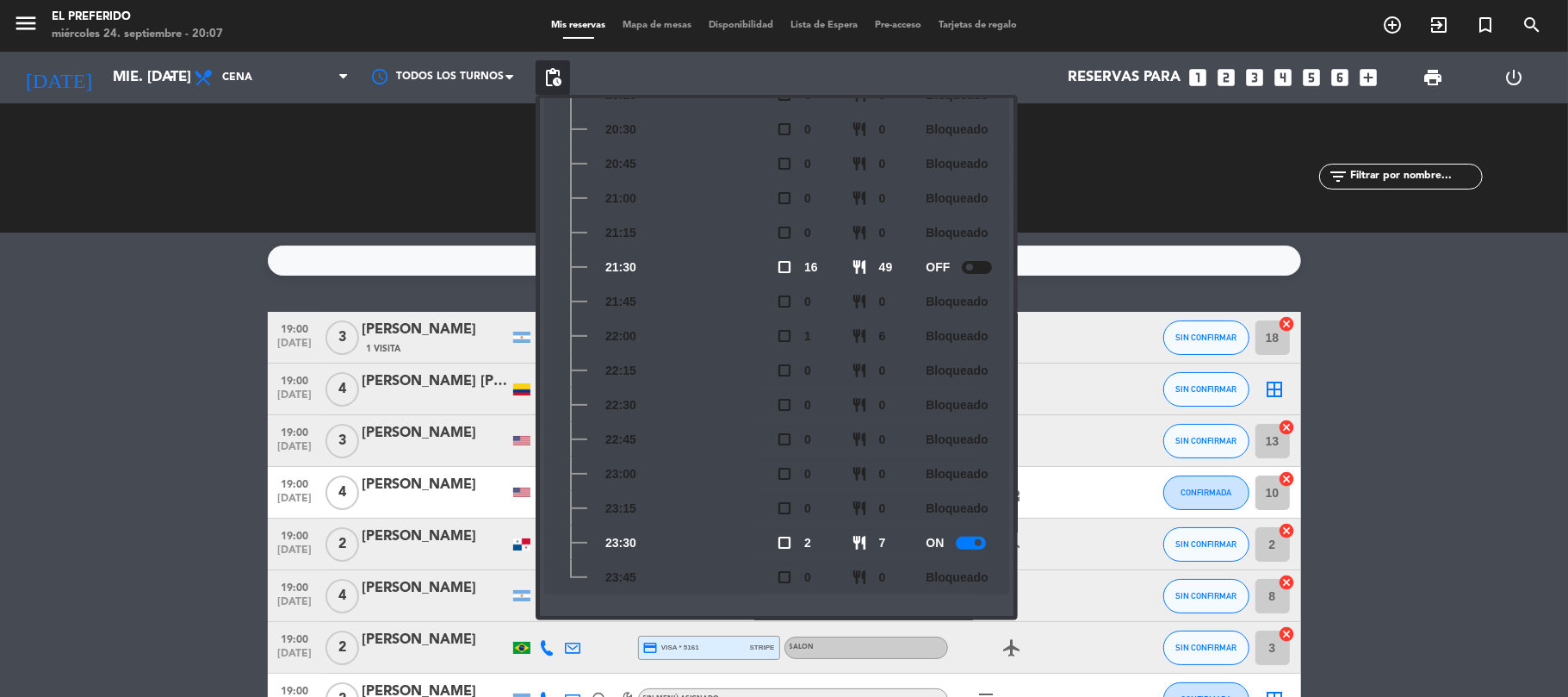
scroll to position [115, 0]
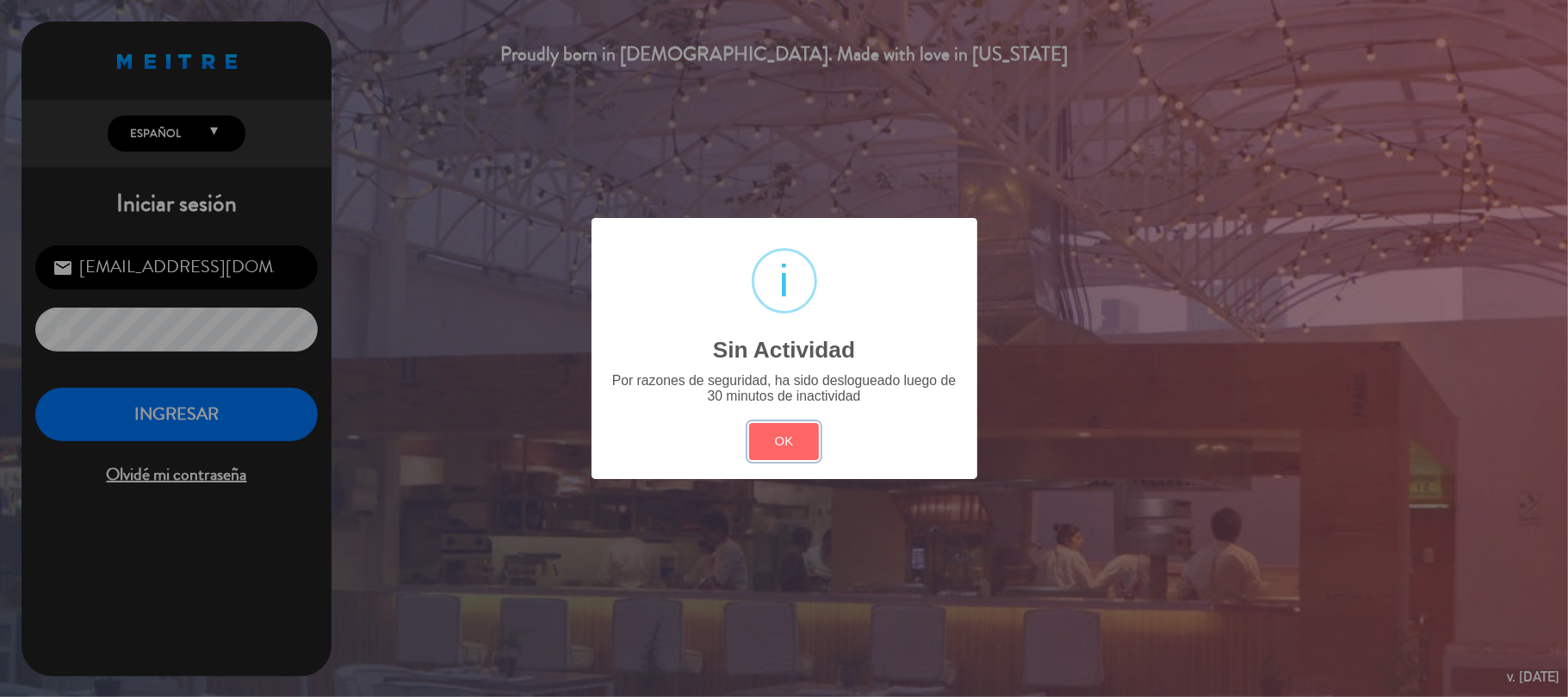
drag, startPoint x: 773, startPoint y: 452, endPoint x: 334, endPoint y: 363, distance: 447.9
click at [759, 441] on button "OK" at bounding box center [784, 442] width 70 height 37
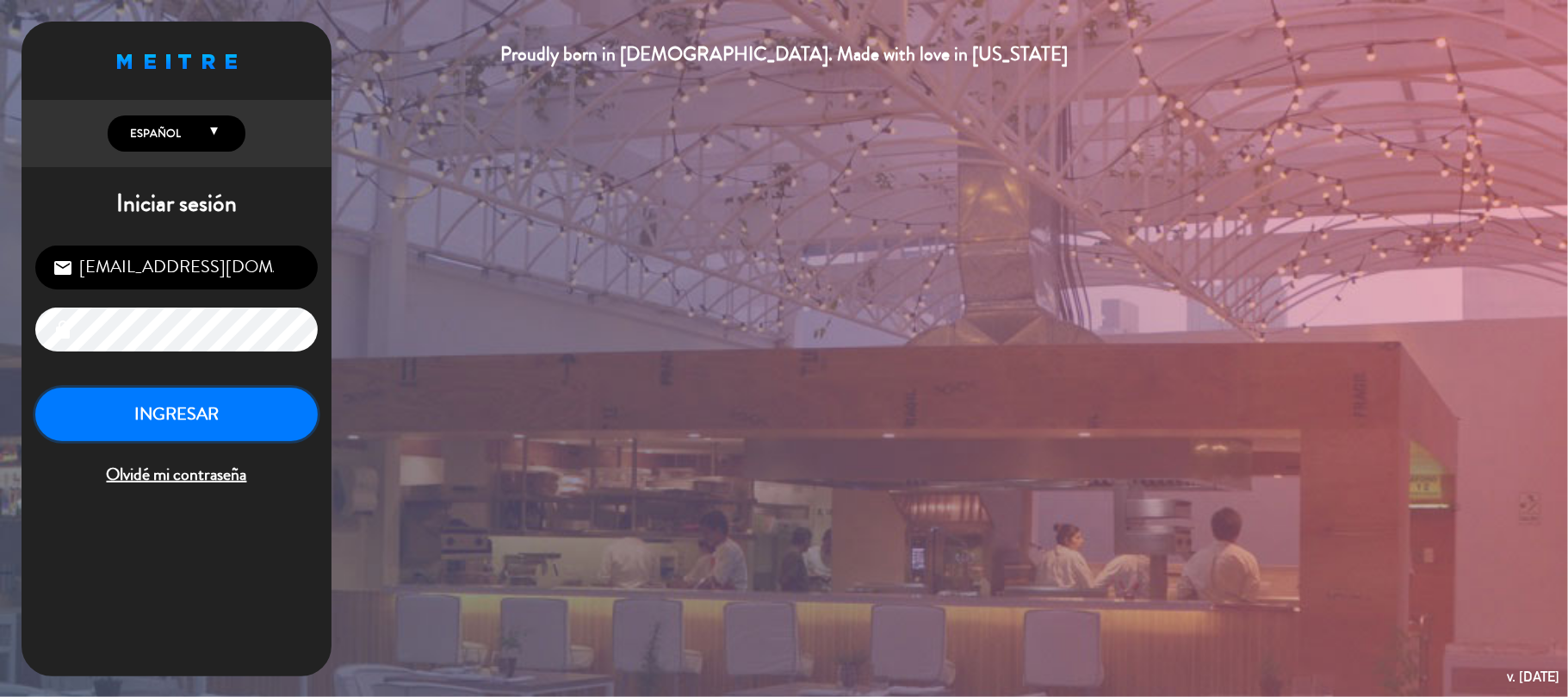
click at [245, 407] on button "INGRESAR" at bounding box center [176, 415] width 283 height 55
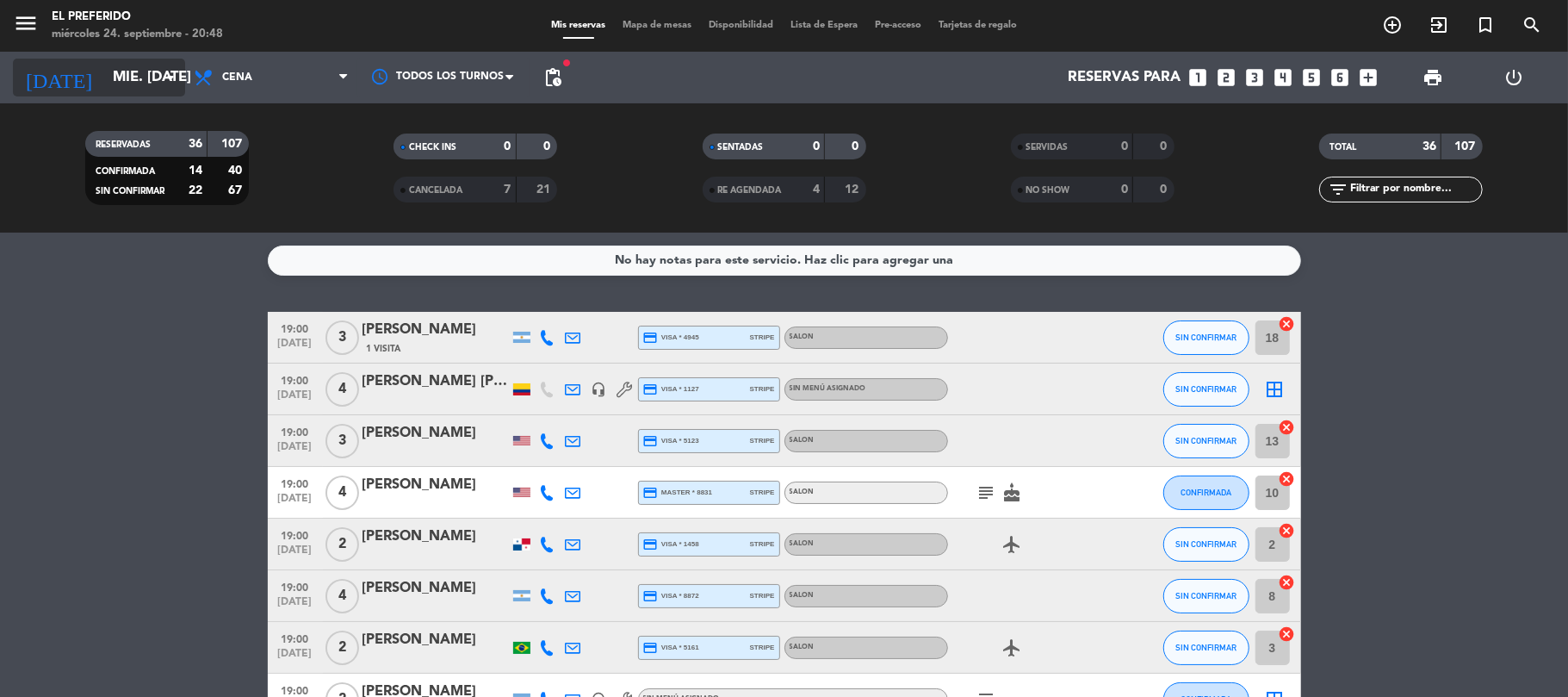
click at [163, 69] on icon "arrow_drop_down" at bounding box center [170, 77] width 20 height 20
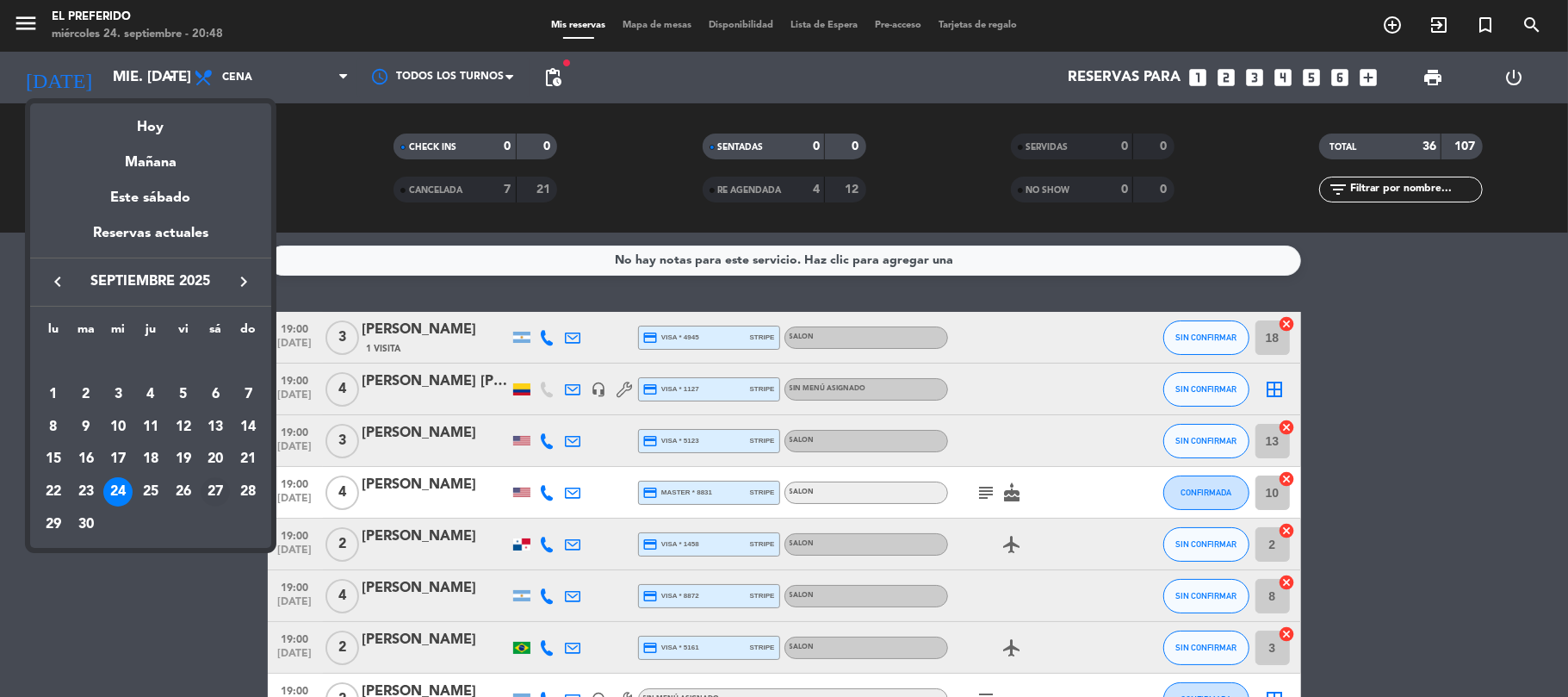
click at [211, 490] on div "27" at bounding box center [215, 492] width 29 height 29
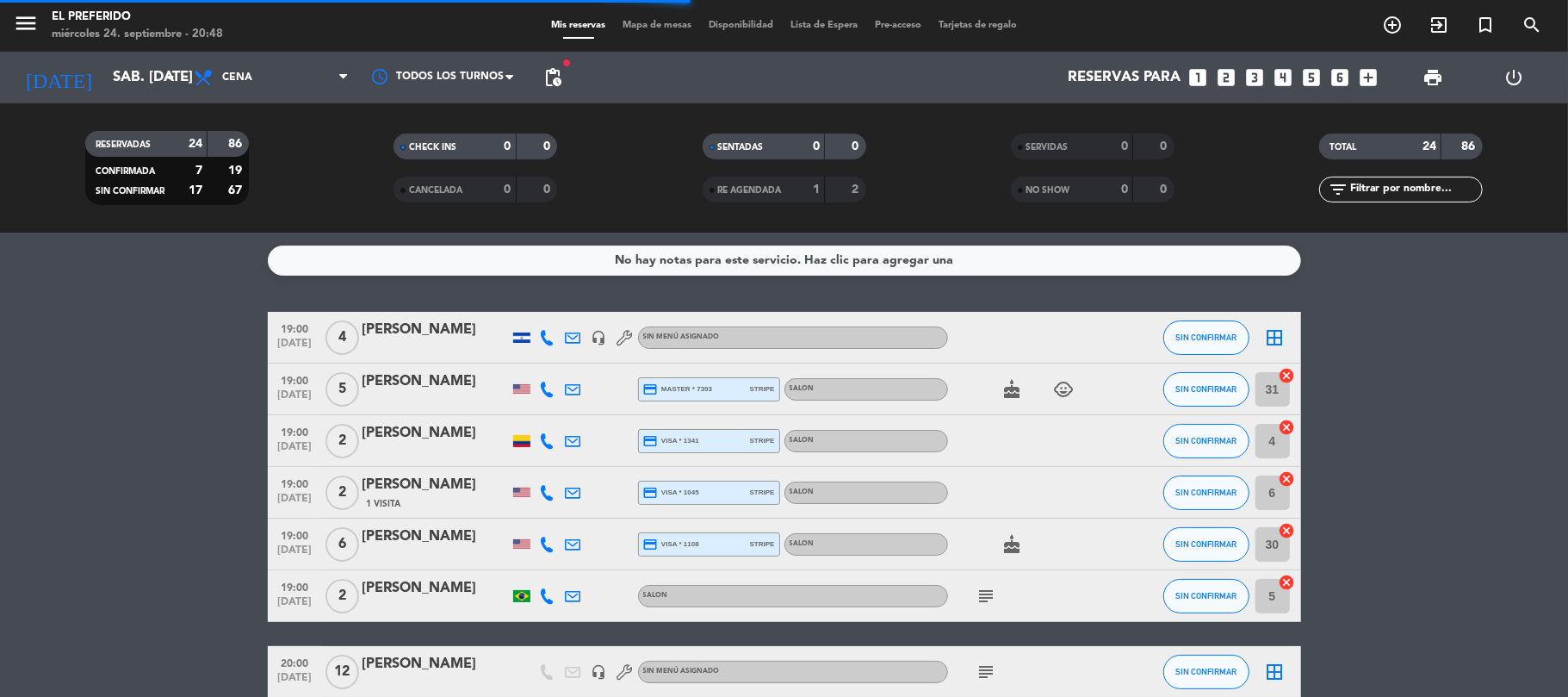
click at [285, 72] on span "Cena" at bounding box center [271, 77] width 172 height 38
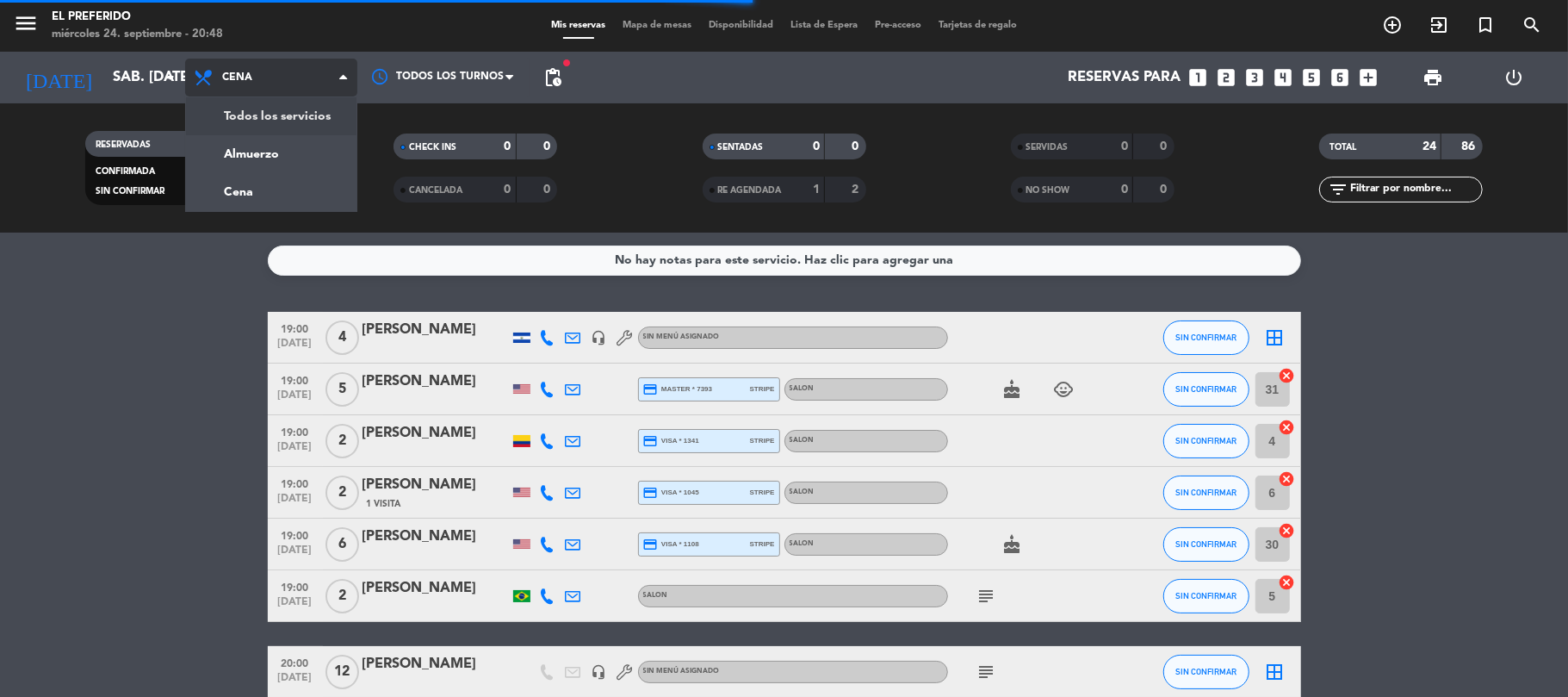
click at [284, 107] on div "menu El Preferido miércoles 24. septiembre - 20:48 Mis reservas Mapa de mesas D…" at bounding box center [784, 116] width 1568 height 233
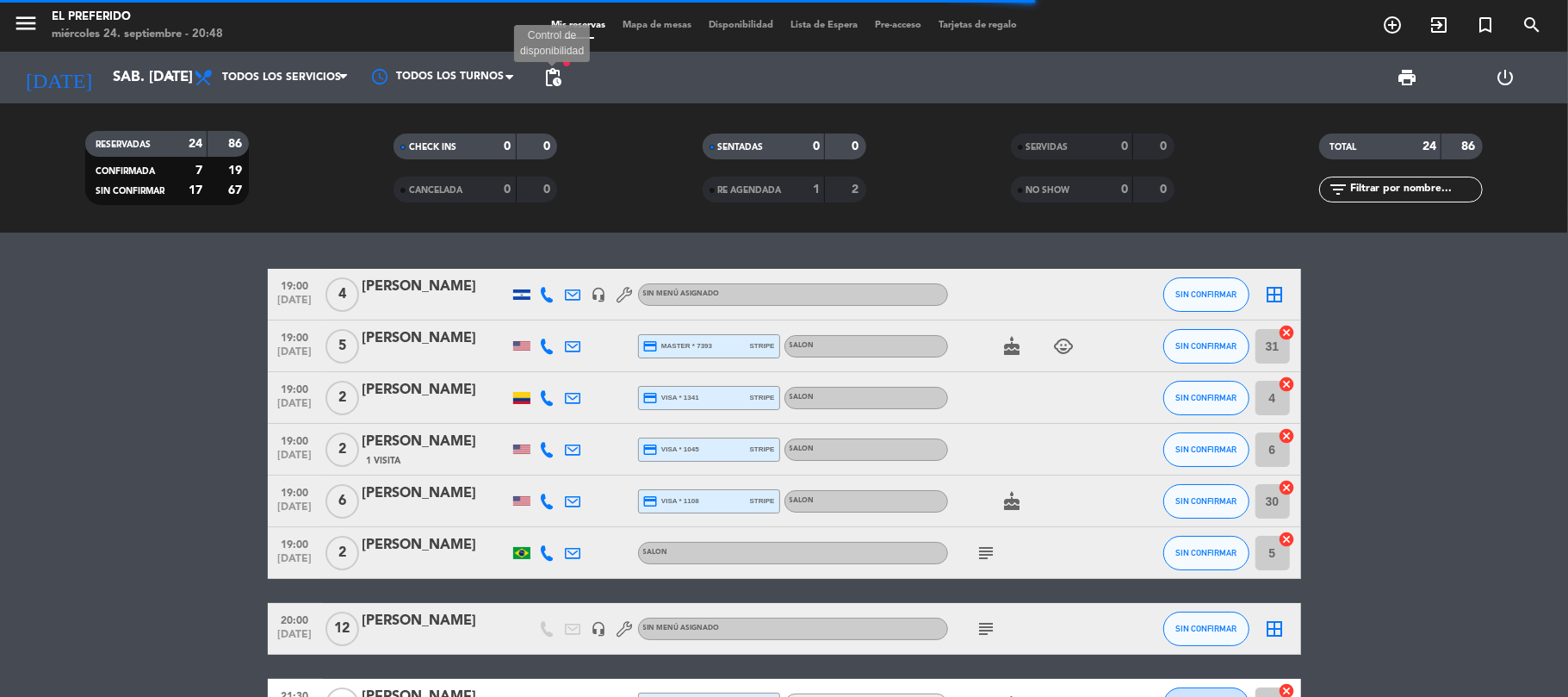
click at [559, 76] on span "pending_actions" at bounding box center [553, 77] width 20 height 20
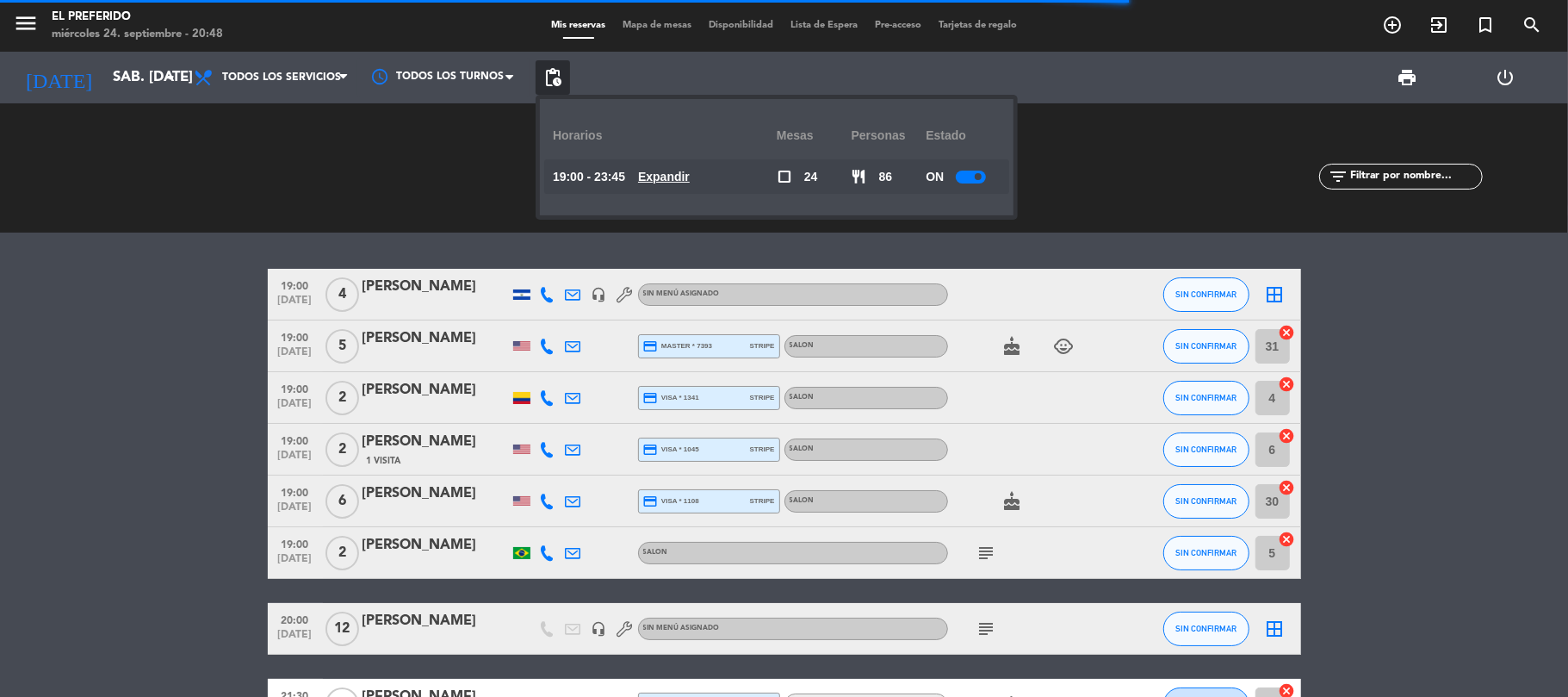
click at [678, 171] on u "Expandir" at bounding box center [664, 176] width 52 height 14
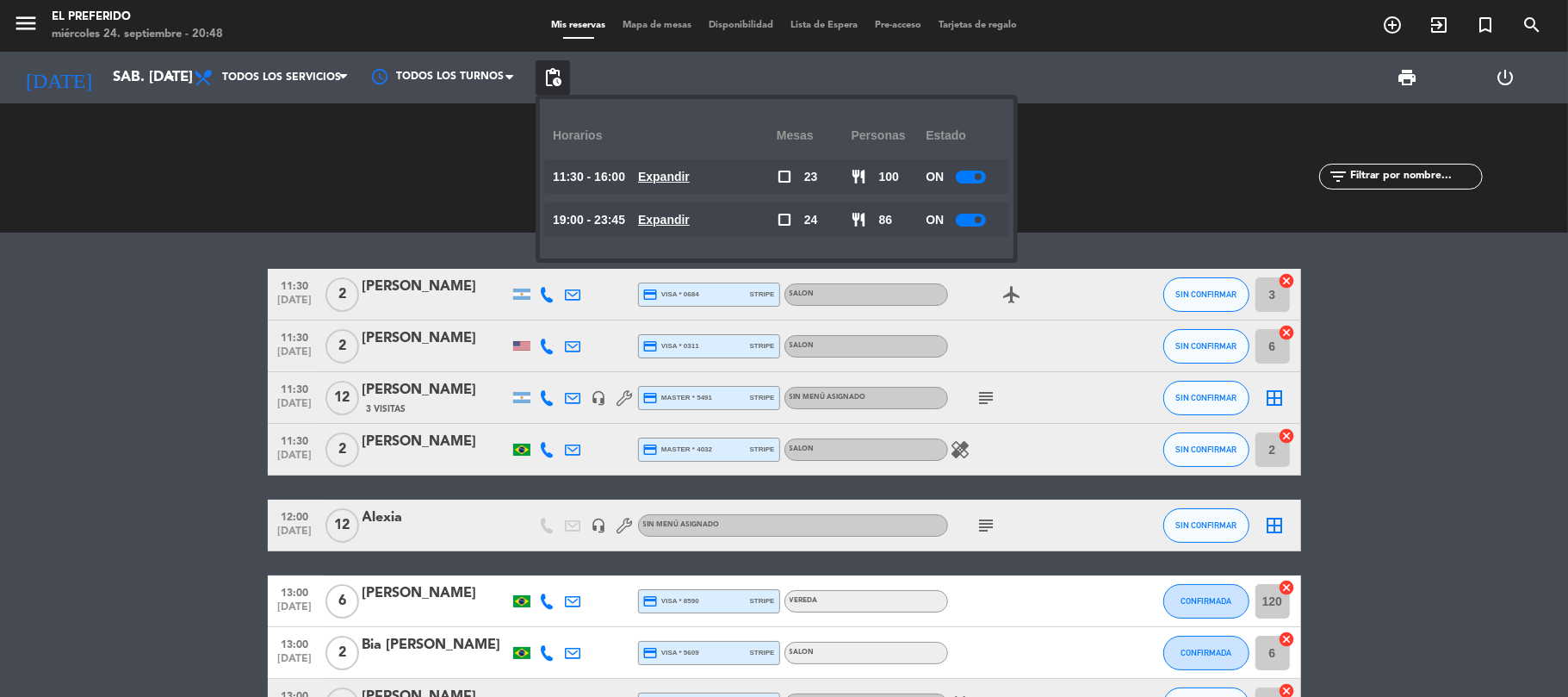
click at [690, 217] on u "Expandir" at bounding box center [664, 219] width 52 height 14
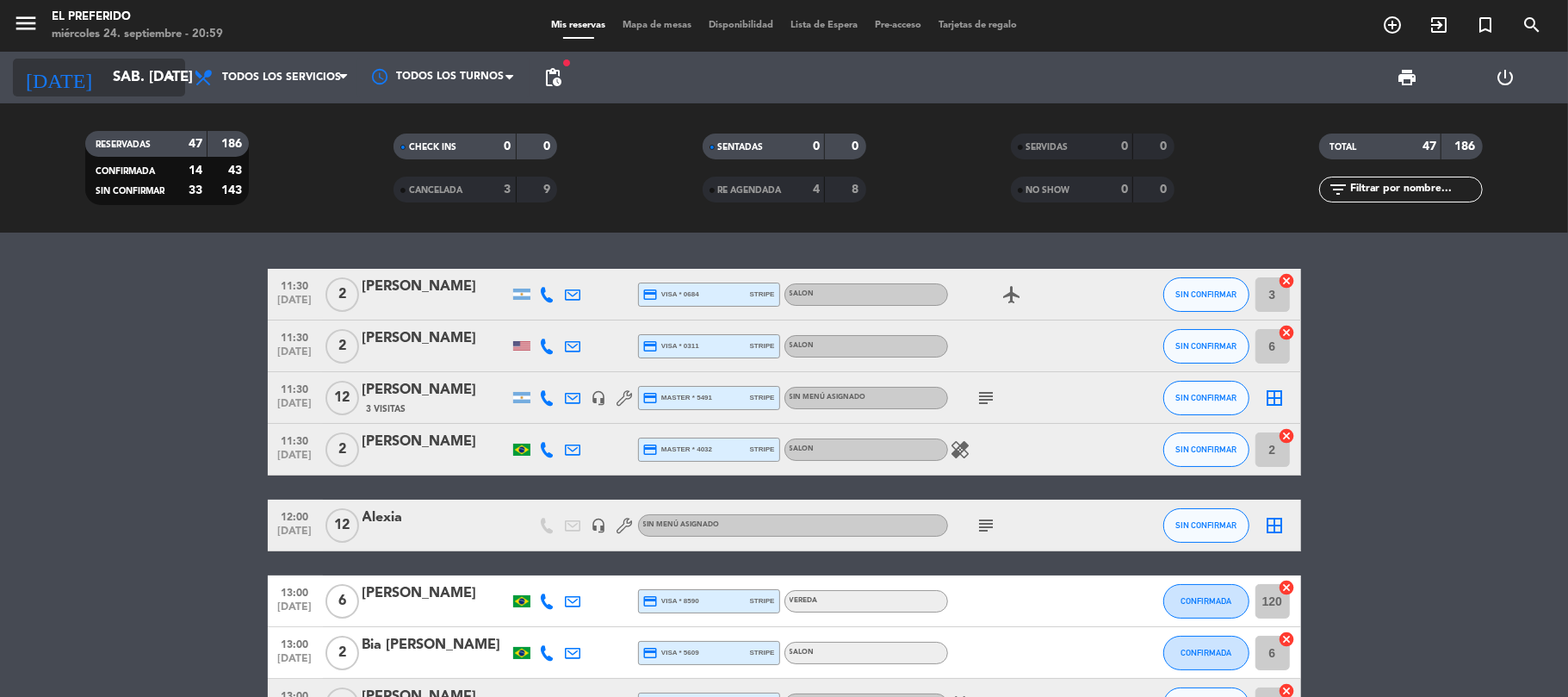
click at [144, 74] on input "sáb. [DATE]" at bounding box center [197, 78] width 186 height 33
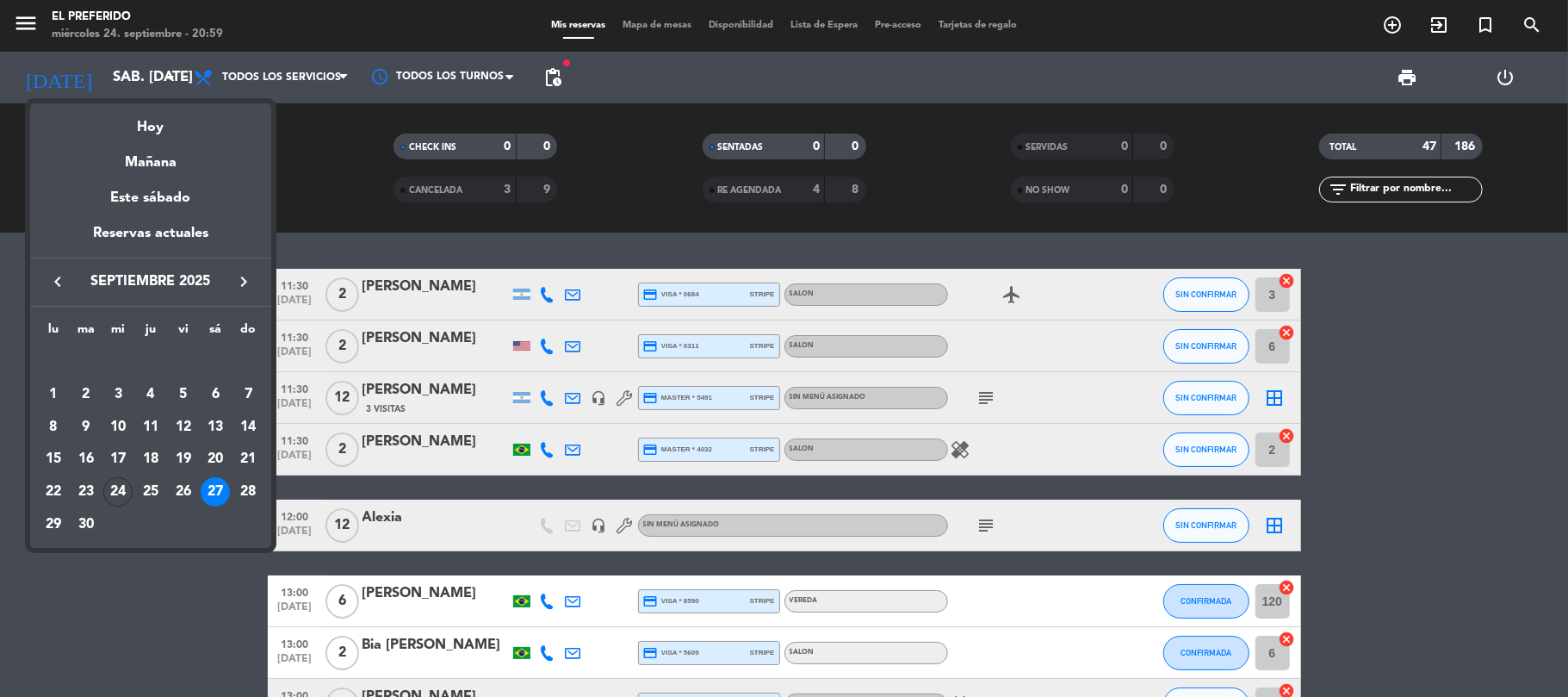
click at [221, 487] on div "27" at bounding box center [215, 492] width 29 height 29
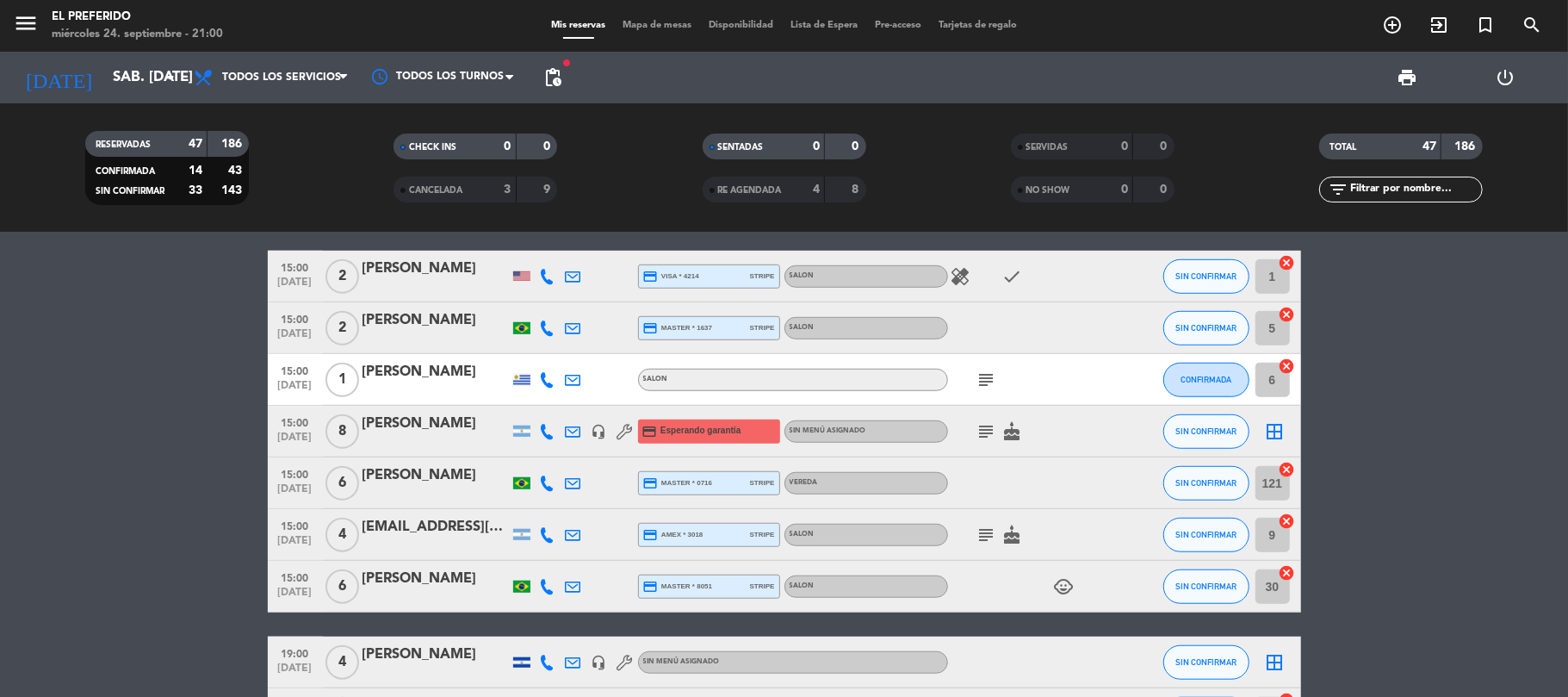
scroll to position [918, 0]
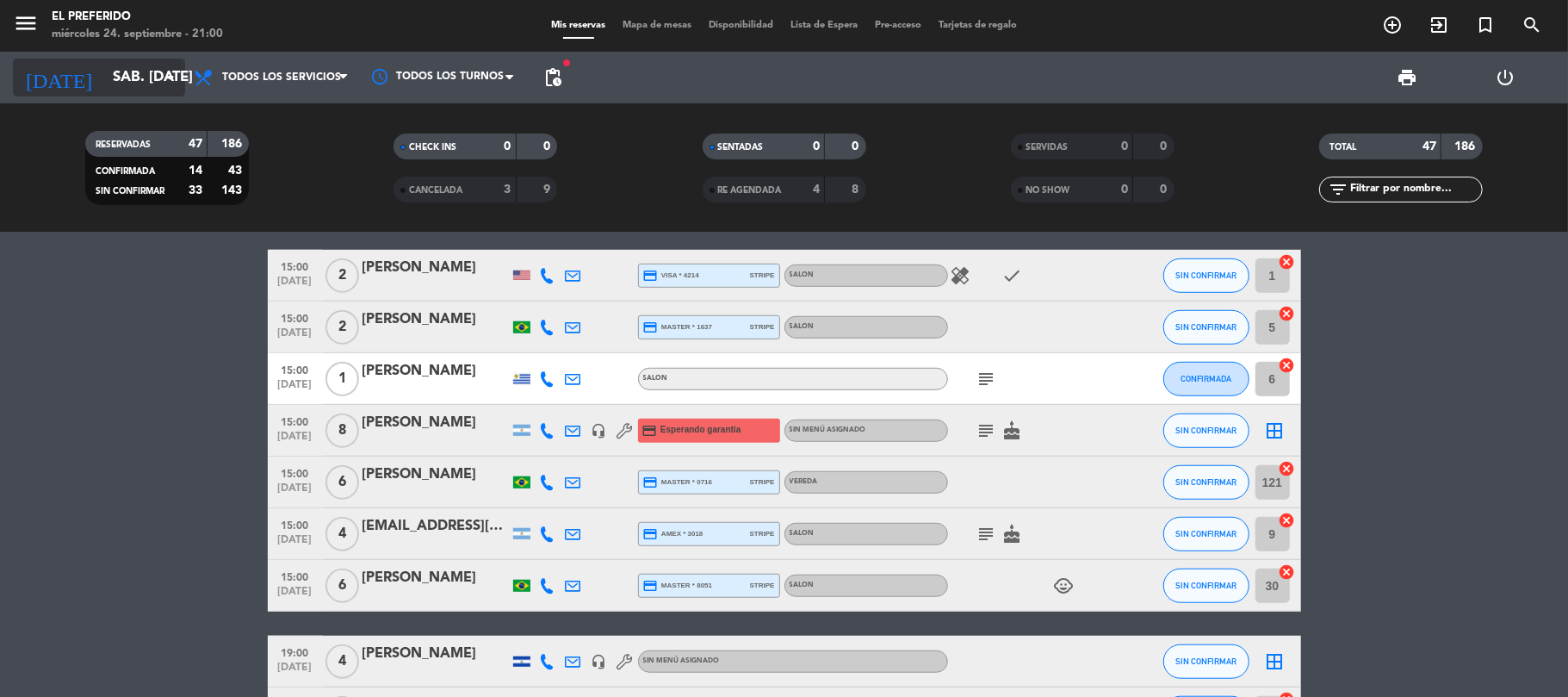
click at [139, 81] on input "sáb. [DATE]" at bounding box center [197, 78] width 186 height 33
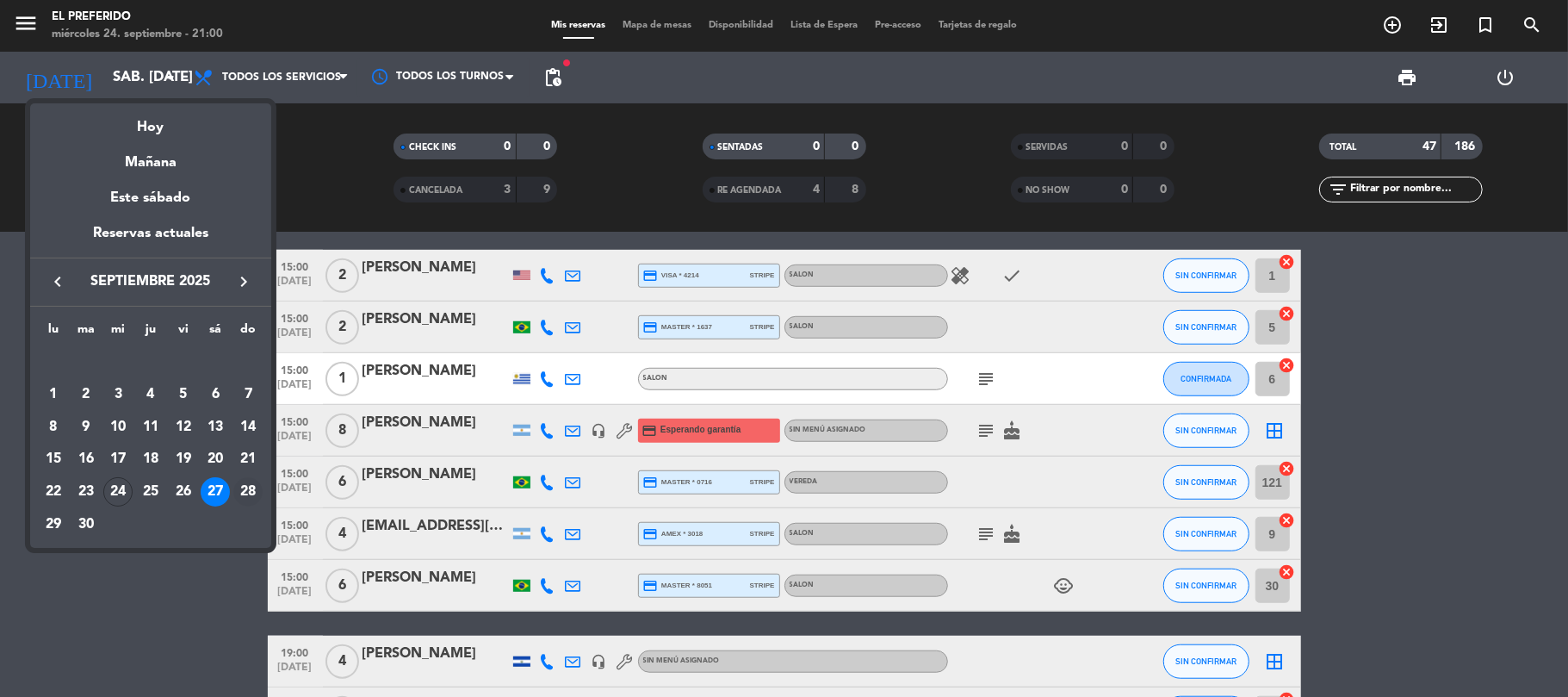
click at [251, 487] on div "28" at bounding box center [248, 492] width 29 height 29
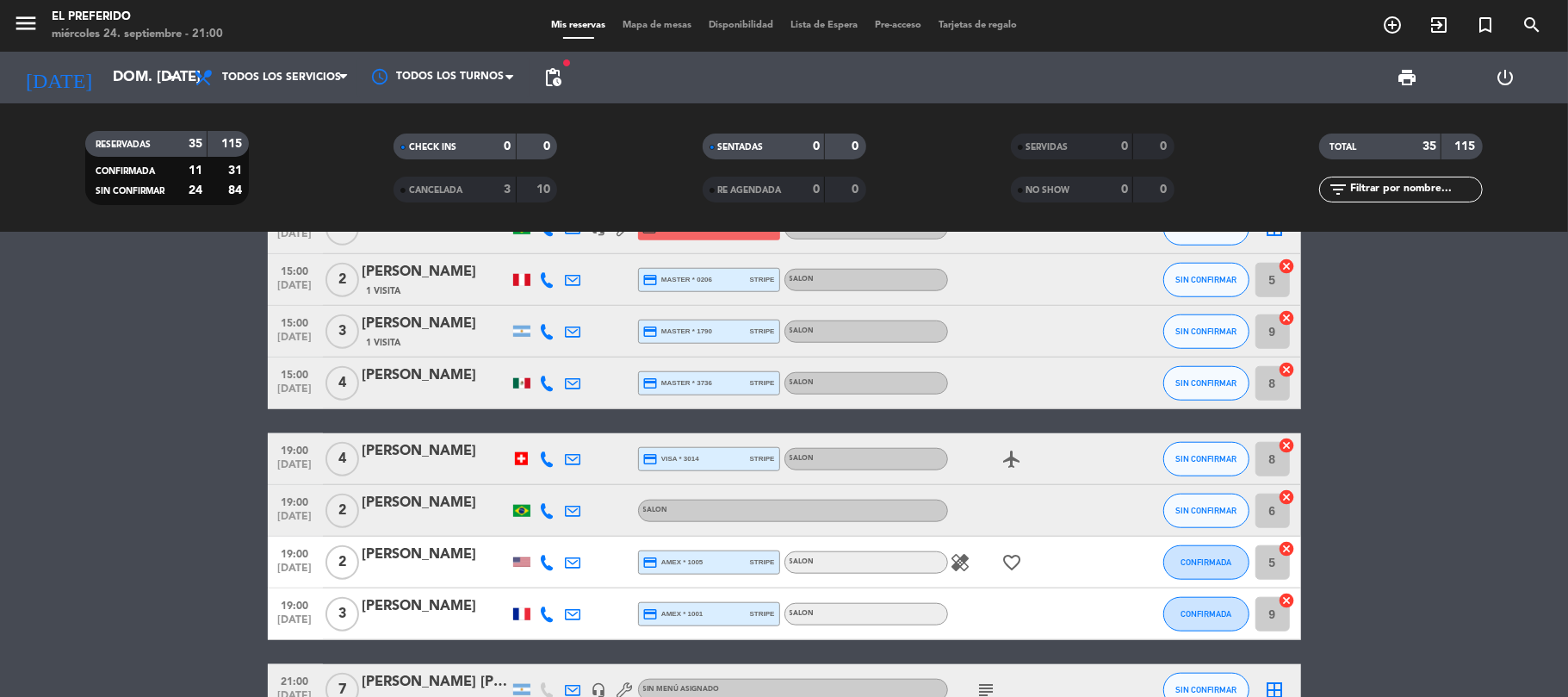
scroll to position [1262, 0]
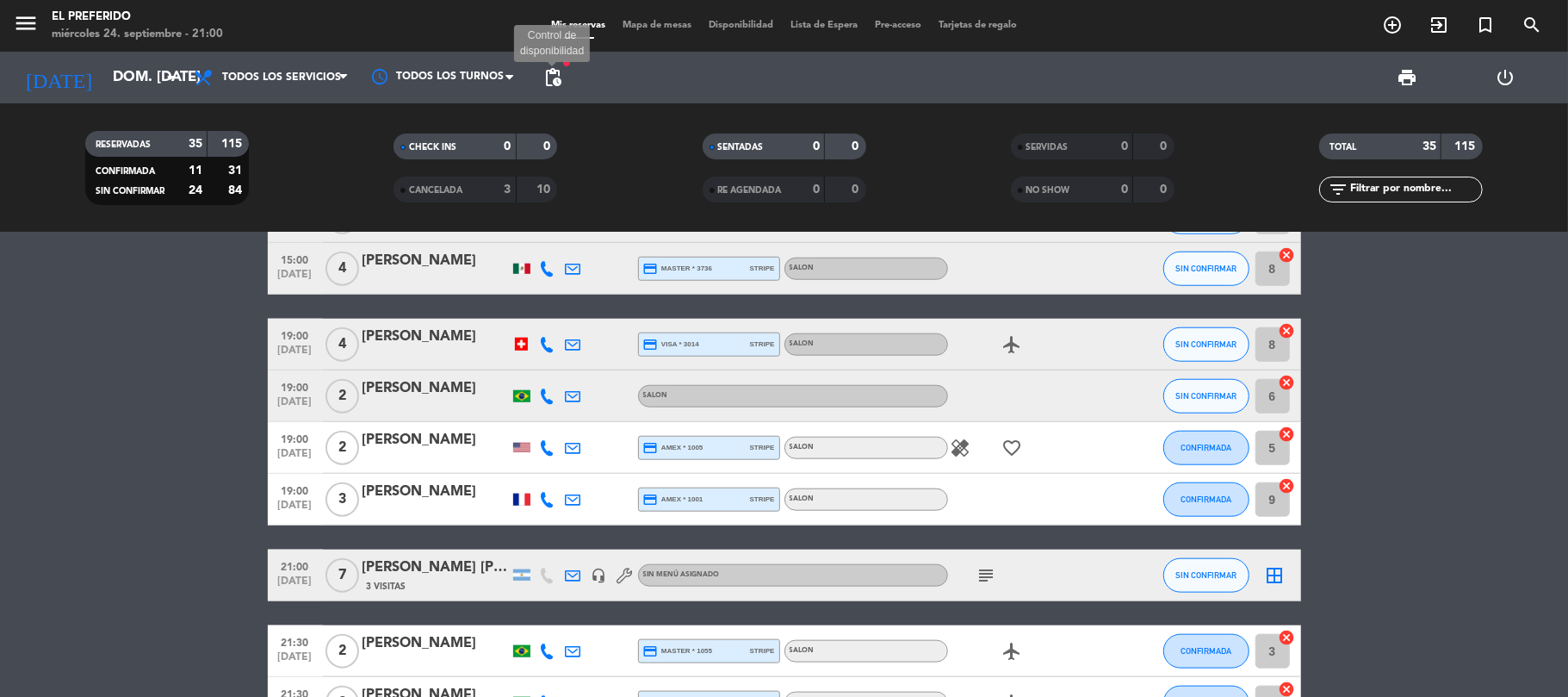
click at [555, 72] on span "pending_actions" at bounding box center [553, 77] width 20 height 20
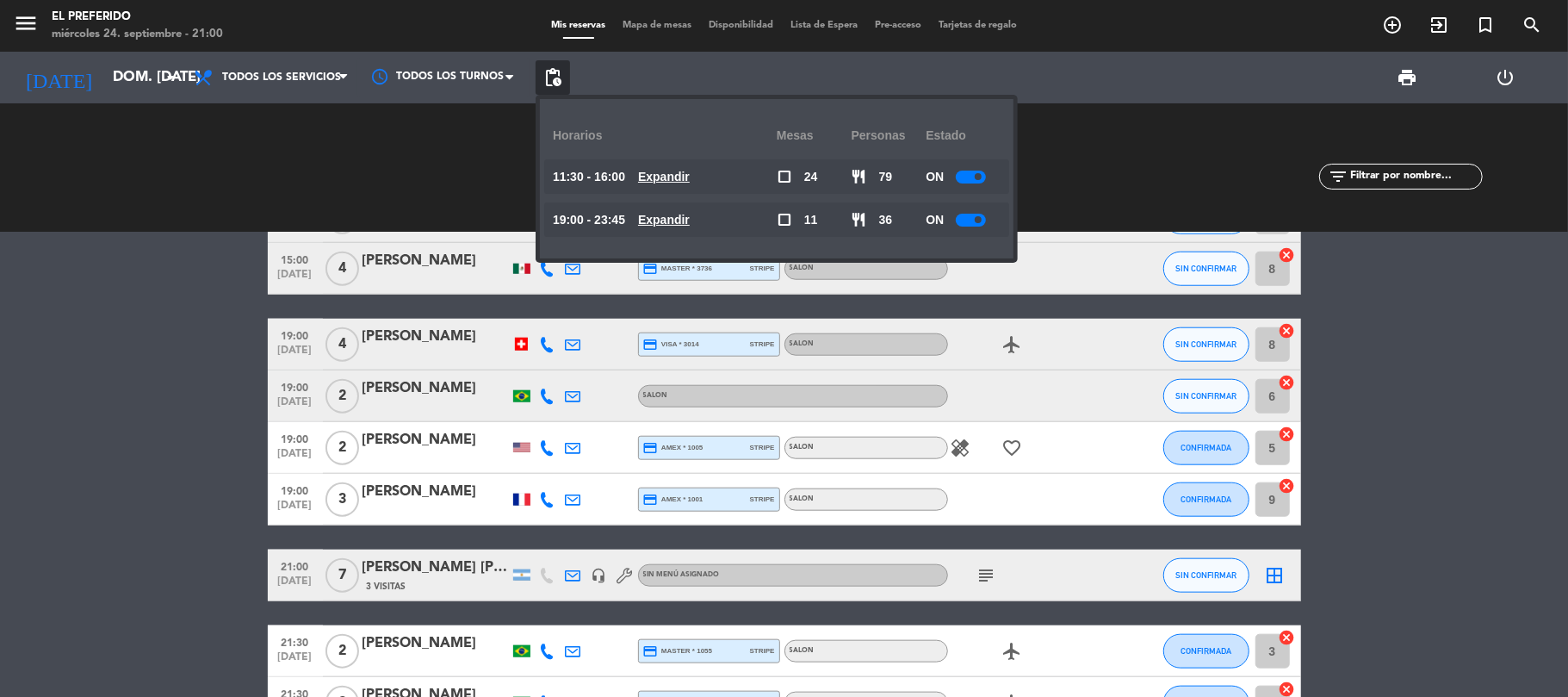
click at [685, 181] on u "Expandir" at bounding box center [664, 176] width 52 height 14
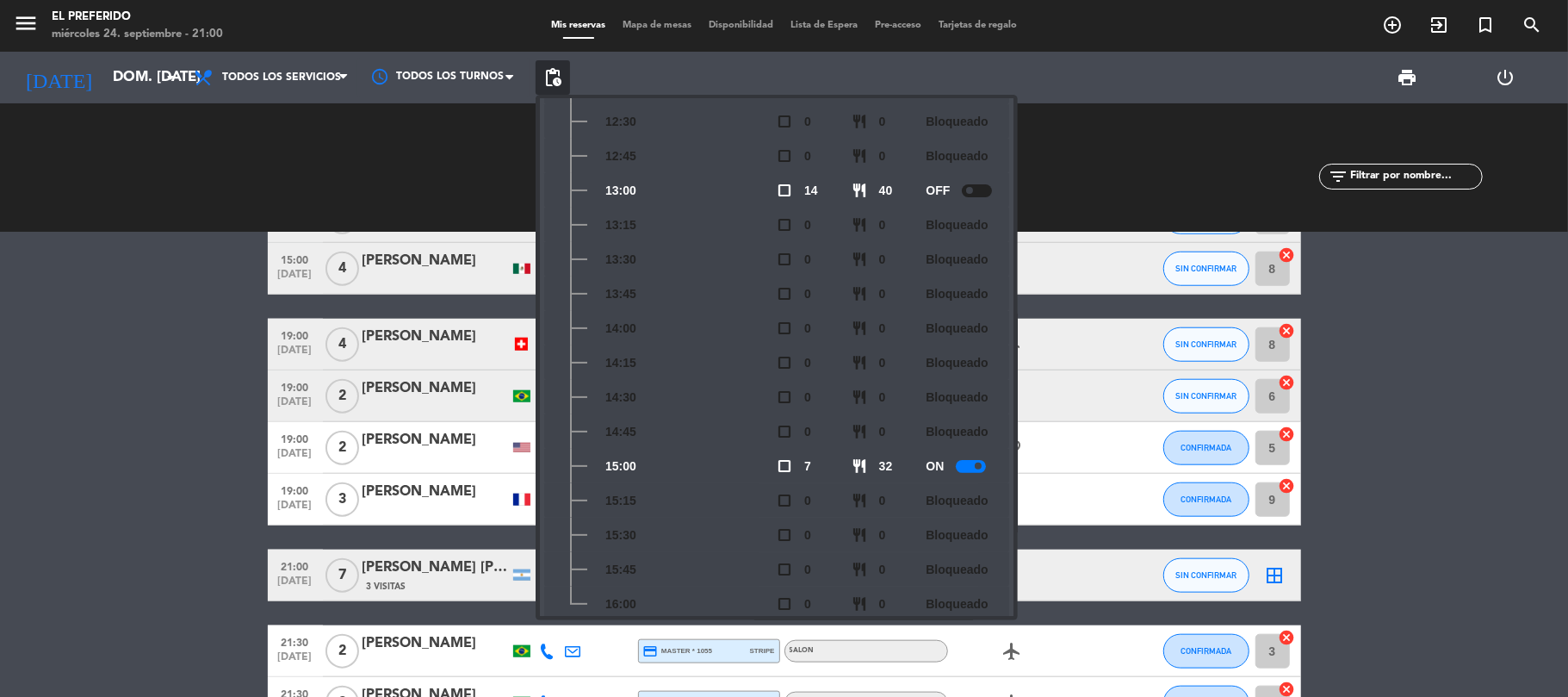
scroll to position [297, 0]
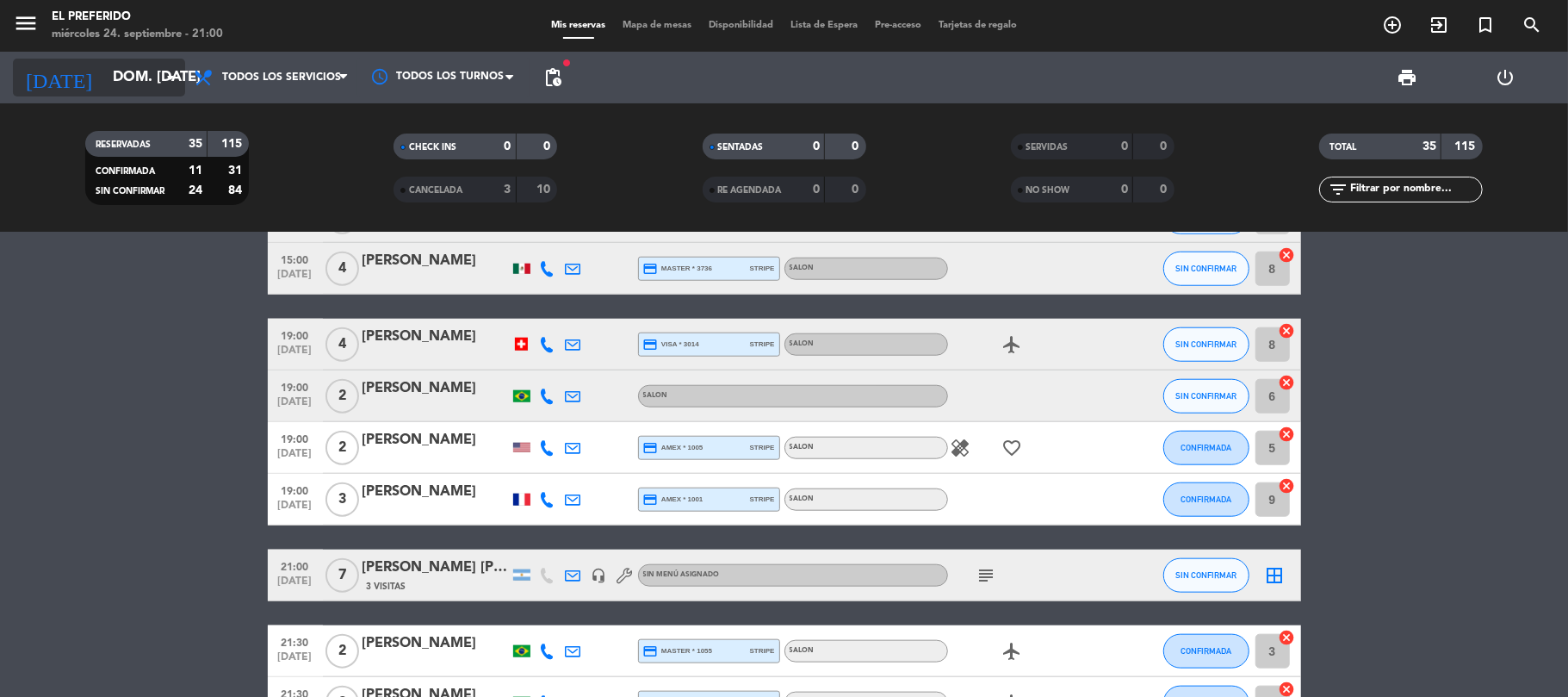
click at [130, 81] on input "dom. [DATE]" at bounding box center [197, 78] width 186 height 33
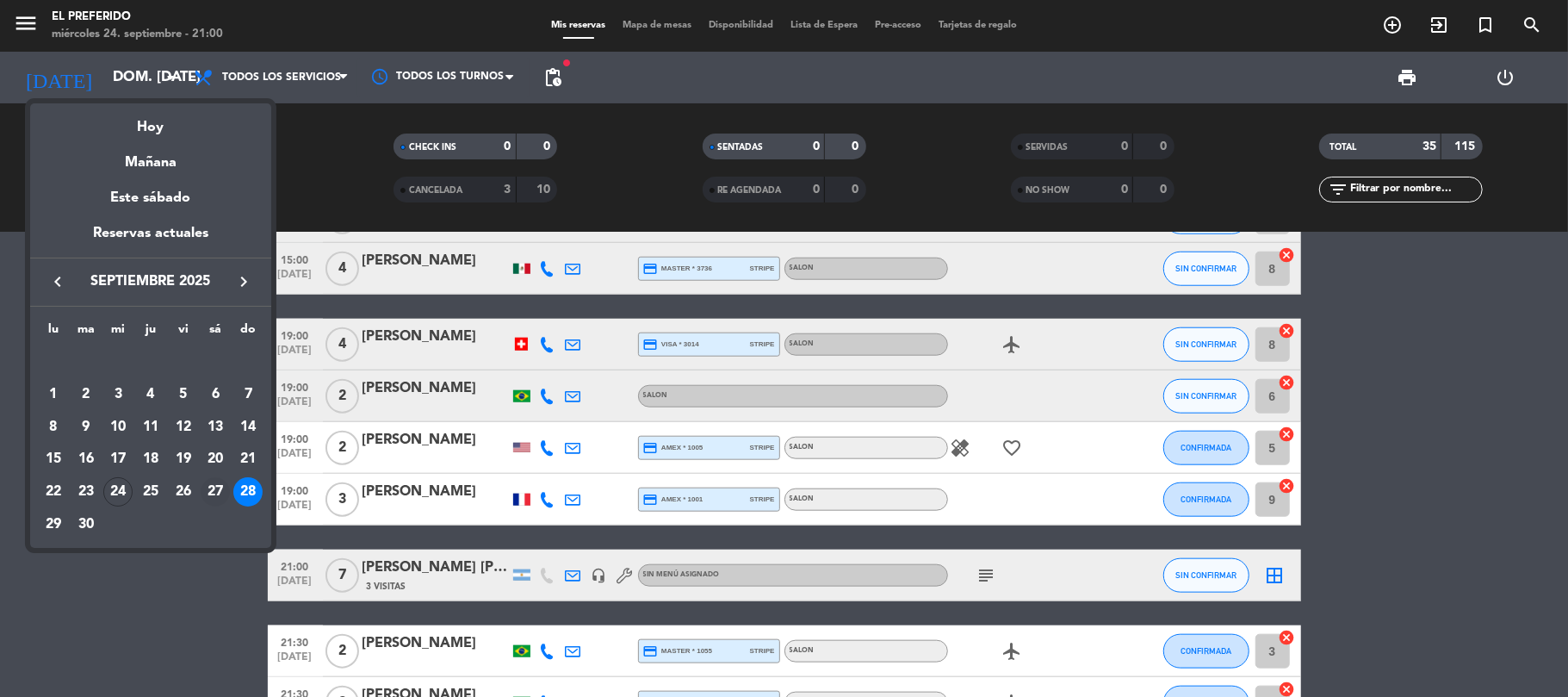
click at [220, 484] on div "27" at bounding box center [215, 492] width 29 height 29
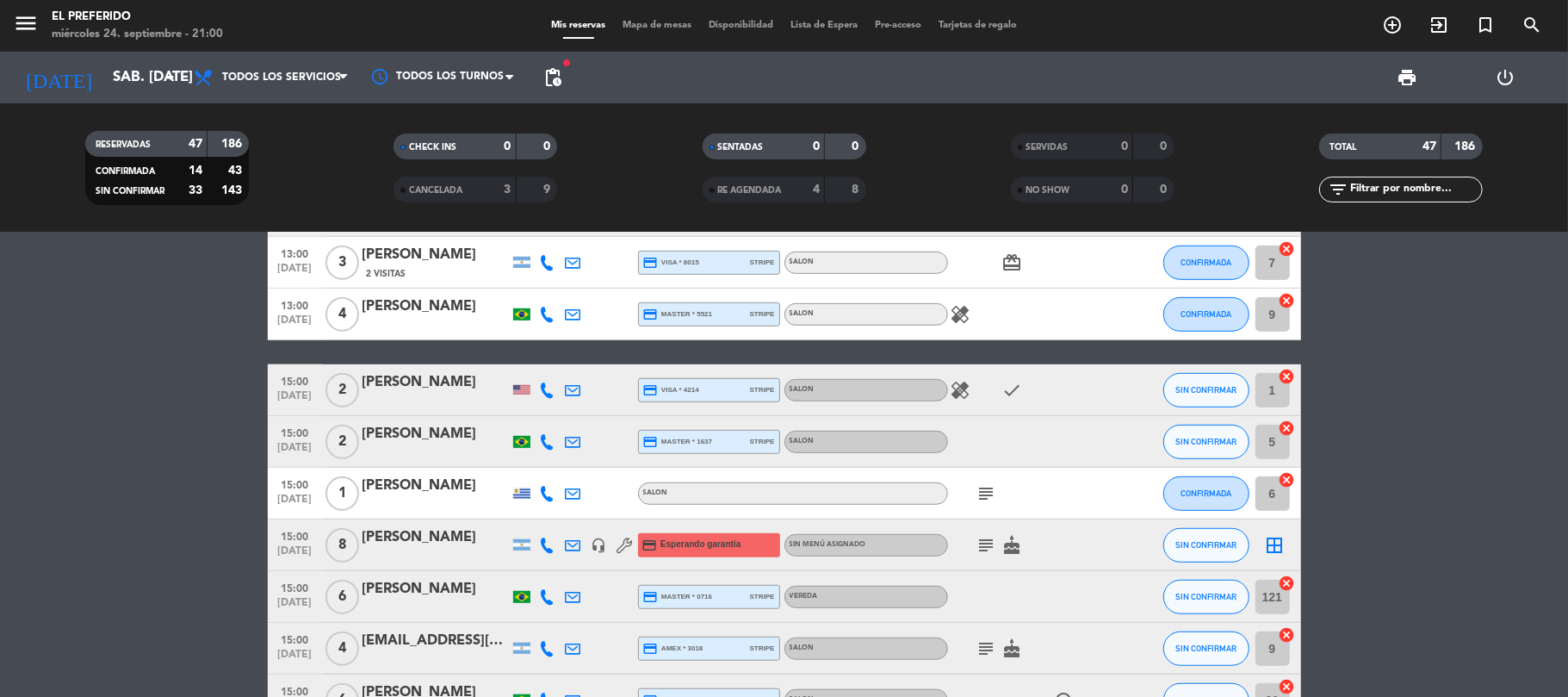
scroll to position [918, 0]
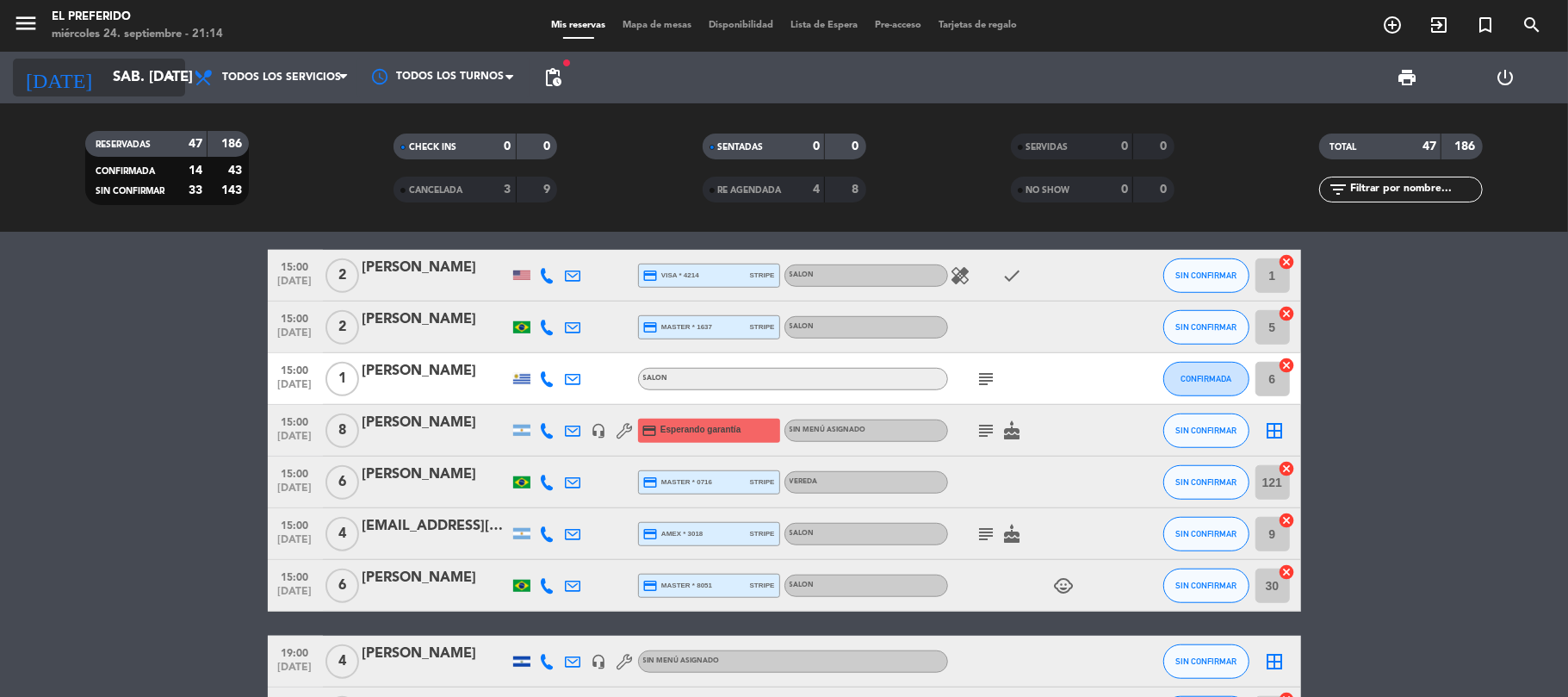
click at [104, 80] on input "sáb. [DATE]" at bounding box center [197, 78] width 186 height 33
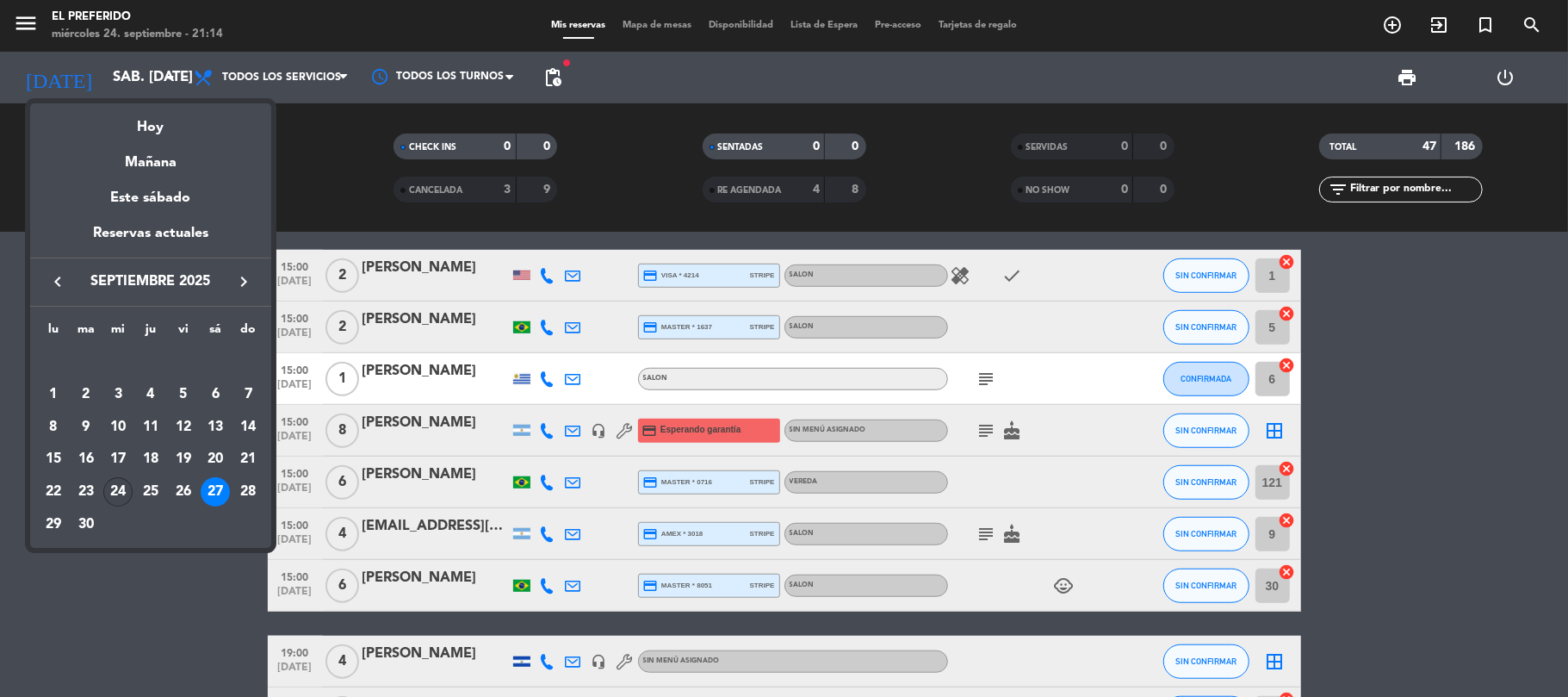
click at [118, 486] on div "24" at bounding box center [118, 492] width 29 height 29
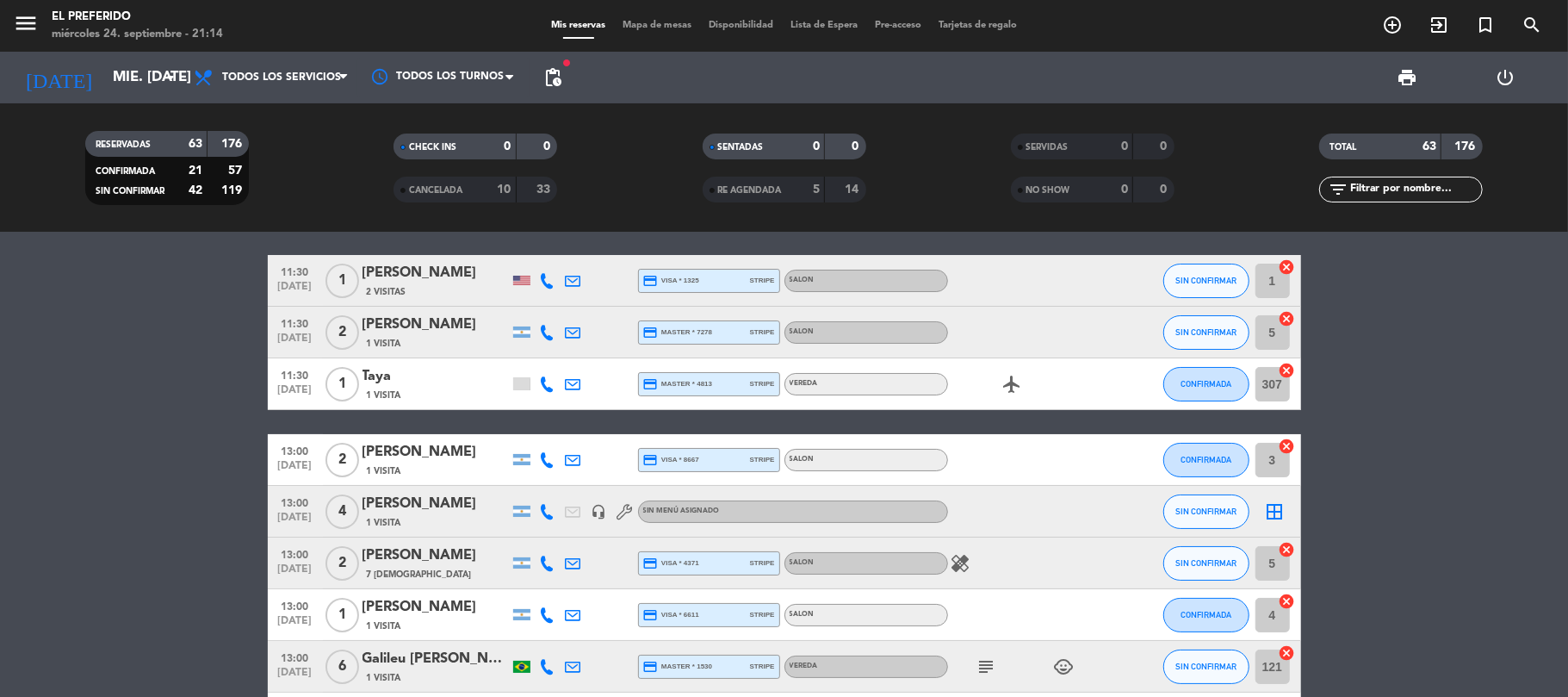
scroll to position [0, 0]
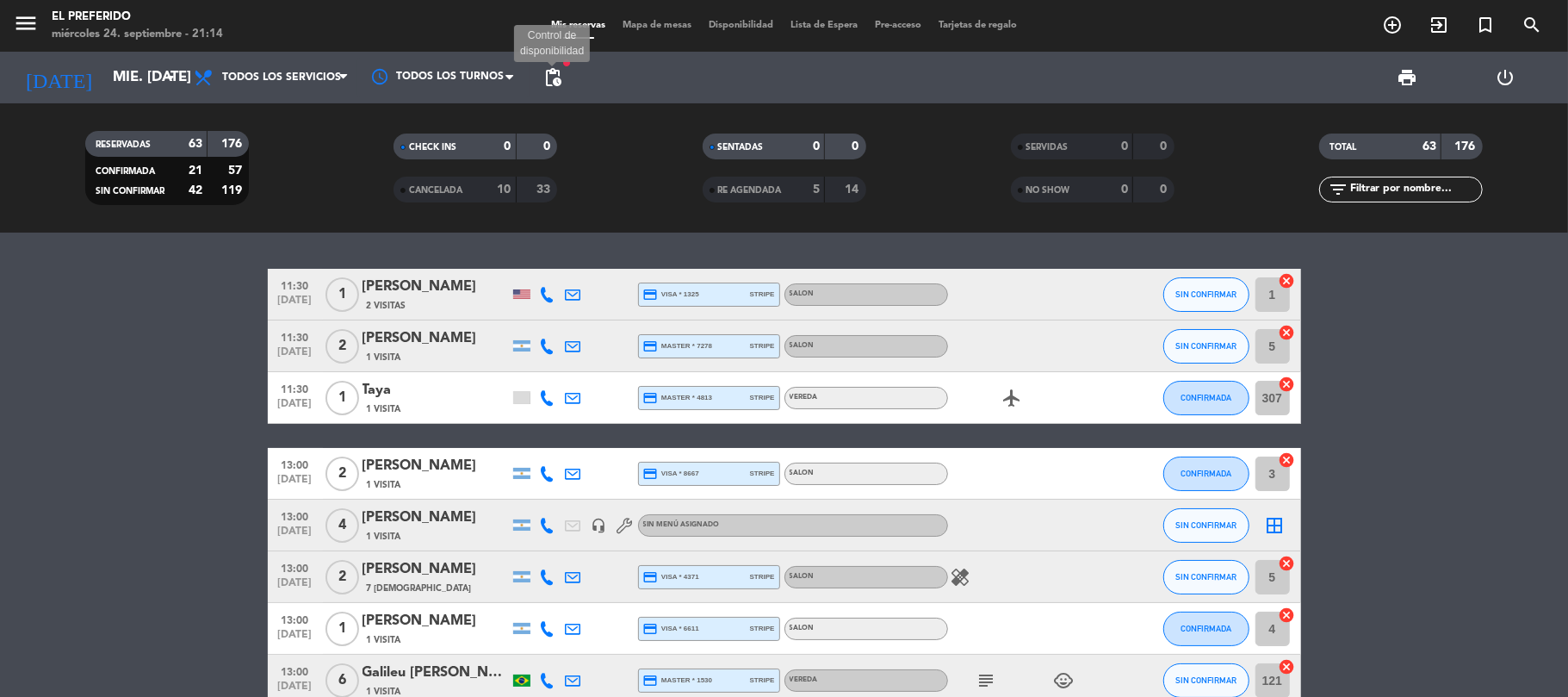
click at [546, 72] on span "pending_actions" at bounding box center [553, 77] width 20 height 20
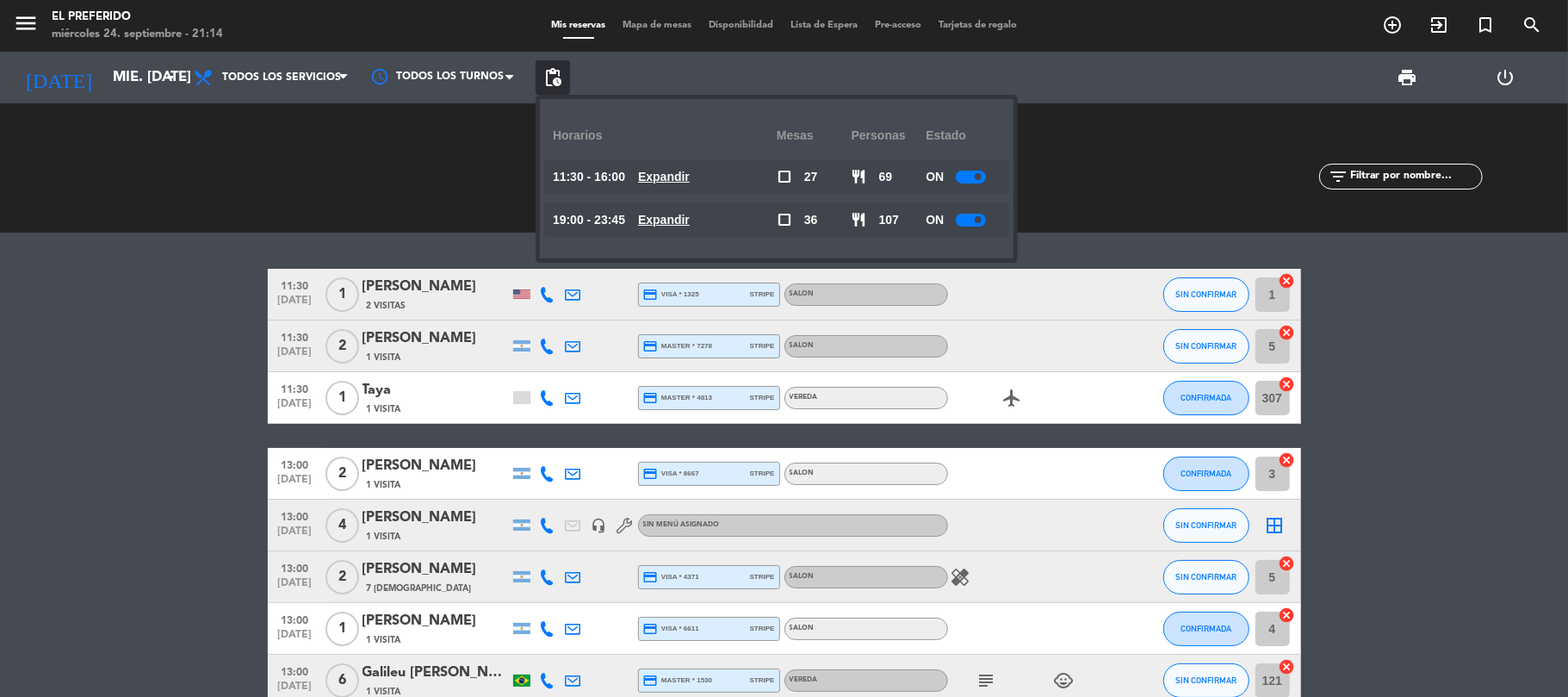
click at [546, 72] on span "pending_actions" at bounding box center [553, 77] width 20 height 20
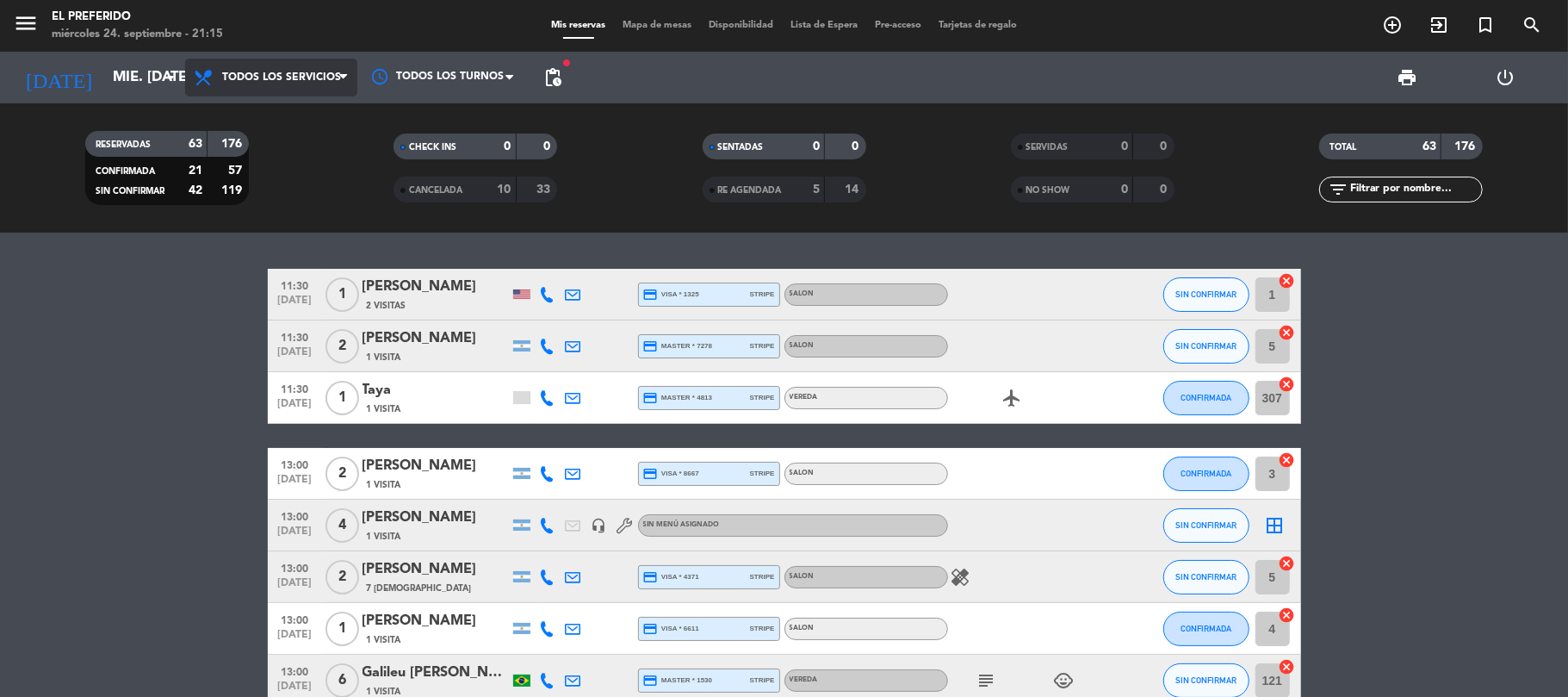
click at [329, 81] on span "Todos los servicios" at bounding box center [282, 77] width 119 height 12
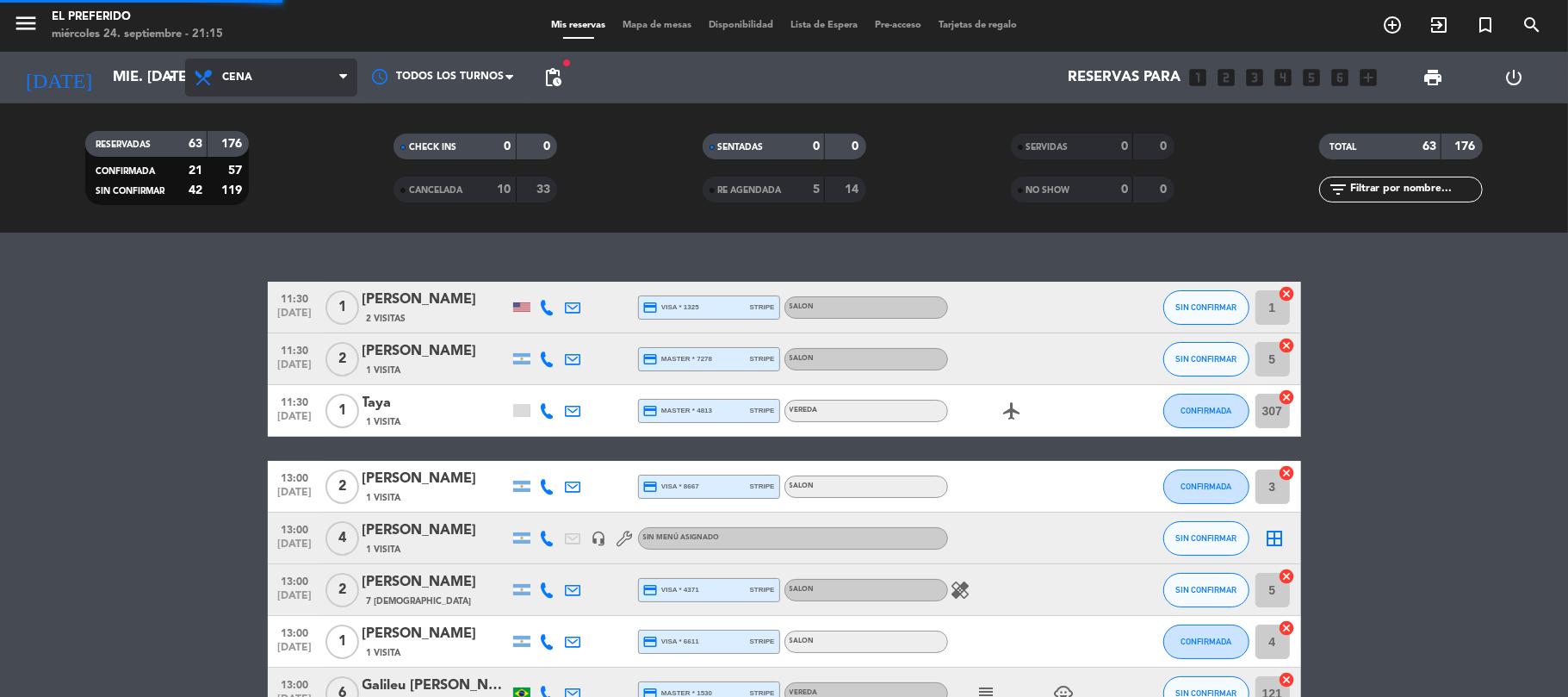
click at [263, 193] on div "menu El Preferido miércoles 24. septiembre - 21:15 Mis reservas Mapa de mesas D…" at bounding box center [784, 116] width 1568 height 233
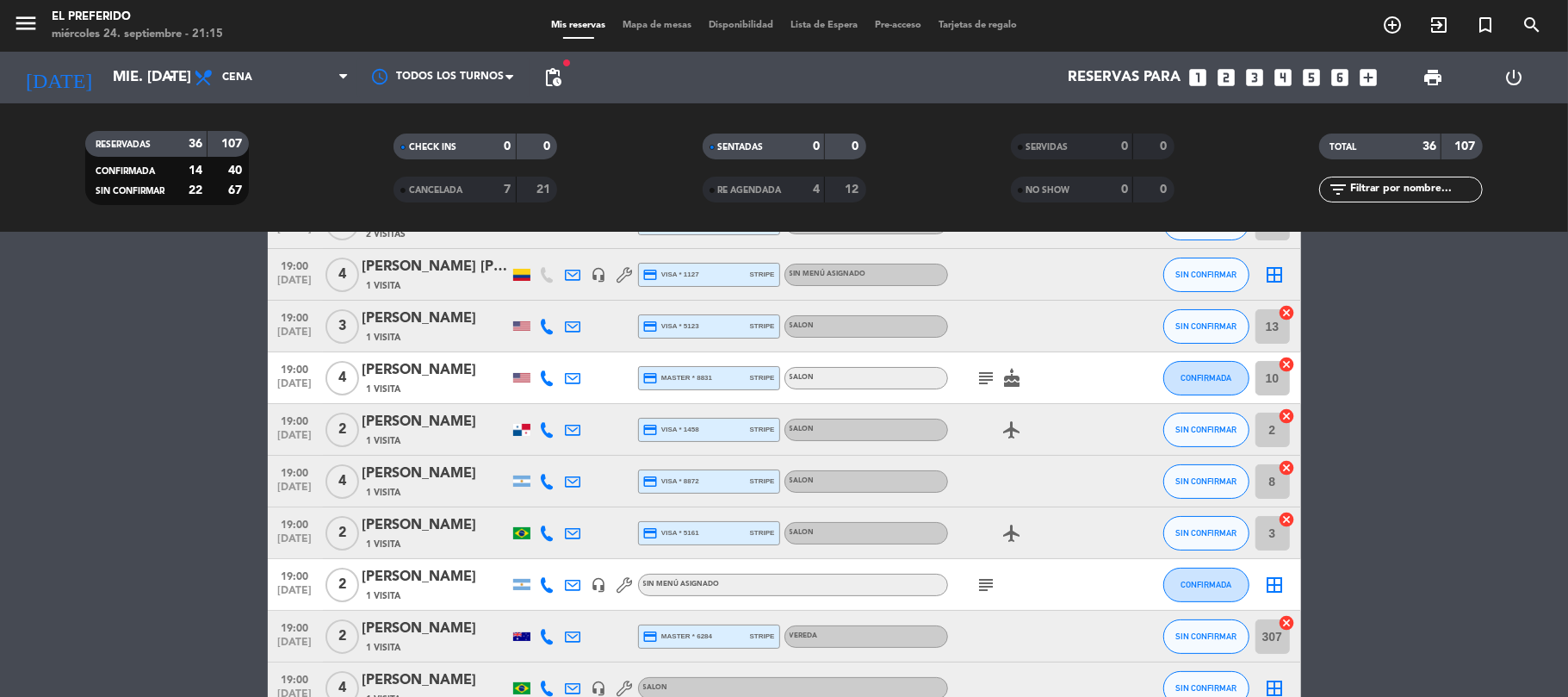
scroll to position [229, 0]
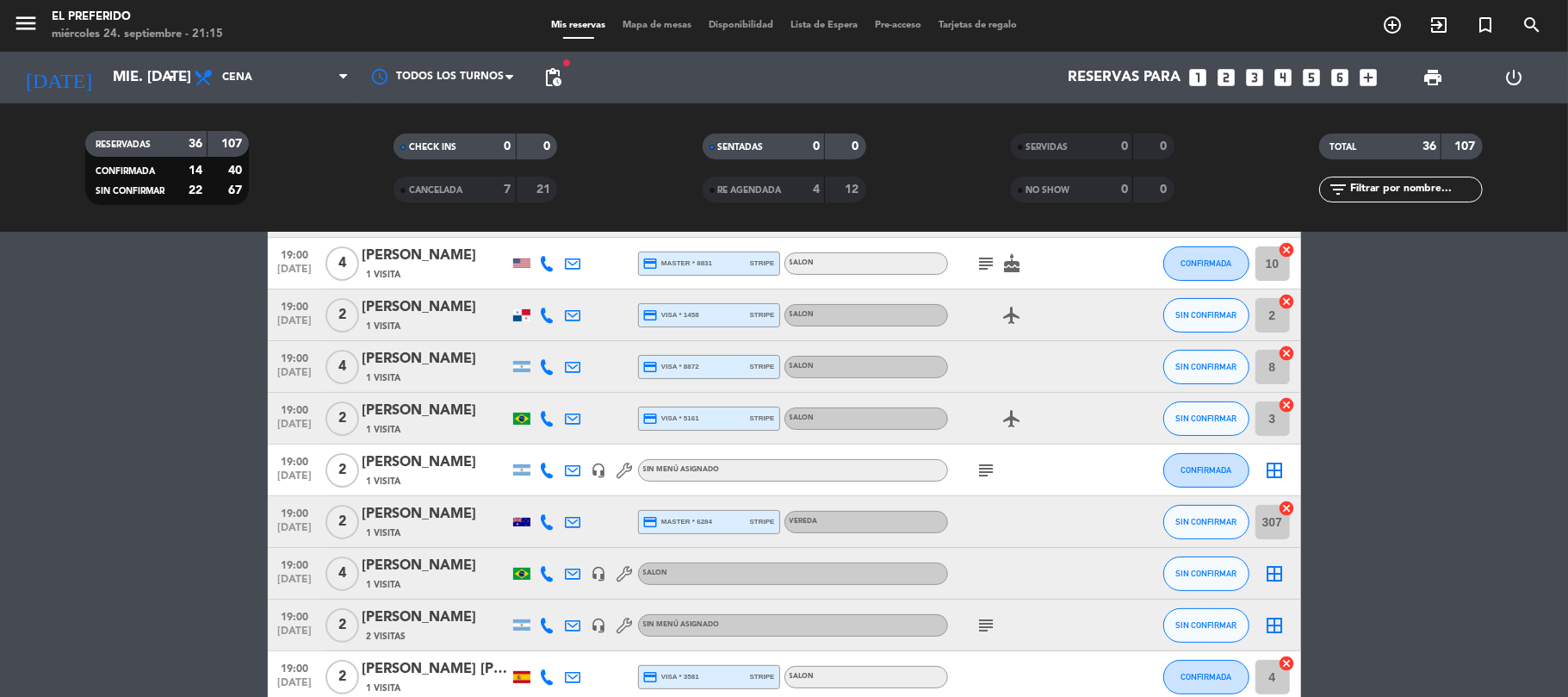
click at [982, 472] on icon "subject" at bounding box center [986, 470] width 20 height 20
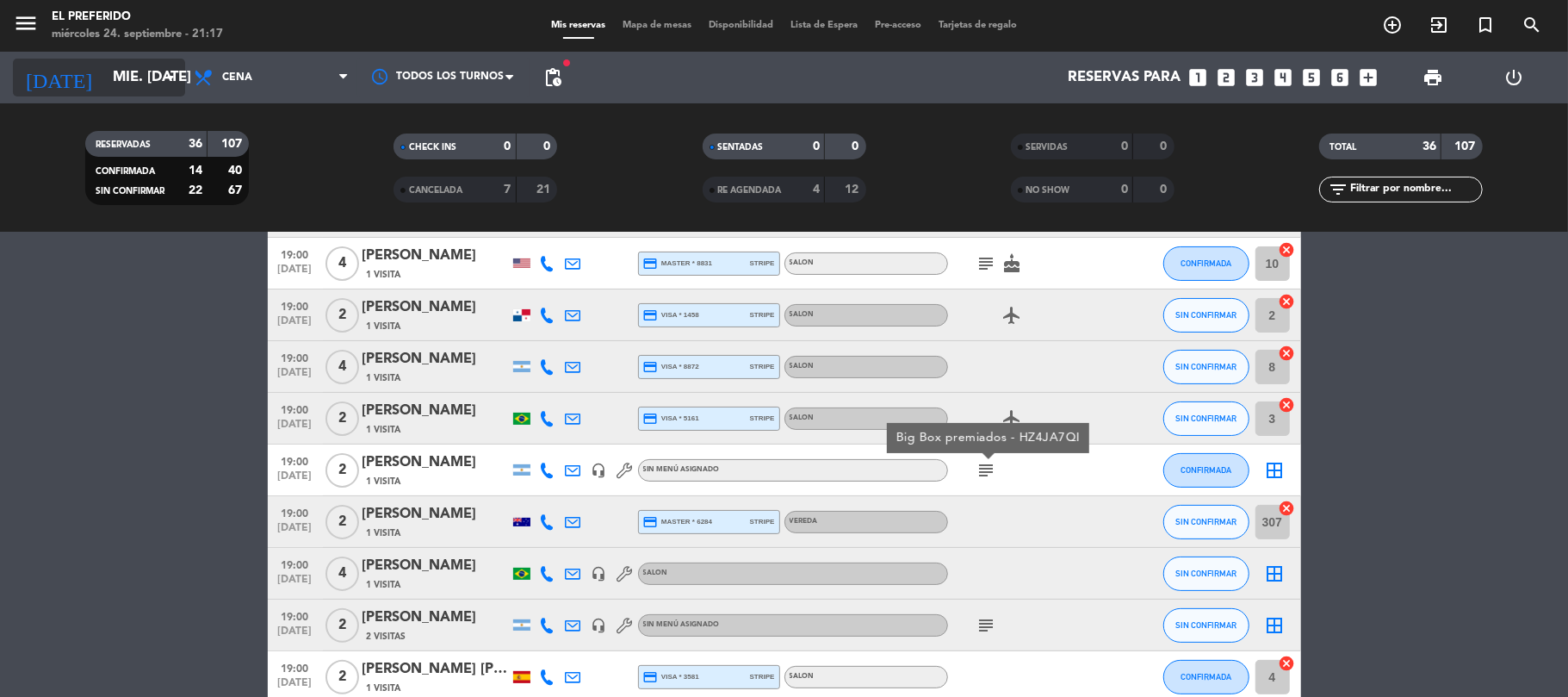
click at [114, 80] on input "mié. [DATE]" at bounding box center [197, 78] width 186 height 33
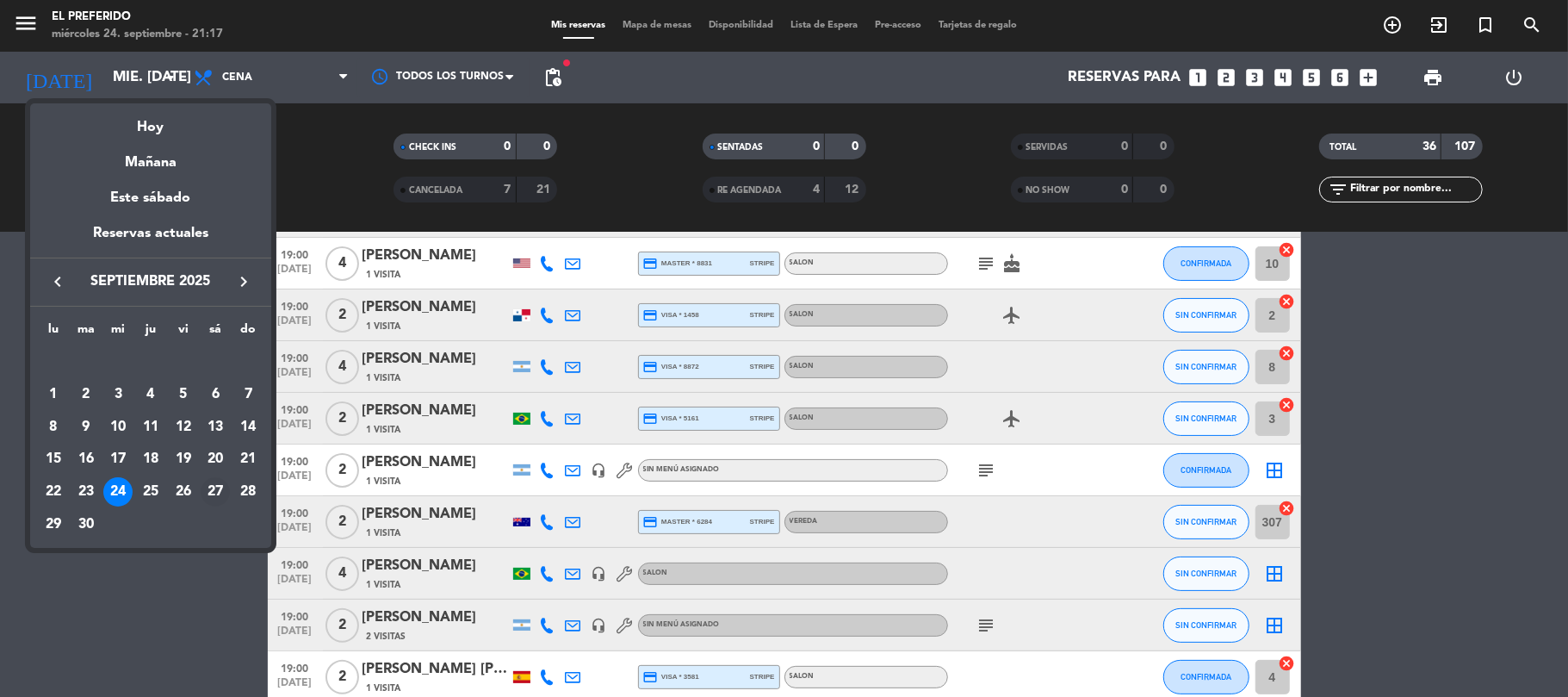
click at [214, 490] on div "27" at bounding box center [215, 492] width 29 height 29
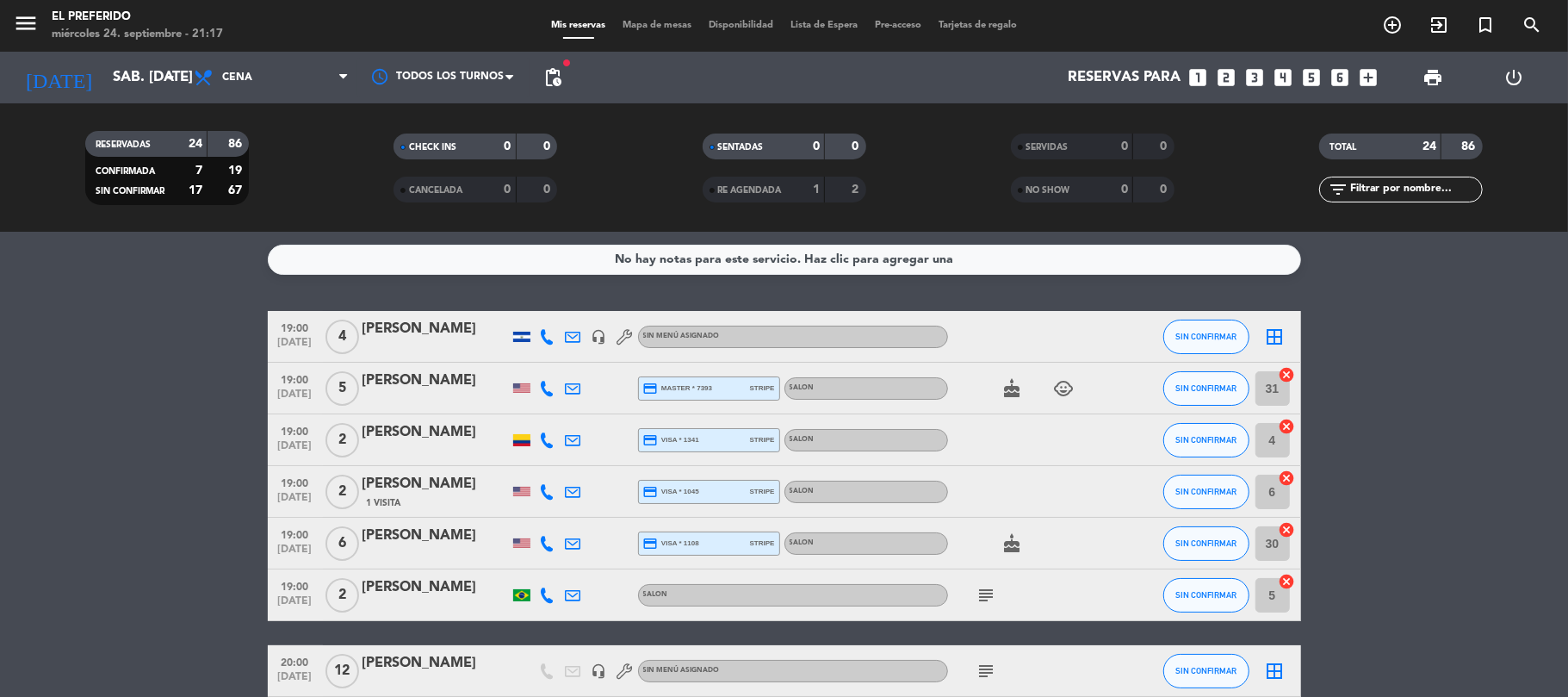
scroll to position [0, 0]
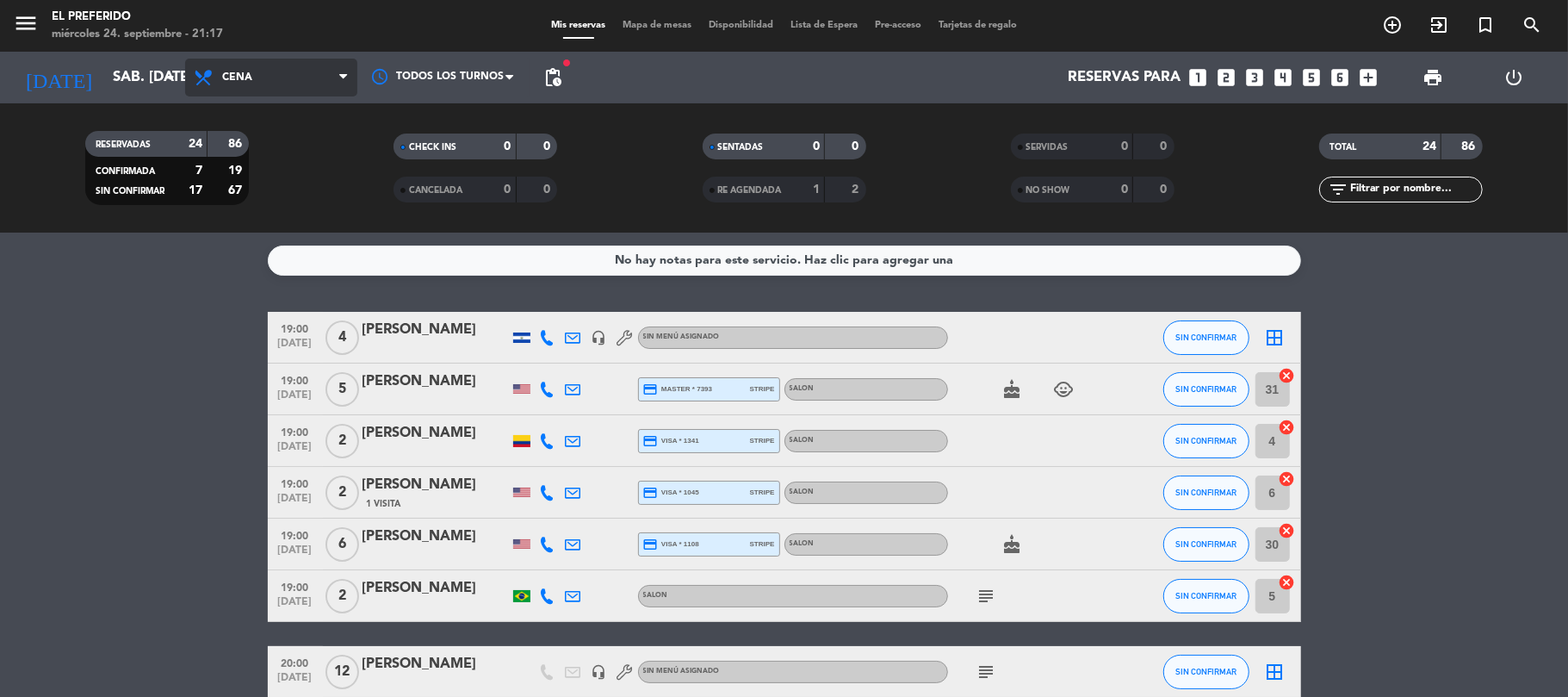
click at [336, 70] on span "Cena" at bounding box center [271, 77] width 172 height 38
click at [284, 155] on div "menu El Preferido miércoles 24. septiembre - 21:17 Mis reservas Mapa de mesas D…" at bounding box center [784, 116] width 1568 height 233
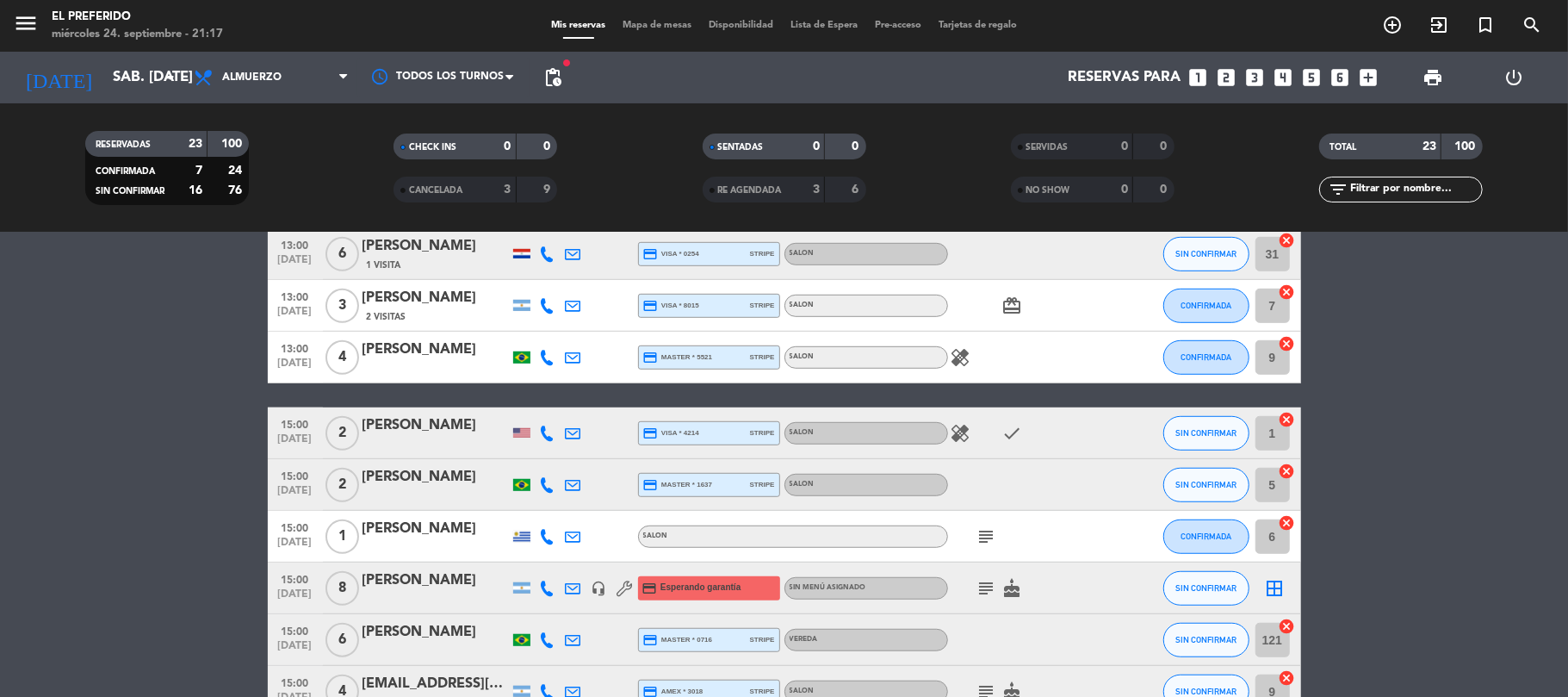
scroll to position [918, 0]
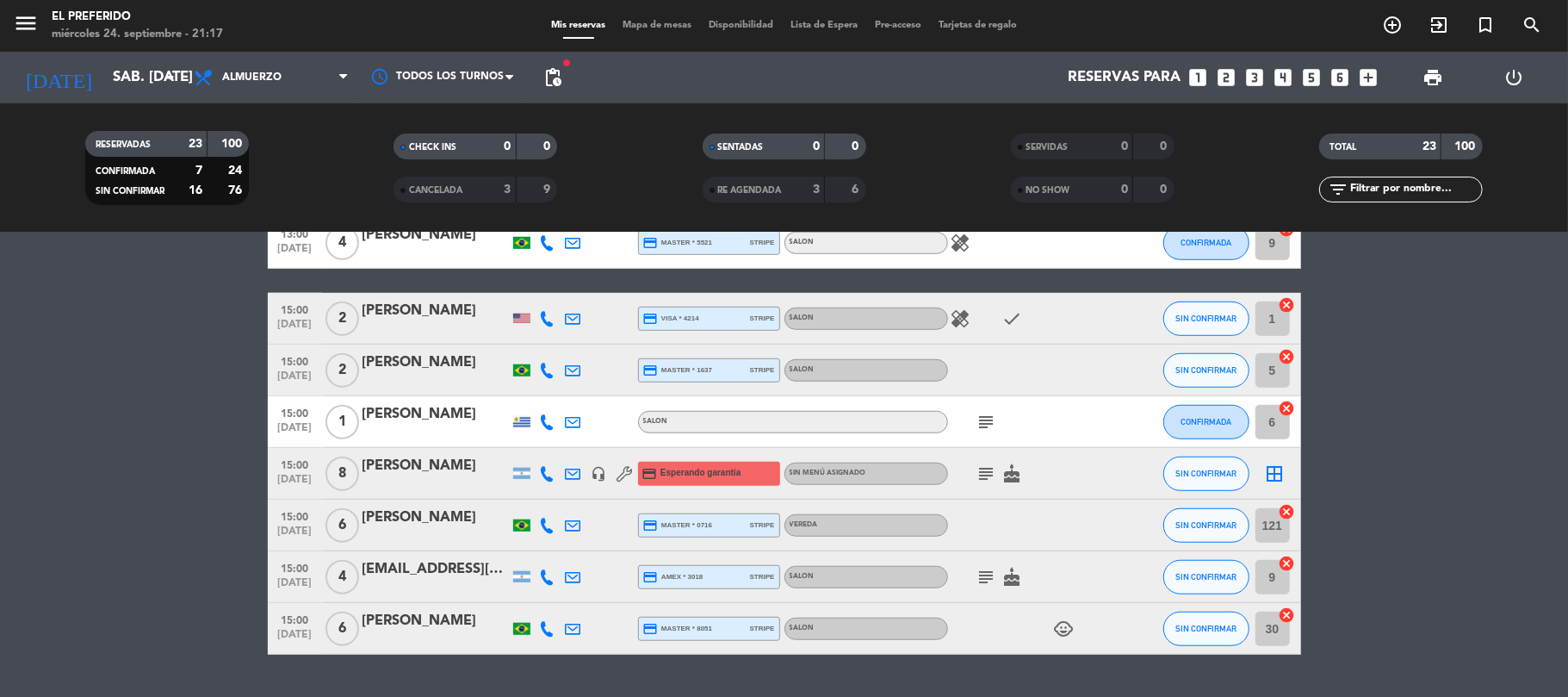
click at [402, 466] on div "[PERSON_NAME]" at bounding box center [436, 466] width 146 height 22
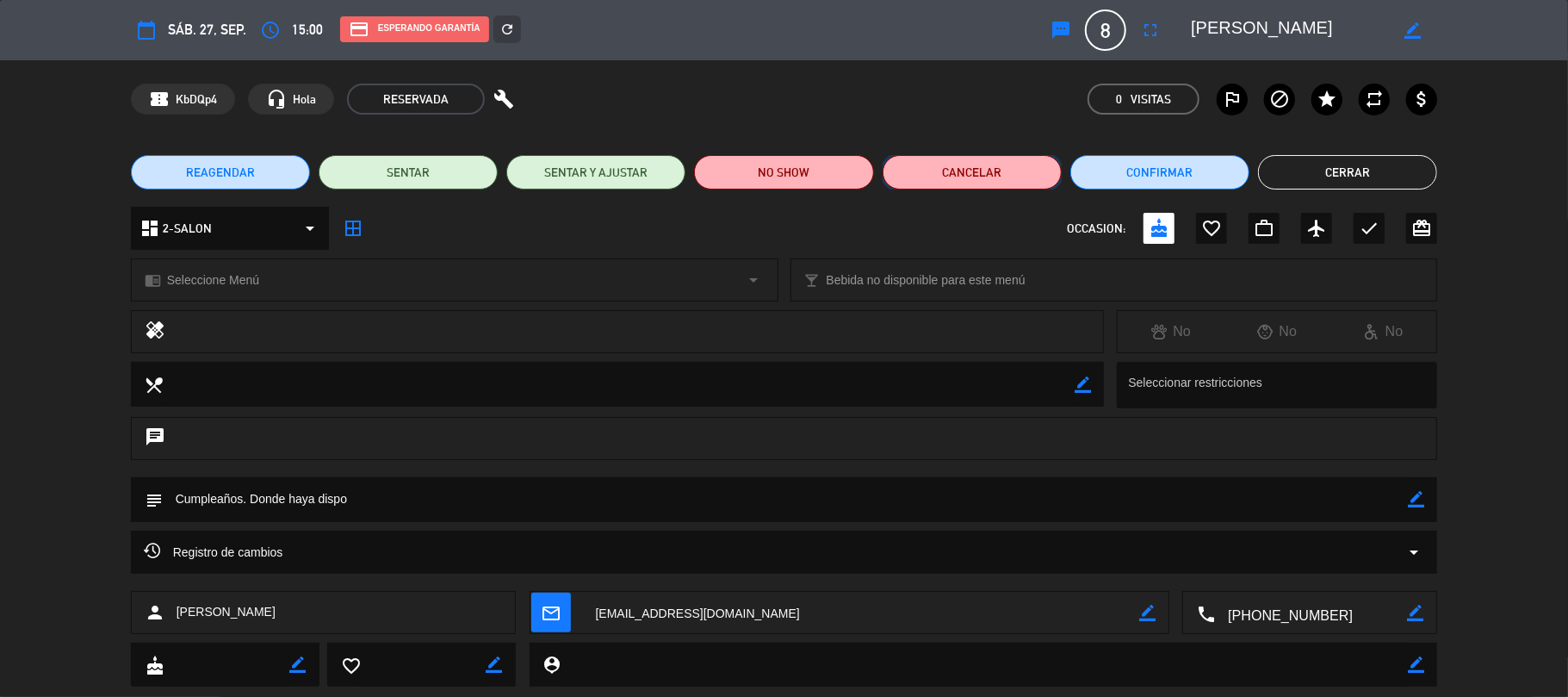
click at [917, 175] on button "Cancelar" at bounding box center [973, 172] width 179 height 34
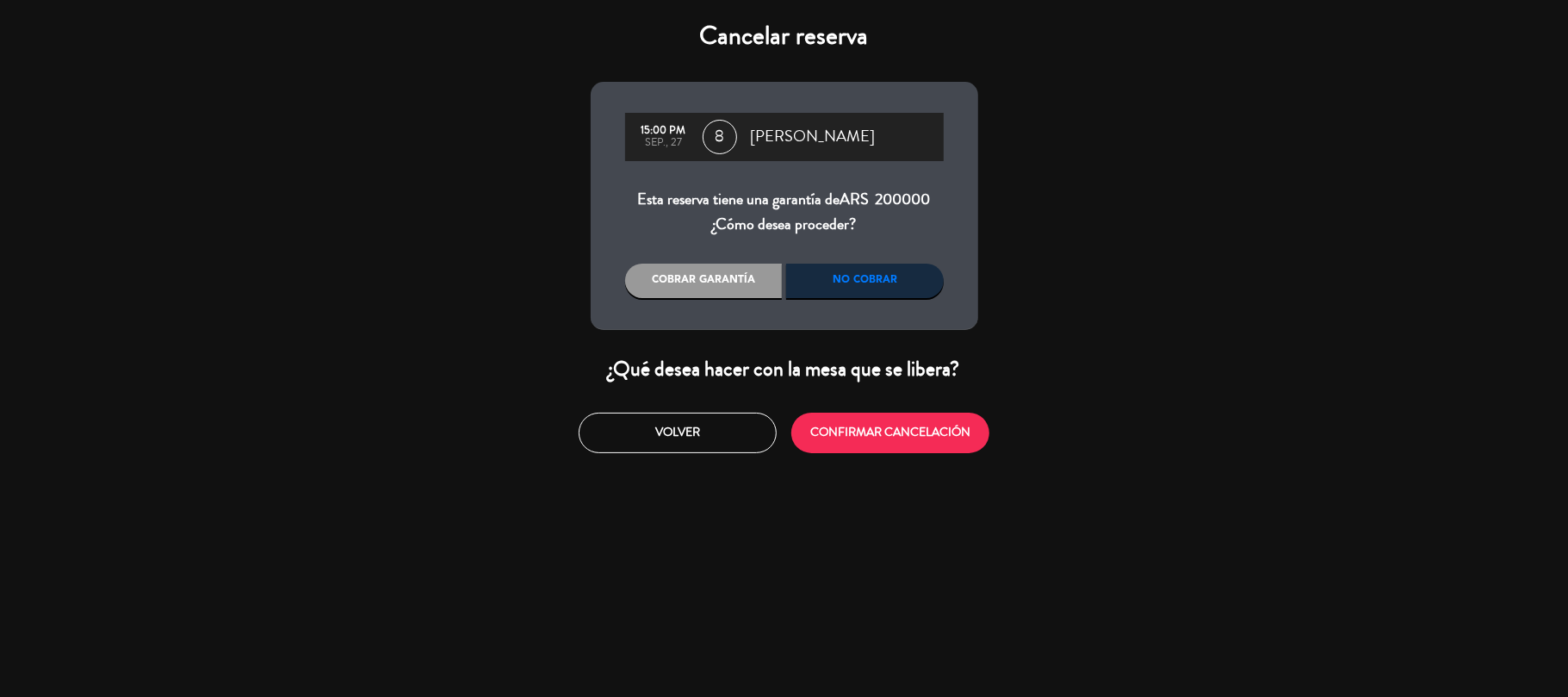
click at [841, 286] on div "No cobrar" at bounding box center [865, 280] width 158 height 34
click at [880, 283] on div "No cobrar" at bounding box center [865, 280] width 158 height 34
click at [893, 431] on button "CONFIRMAR CANCELACIÓN" at bounding box center [890, 433] width 198 height 41
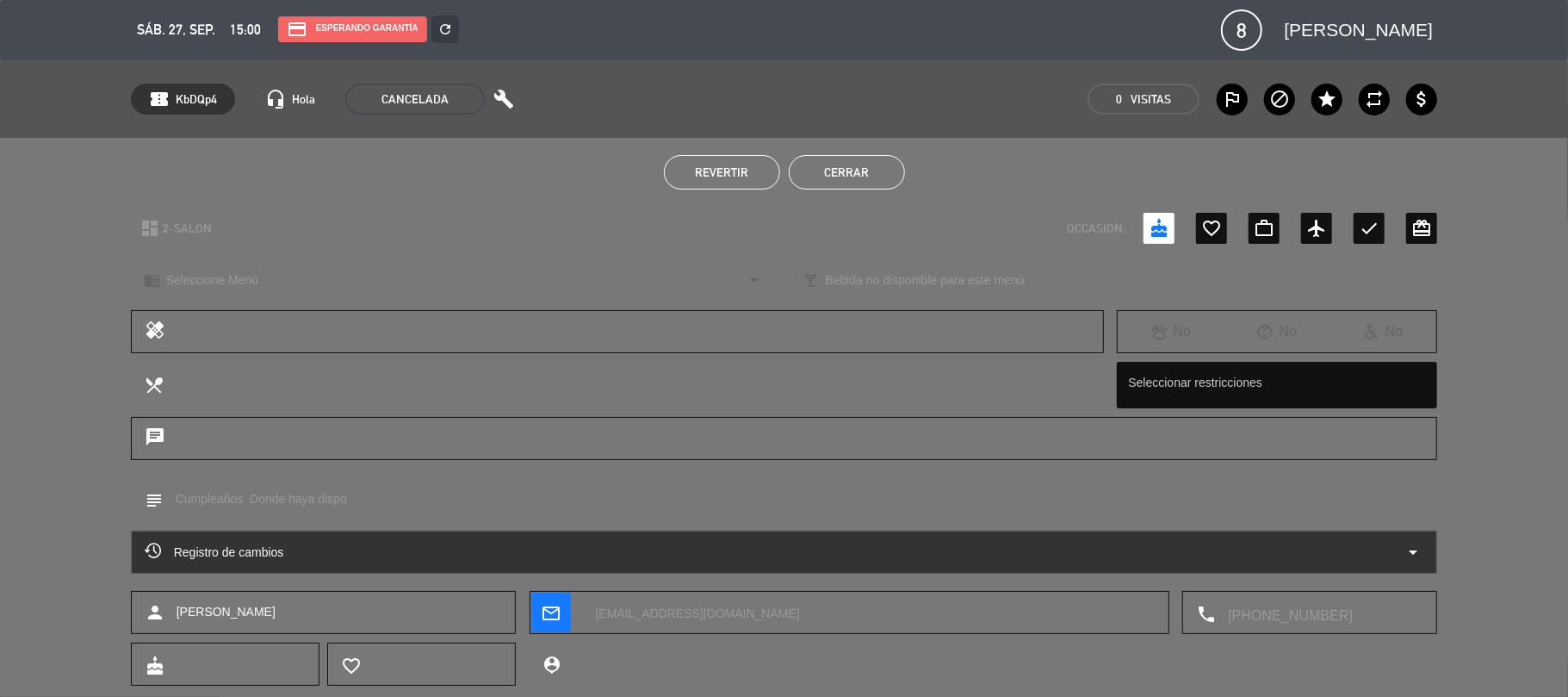
click at [835, 157] on button "Cerrar" at bounding box center [846, 172] width 116 height 34
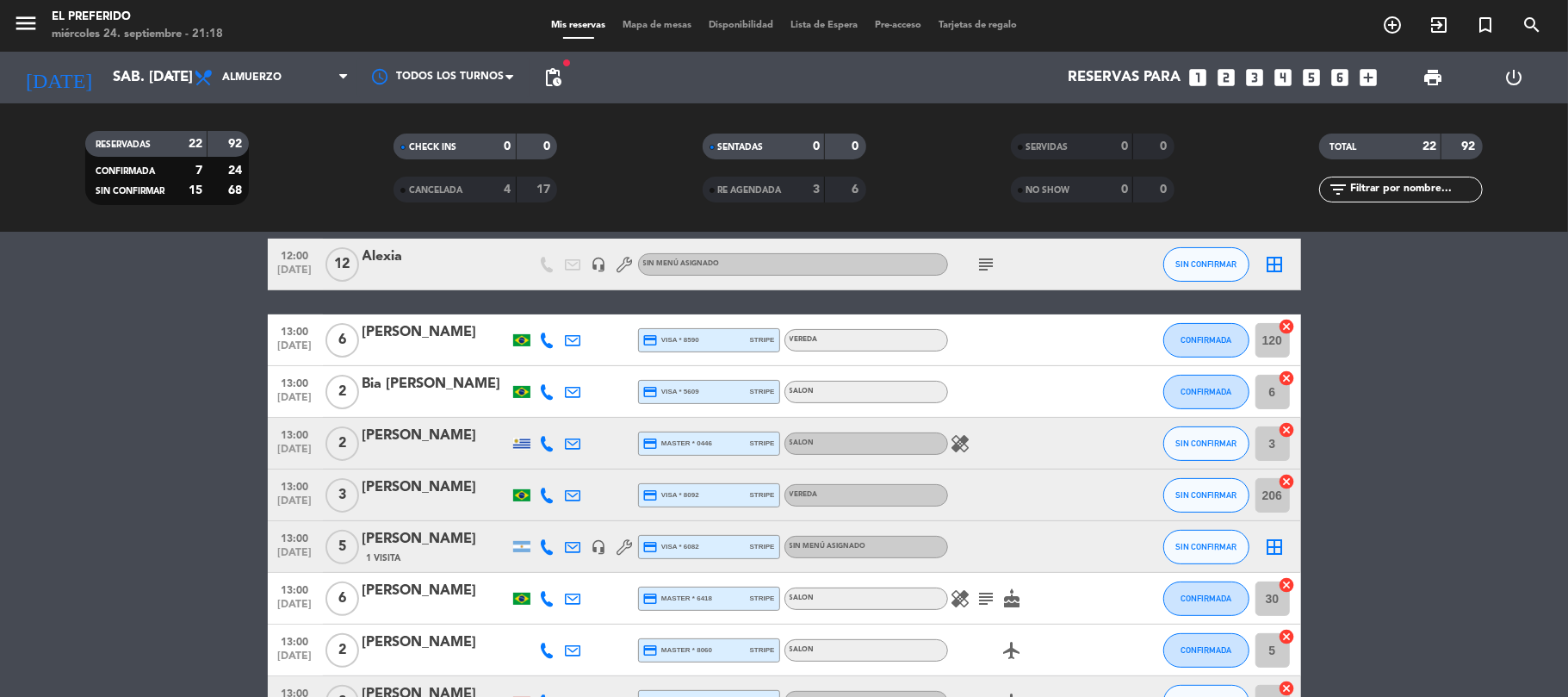
scroll to position [344, 0]
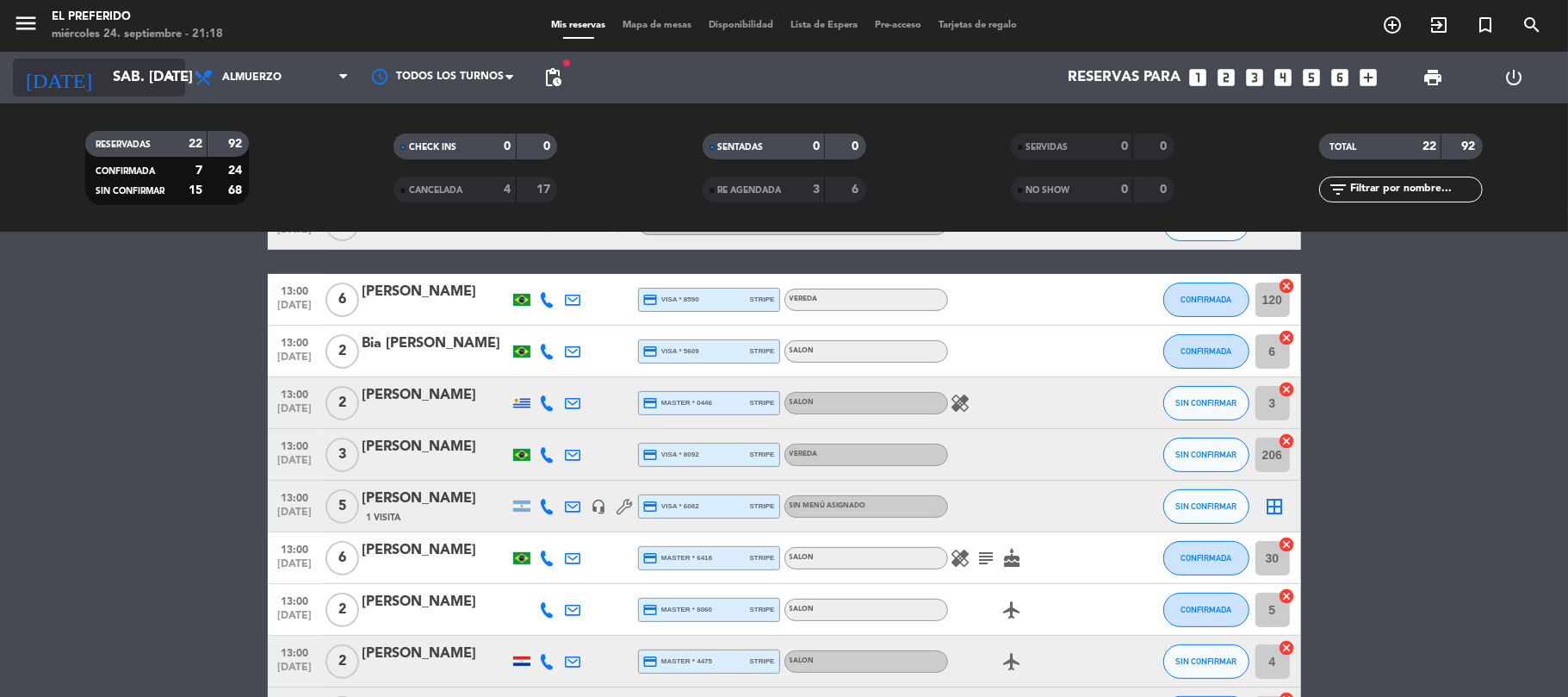
click at [108, 69] on input "sáb. [DATE]" at bounding box center [197, 78] width 186 height 33
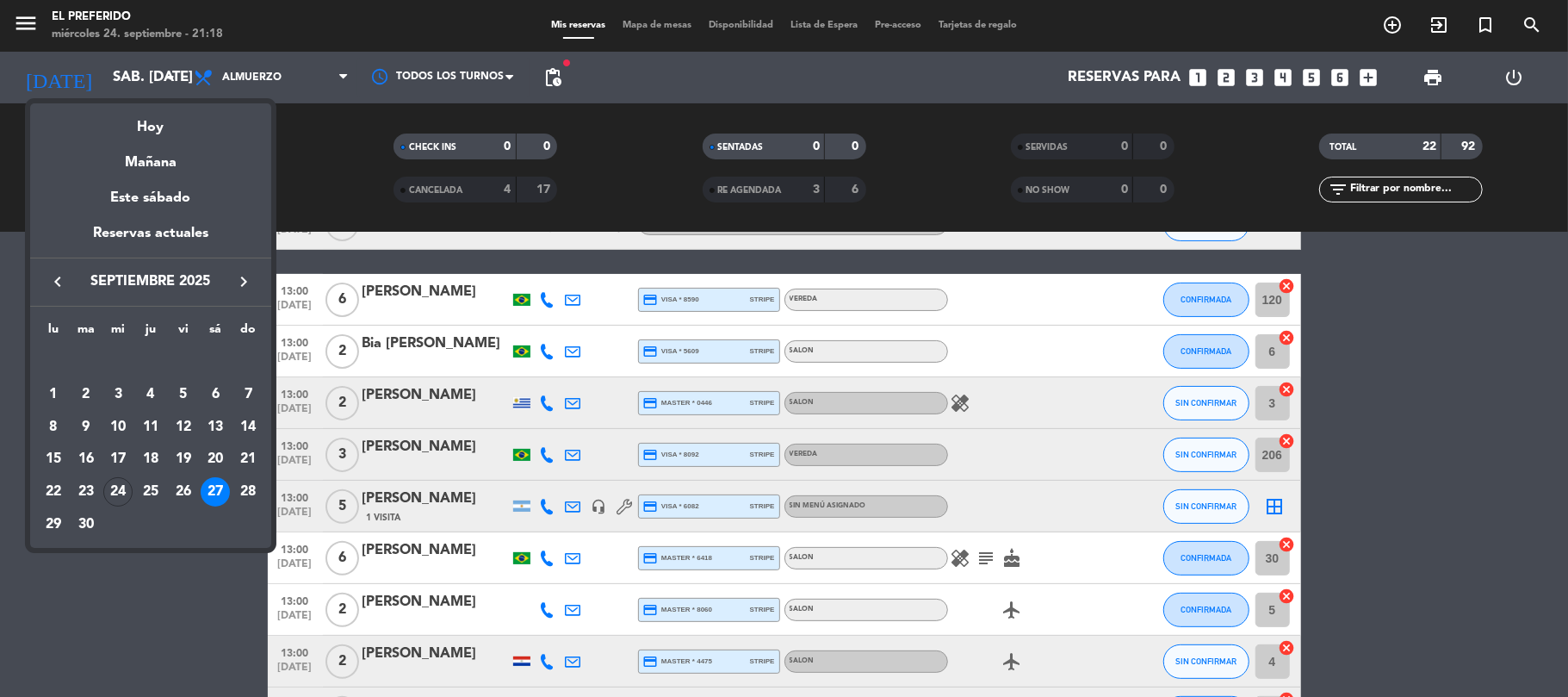
click at [248, 486] on div "28" at bounding box center [248, 492] width 29 height 29
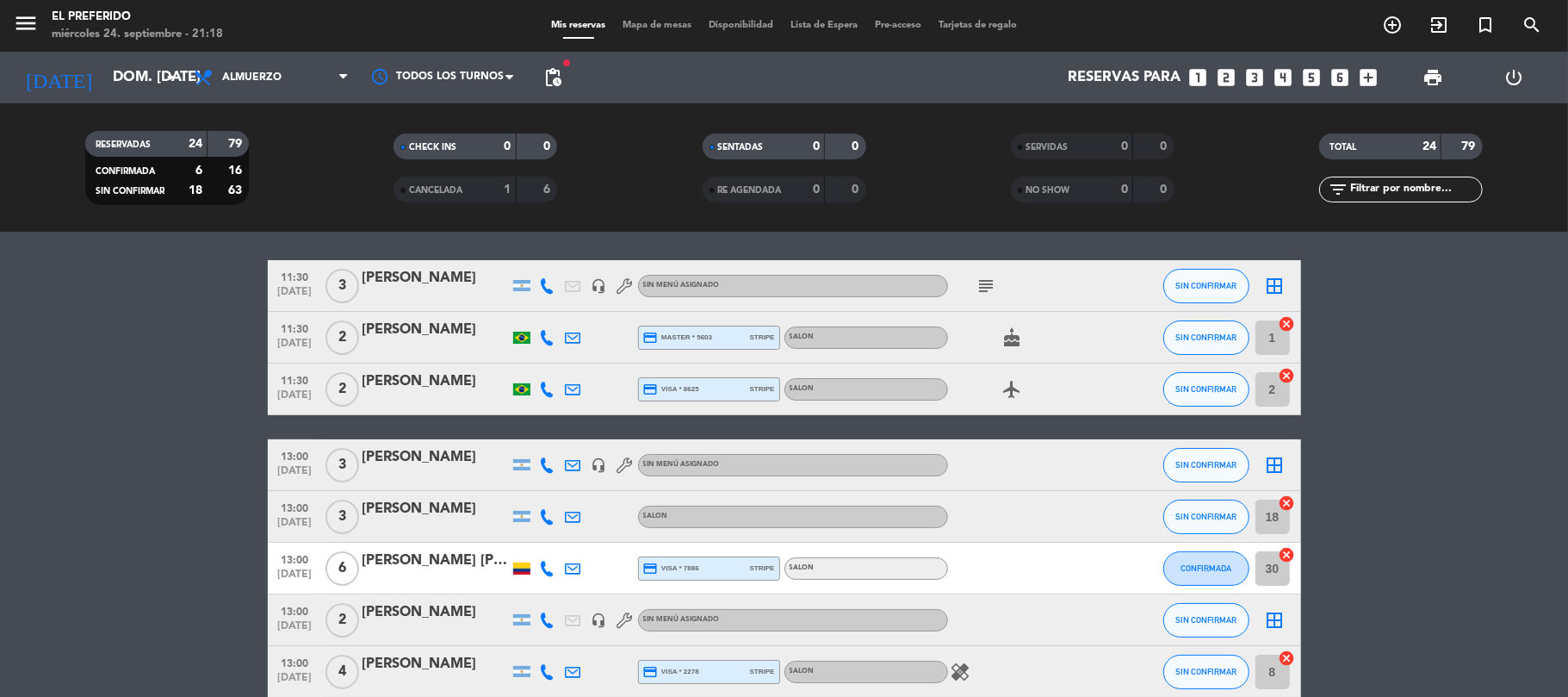
scroll to position [229, 0]
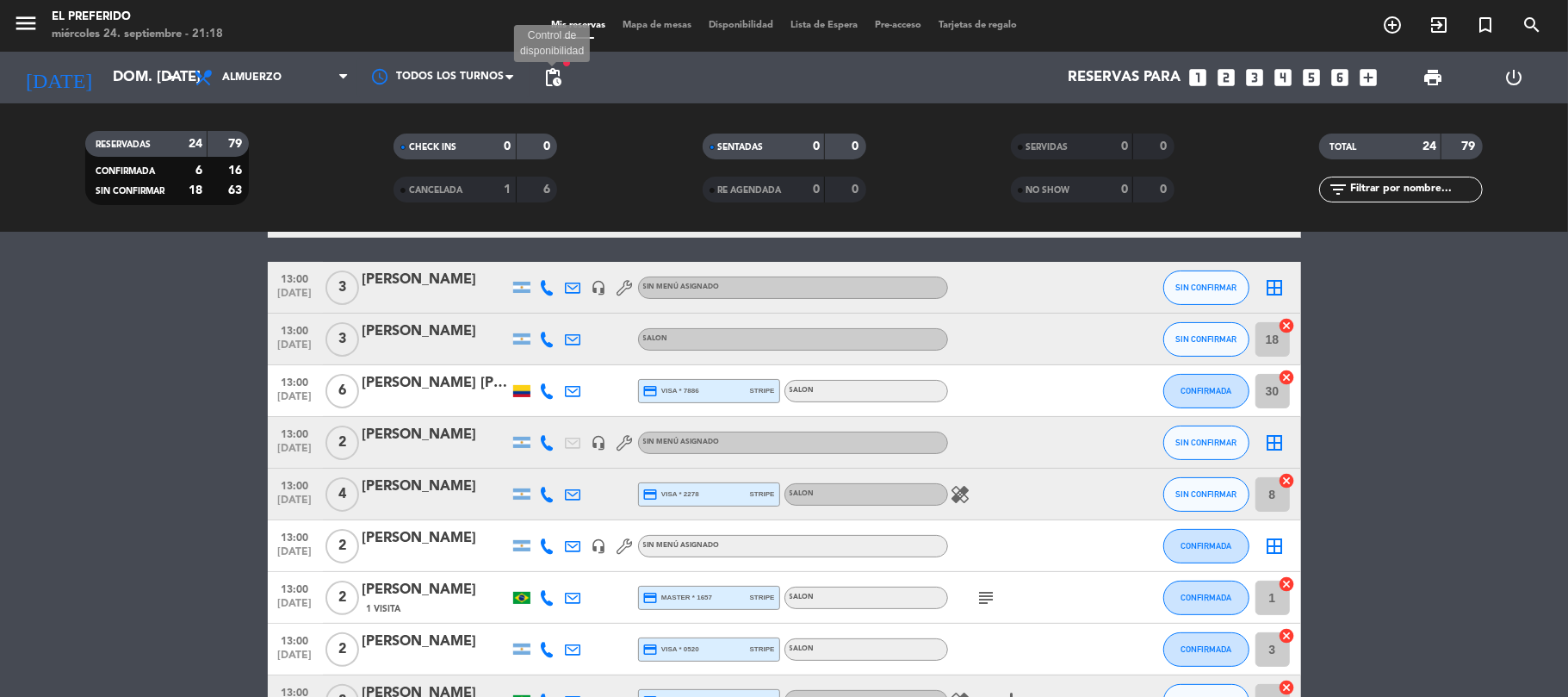
click at [558, 80] on span "pending_actions" at bounding box center [553, 77] width 20 height 20
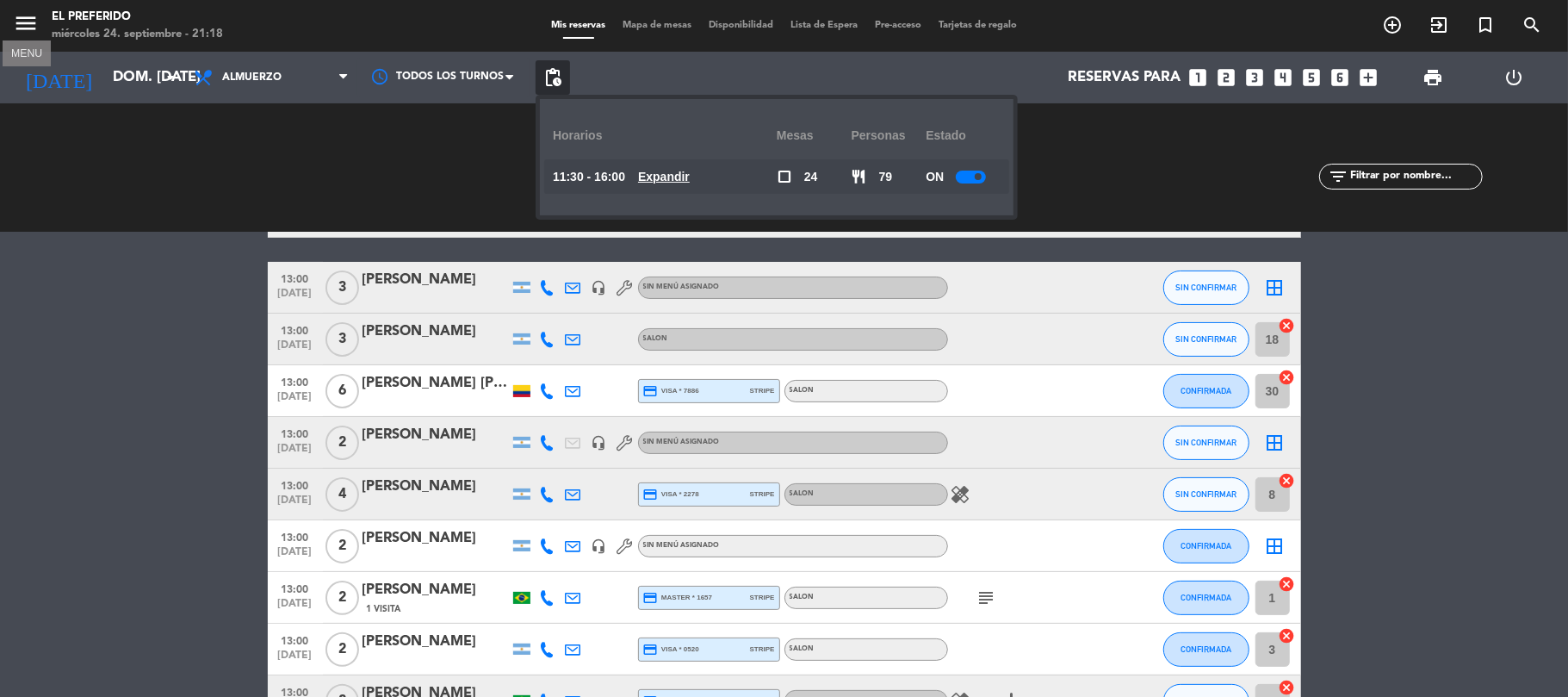
click at [25, 16] on icon "menu" at bounding box center [25, 23] width 26 height 26
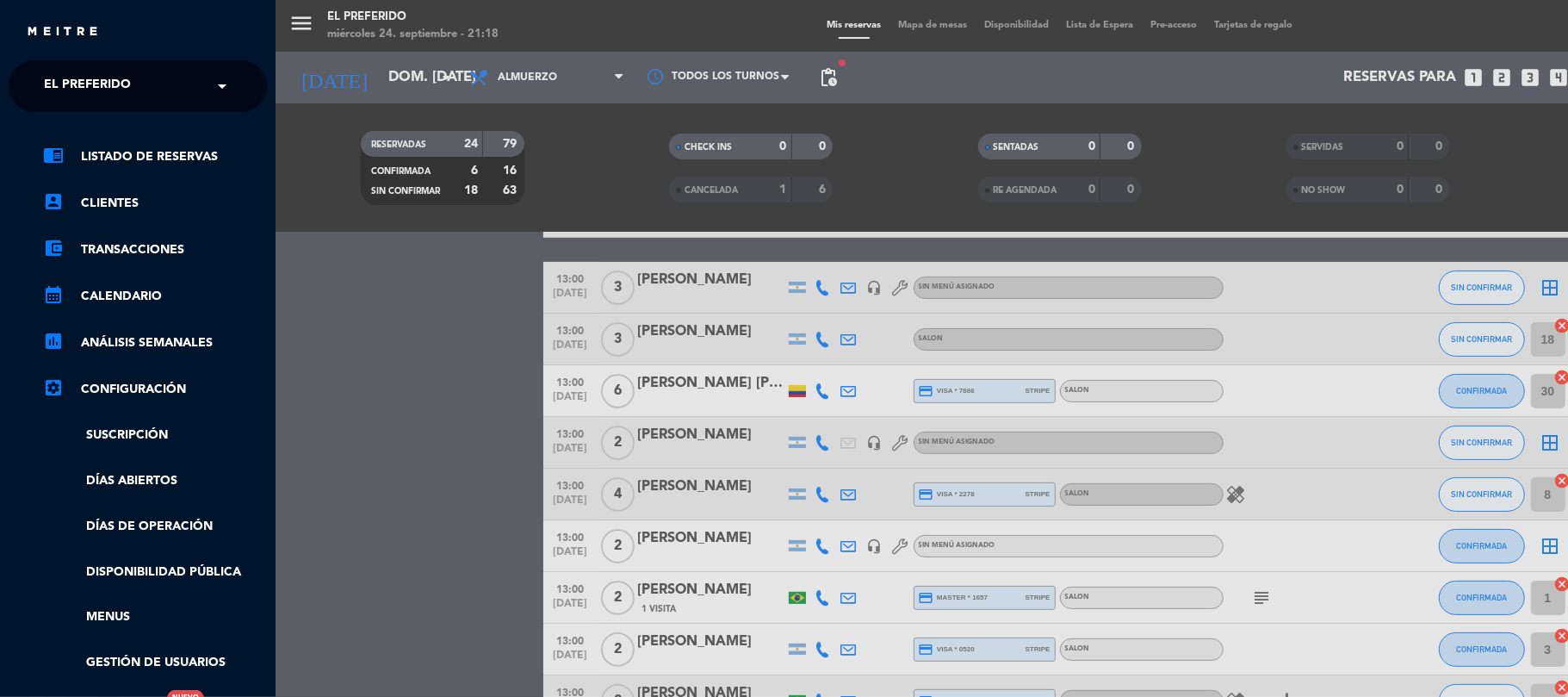
click at [319, 297] on div "menu El Preferido miércoles 24. septiembre - 21:18 Mis reservas Mapa de mesas D…" at bounding box center [1059, 348] width 1568 height 697
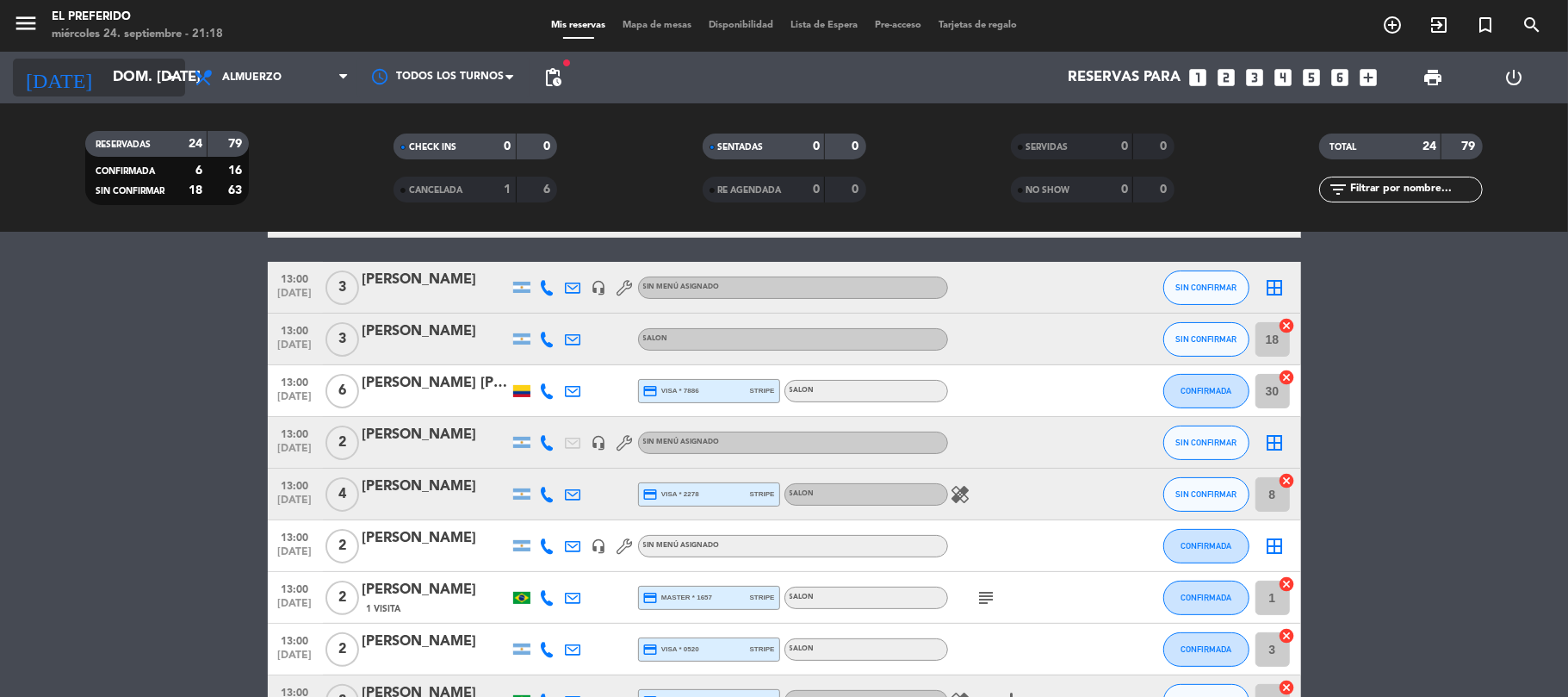
click at [104, 84] on input "dom. [DATE]" at bounding box center [197, 78] width 186 height 33
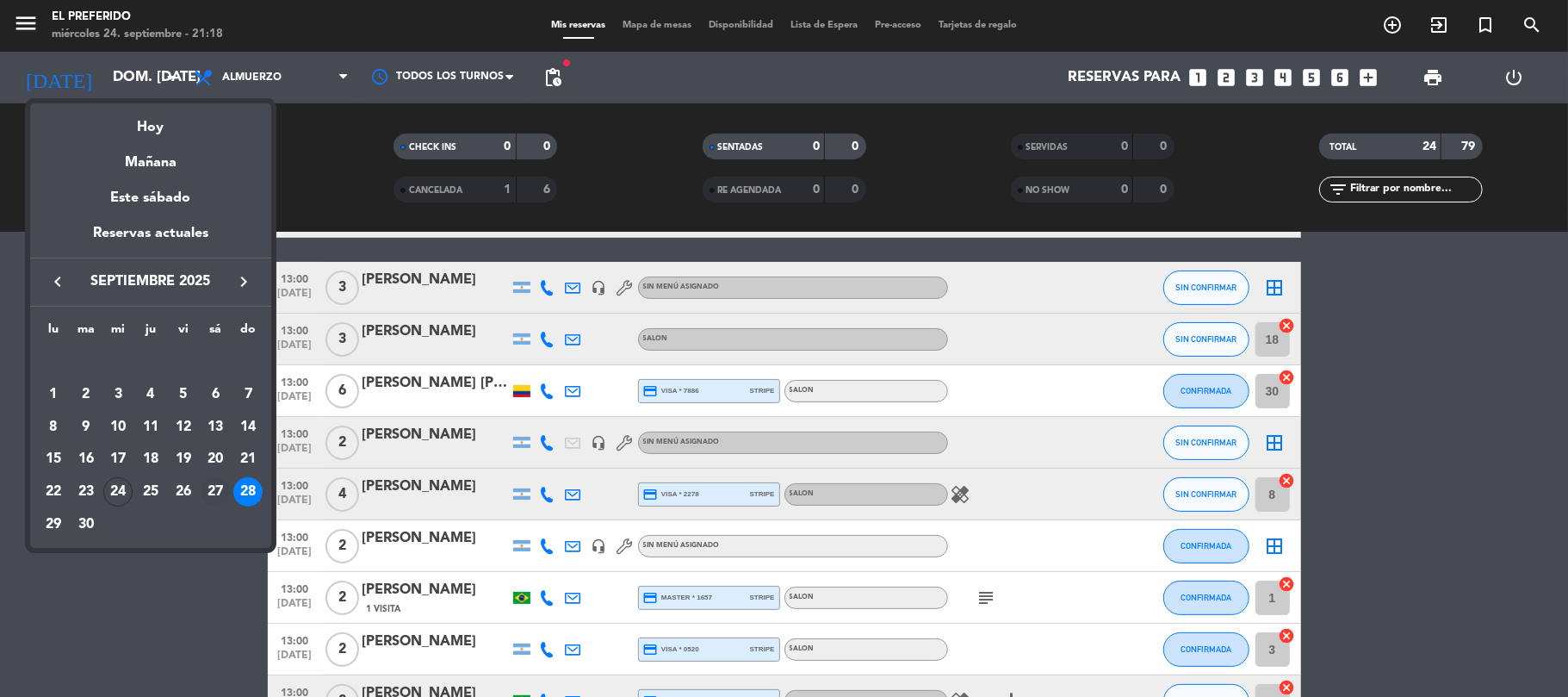
click at [208, 492] on div "27" at bounding box center [215, 492] width 29 height 29
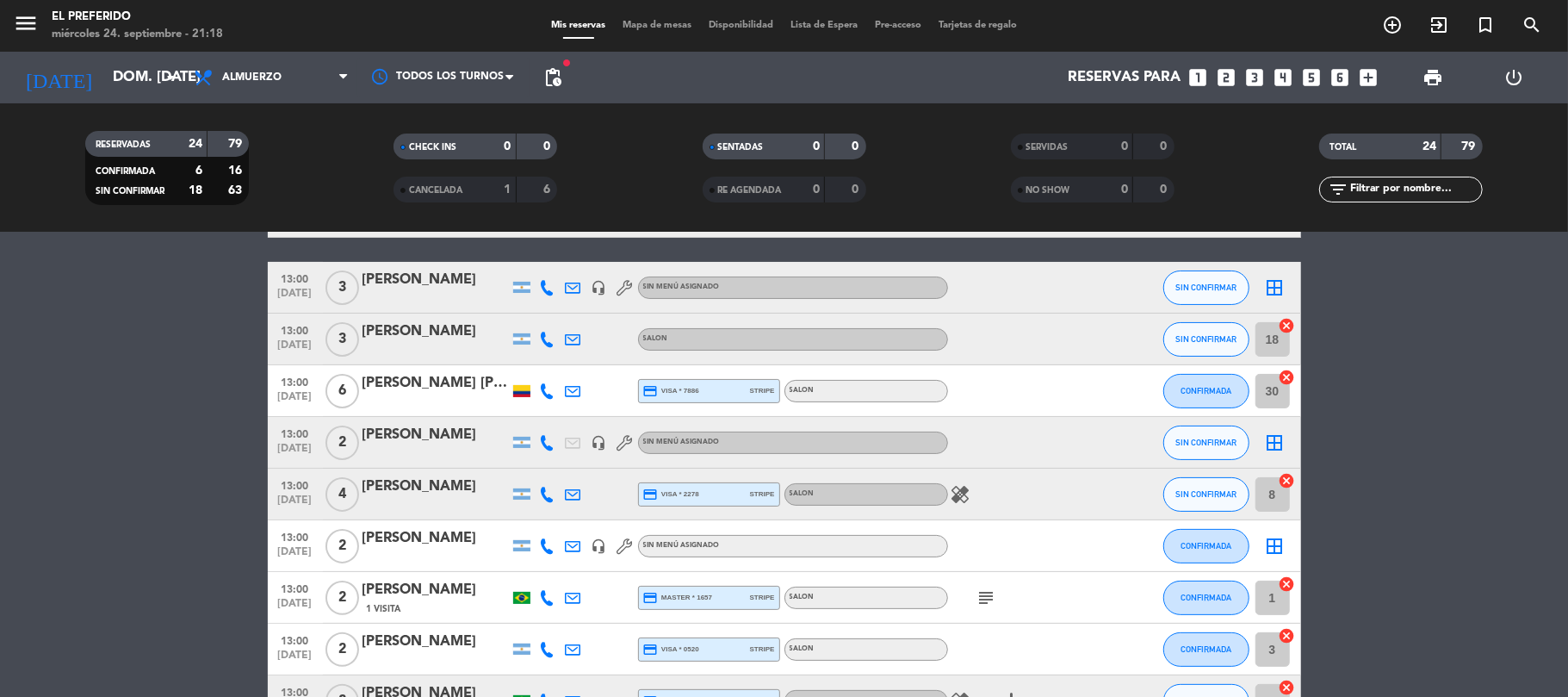
type input "sáb. [DATE]"
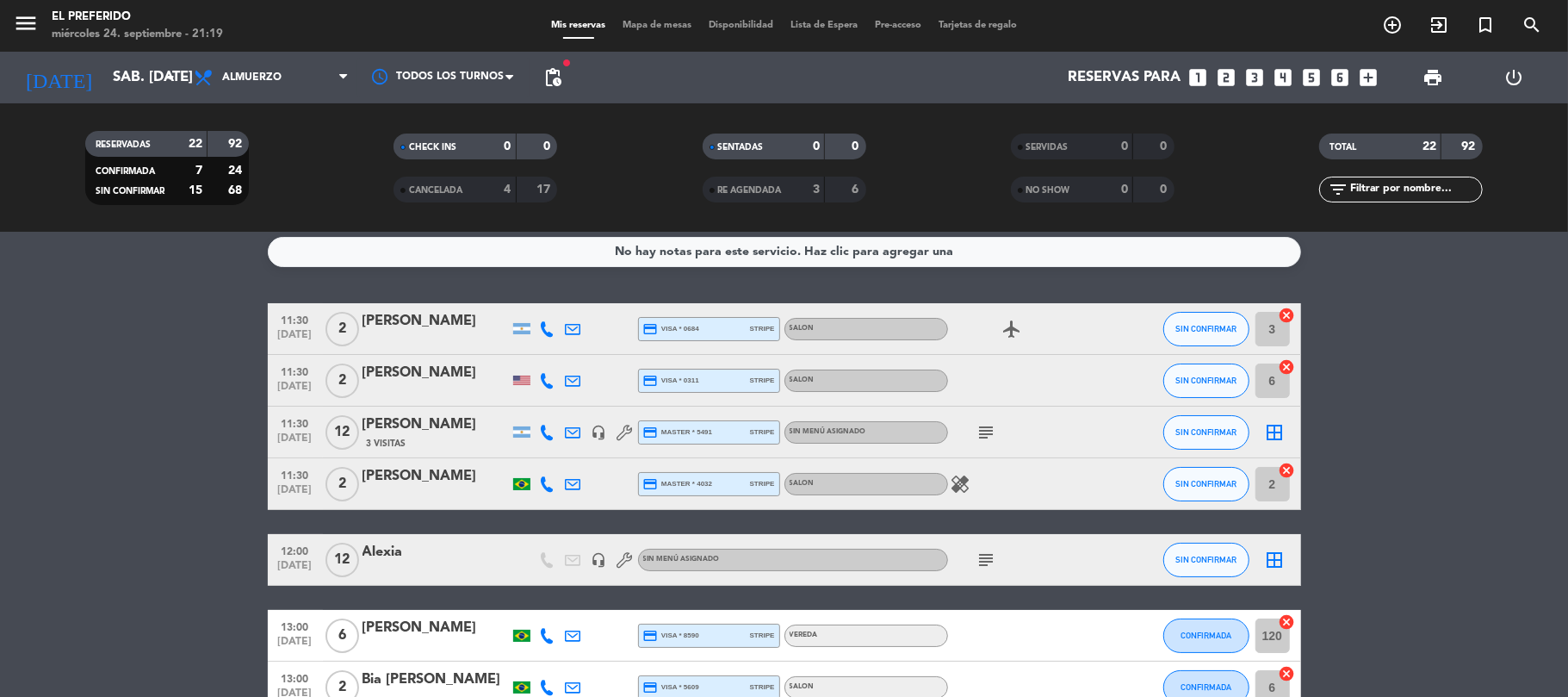
scroll to position [0, 0]
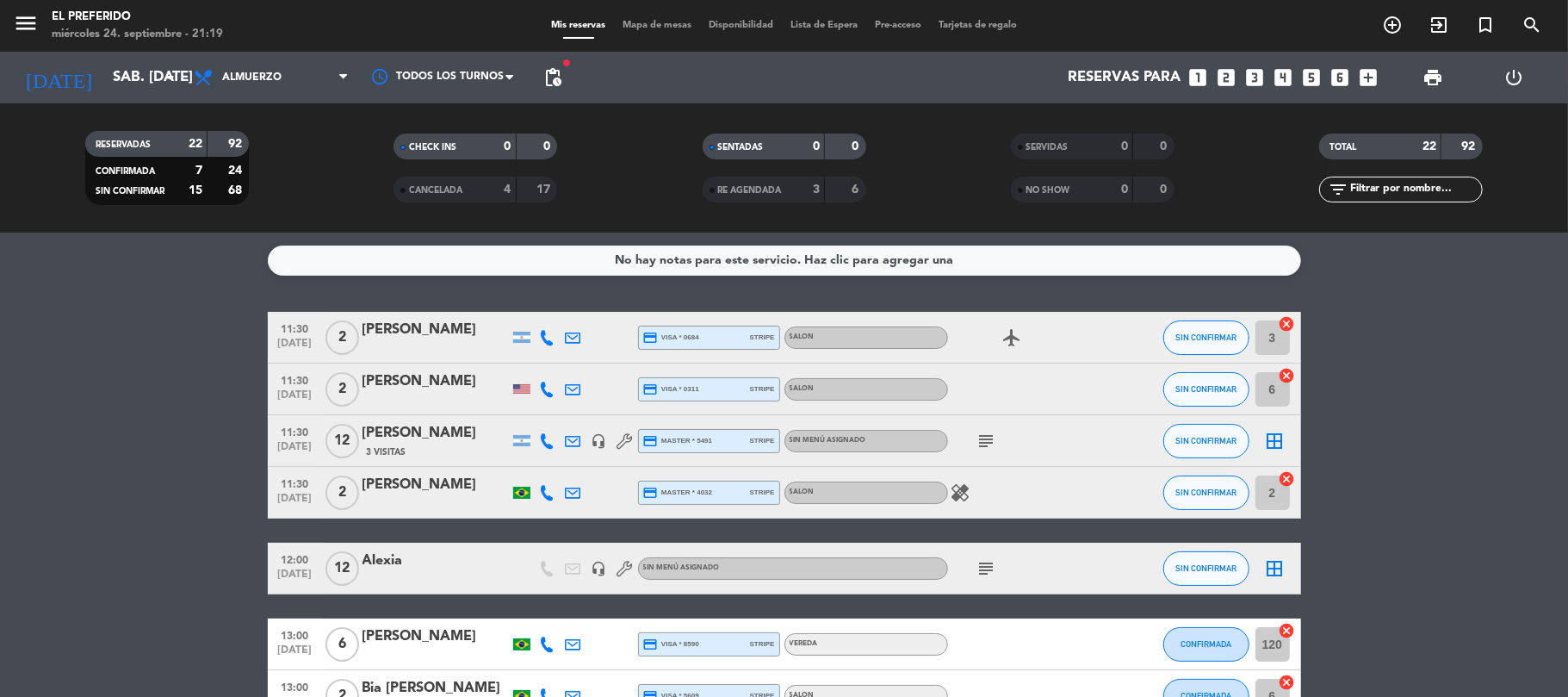
click at [440, 201] on div "CANCELADA 4 17" at bounding box center [476, 189] width 164 height 26
click at [440, 196] on div "CANCELADA" at bounding box center [437, 190] width 79 height 19
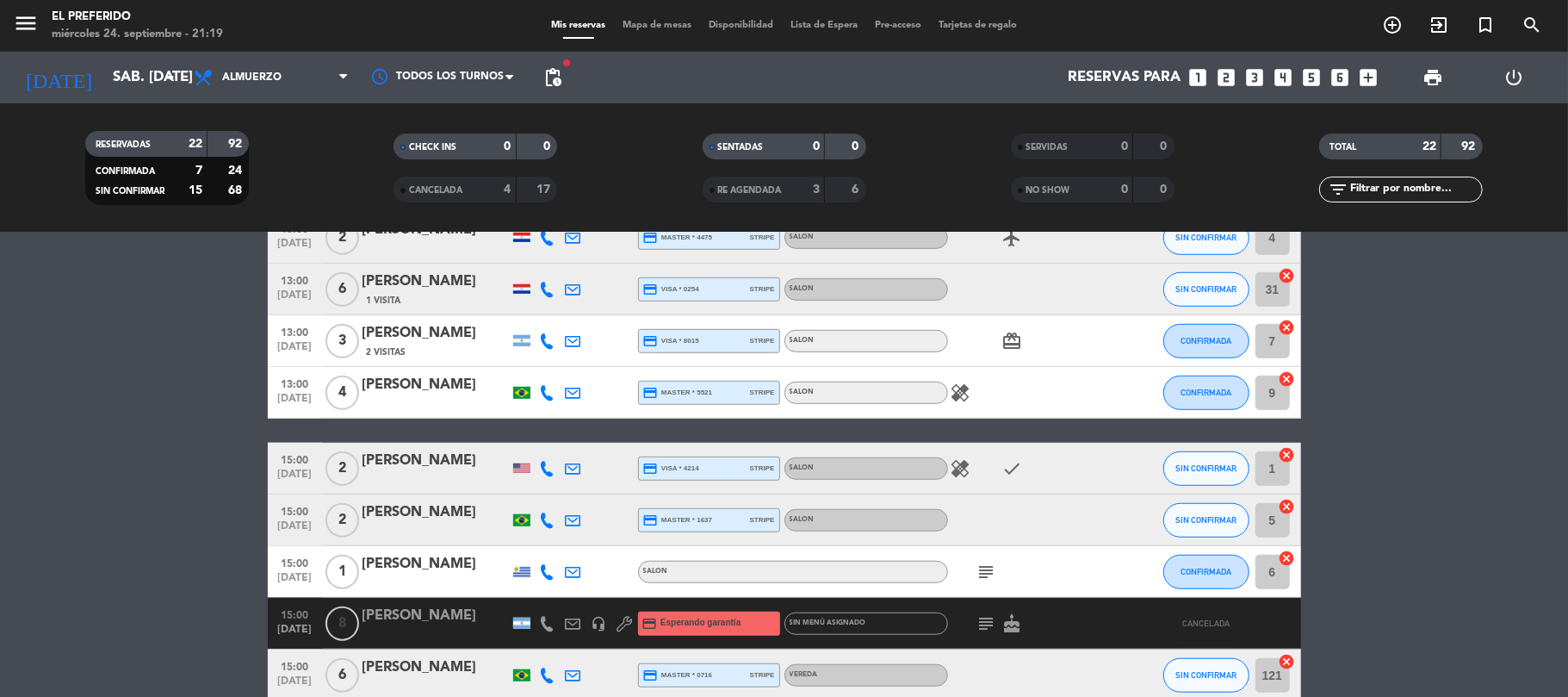
scroll to position [1116, 0]
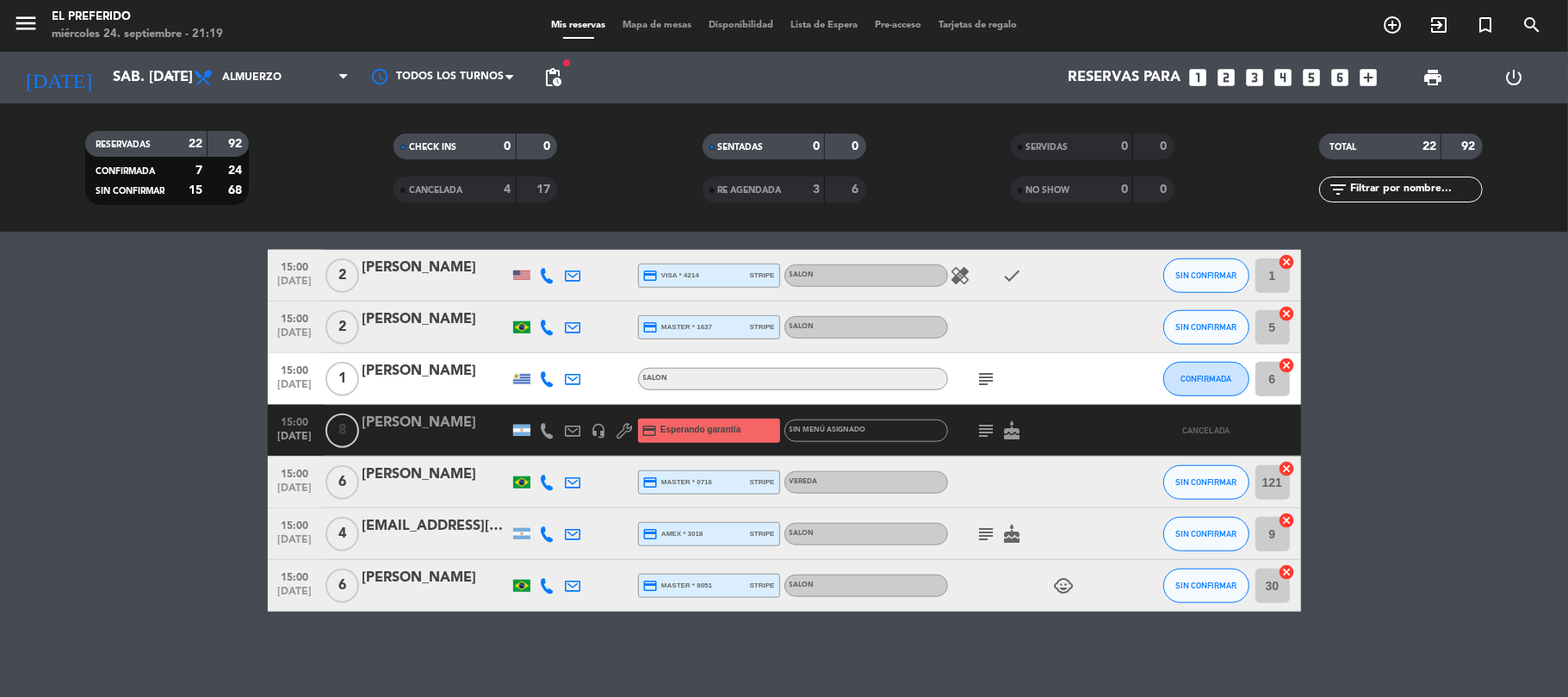
click at [384, 418] on div "[PERSON_NAME]" at bounding box center [436, 422] width 146 height 22
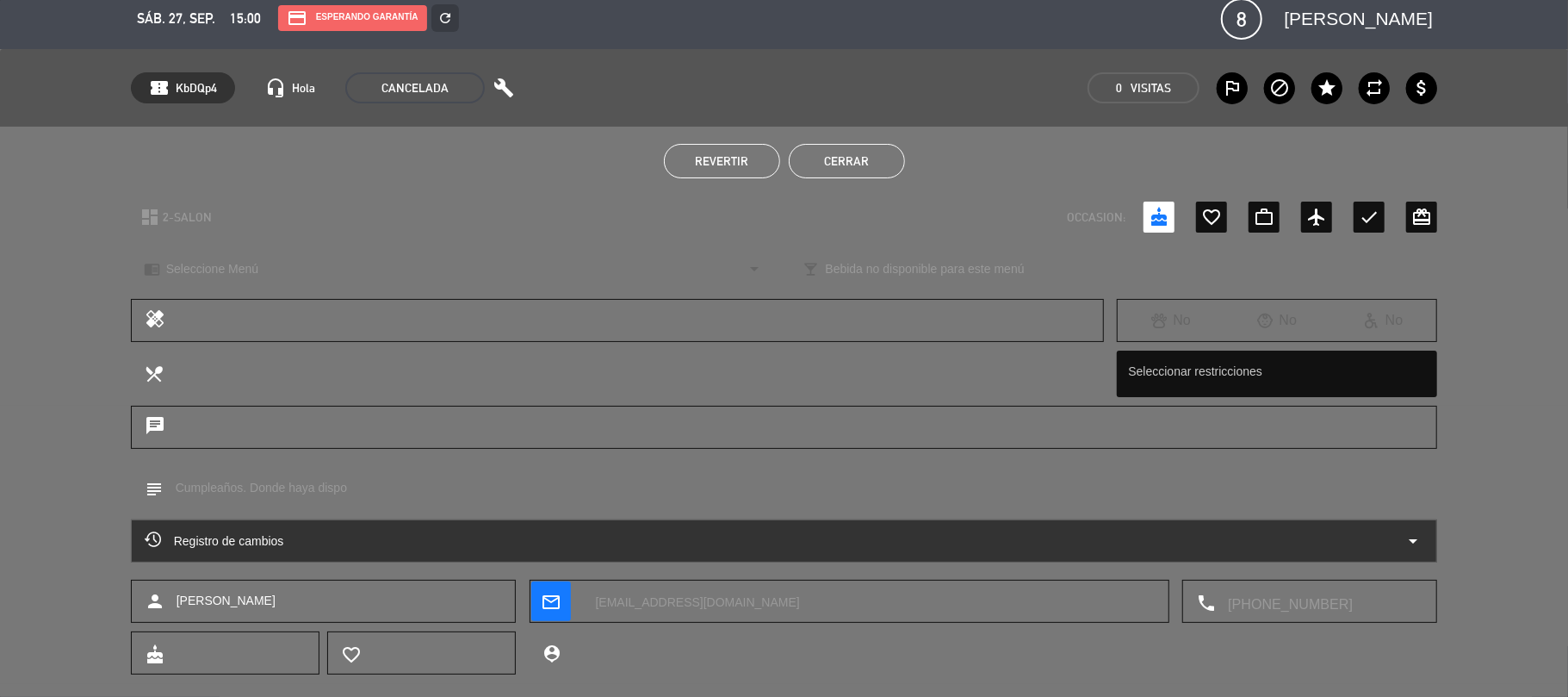
scroll to position [0, 0]
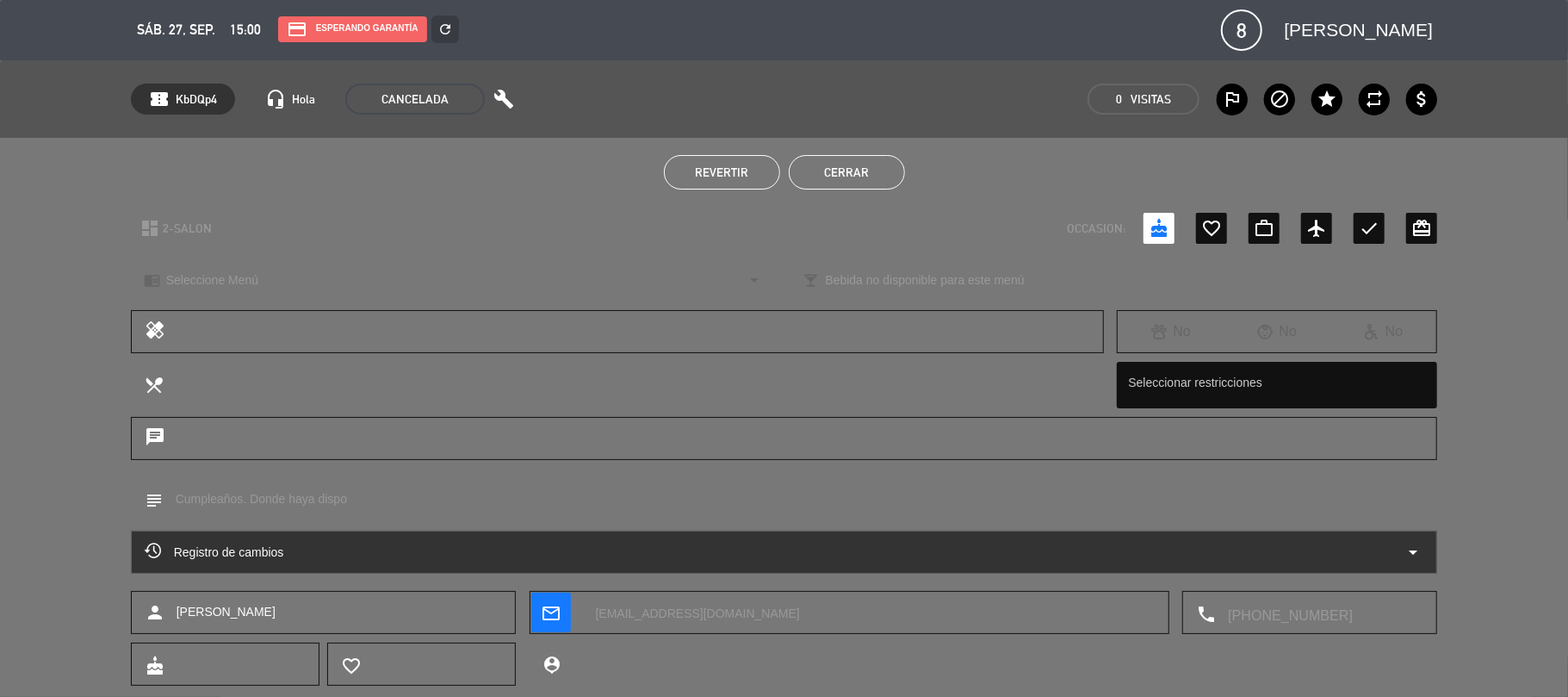
drag, startPoint x: 835, startPoint y: 608, endPoint x: 593, endPoint y: 603, distance: 242.1
click at [593, 603] on textarea at bounding box center [869, 613] width 574 height 43
drag, startPoint x: 1327, startPoint y: 607, endPoint x: 1218, endPoint y: 601, distance: 109.2
click at [1218, 601] on textarea at bounding box center [1319, 613] width 209 height 43
click at [828, 186] on button "Cerrar" at bounding box center [846, 172] width 116 height 34
